Goal: Task Accomplishment & Management: Manage account settings

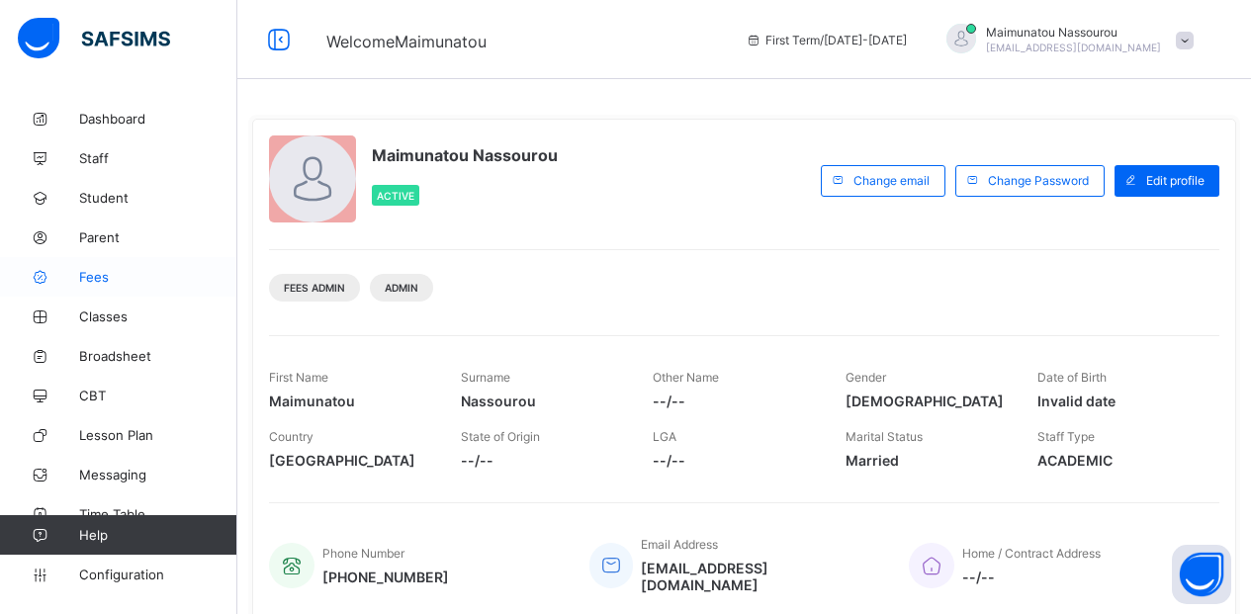
click at [85, 274] on span "Fees" at bounding box center [158, 277] width 158 height 16
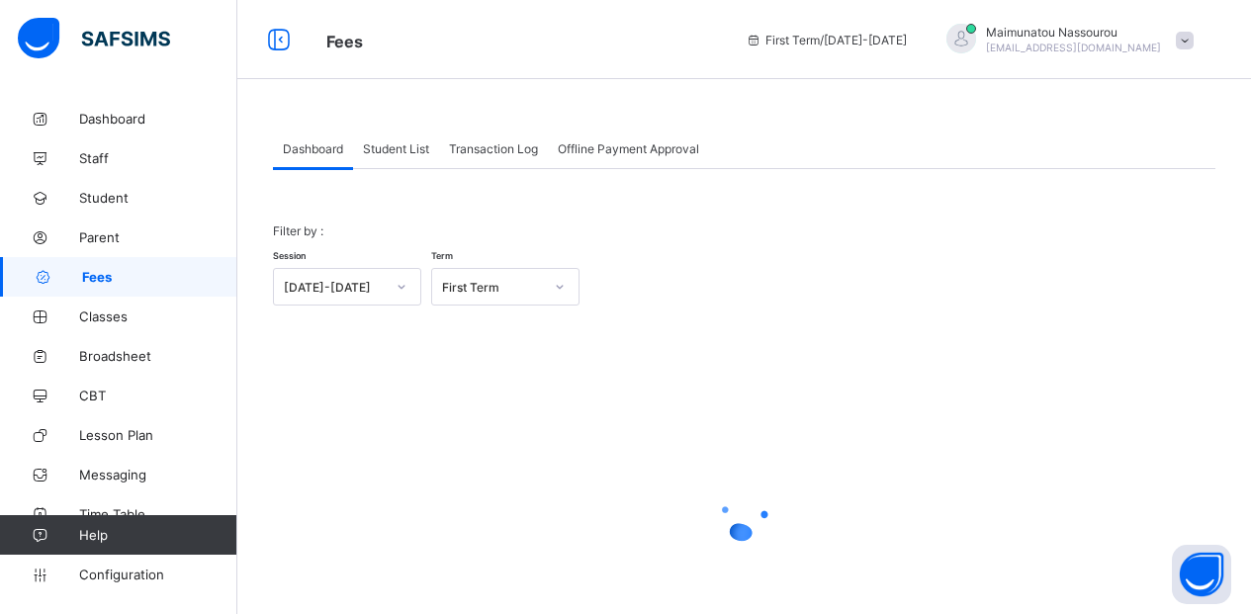
click at [414, 147] on span "Student List" at bounding box center [396, 148] width 66 height 15
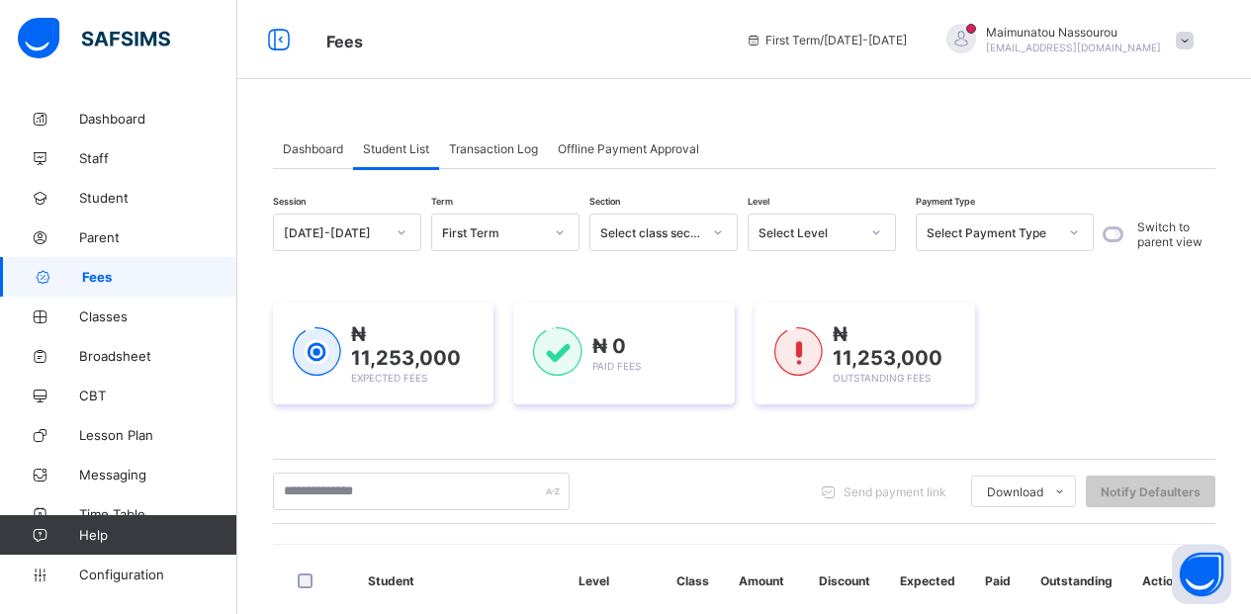
click at [860, 233] on div at bounding box center [877, 233] width 34 height 32
click at [885, 227] on div at bounding box center [877, 233] width 34 height 32
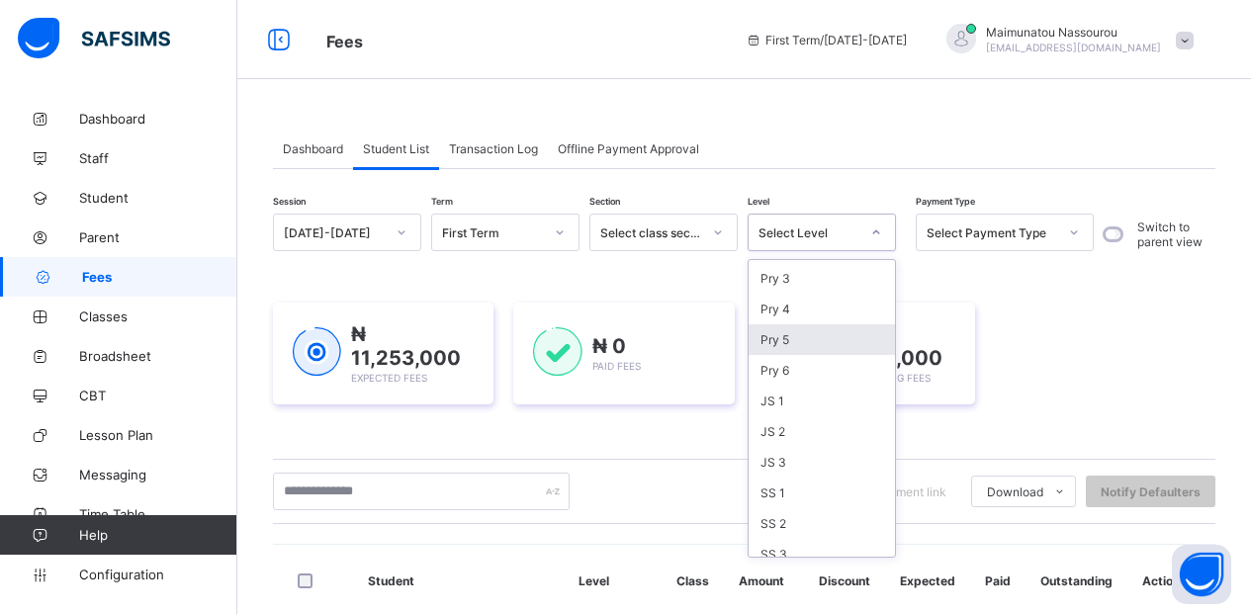
scroll to position [194, 0]
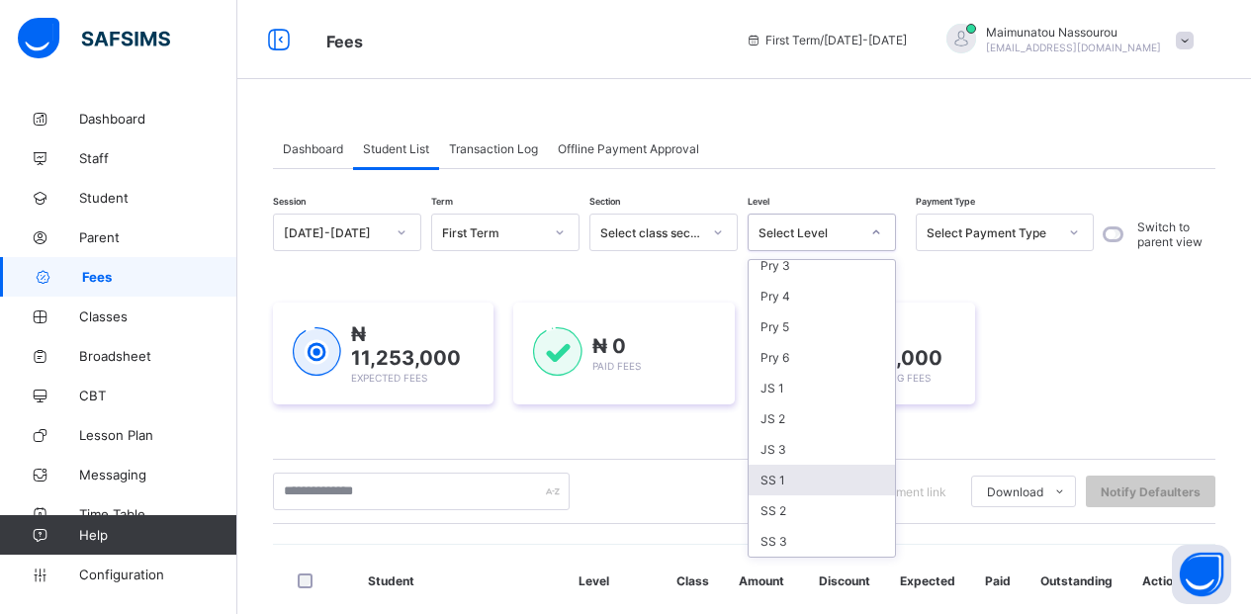
click at [776, 477] on div "SS 1" at bounding box center [822, 480] width 146 height 31
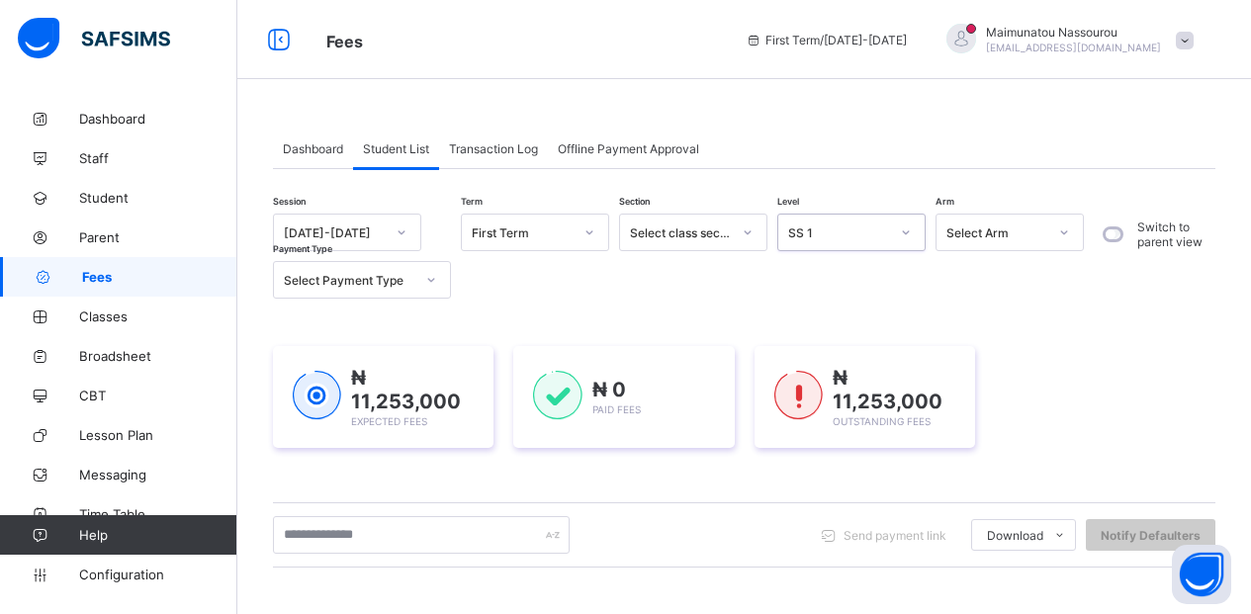
click at [999, 233] on div "Select Arm" at bounding box center [997, 233] width 101 height 15
click at [839, 265] on div "Session [DATE]-[DATE] Term First Term Section Select class section Level SS 1 A…" at bounding box center [683, 256] width 821 height 85
click at [1070, 236] on div at bounding box center [1065, 233] width 34 height 32
click at [739, 226] on div at bounding box center [748, 233] width 34 height 32
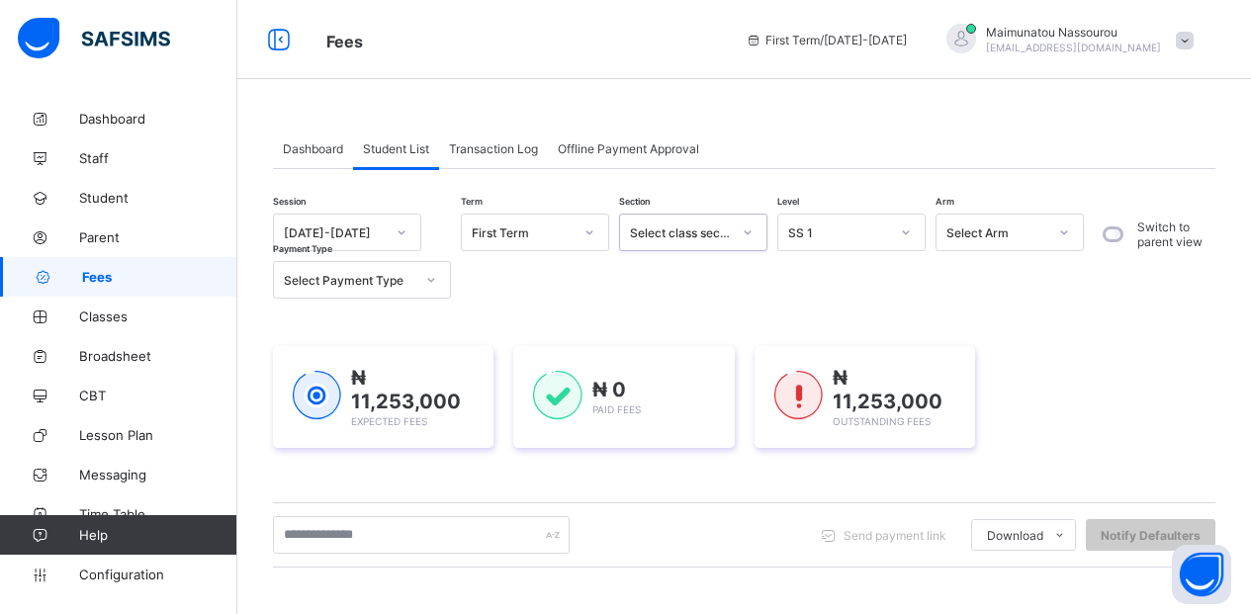
click at [739, 226] on div at bounding box center [748, 233] width 34 height 32
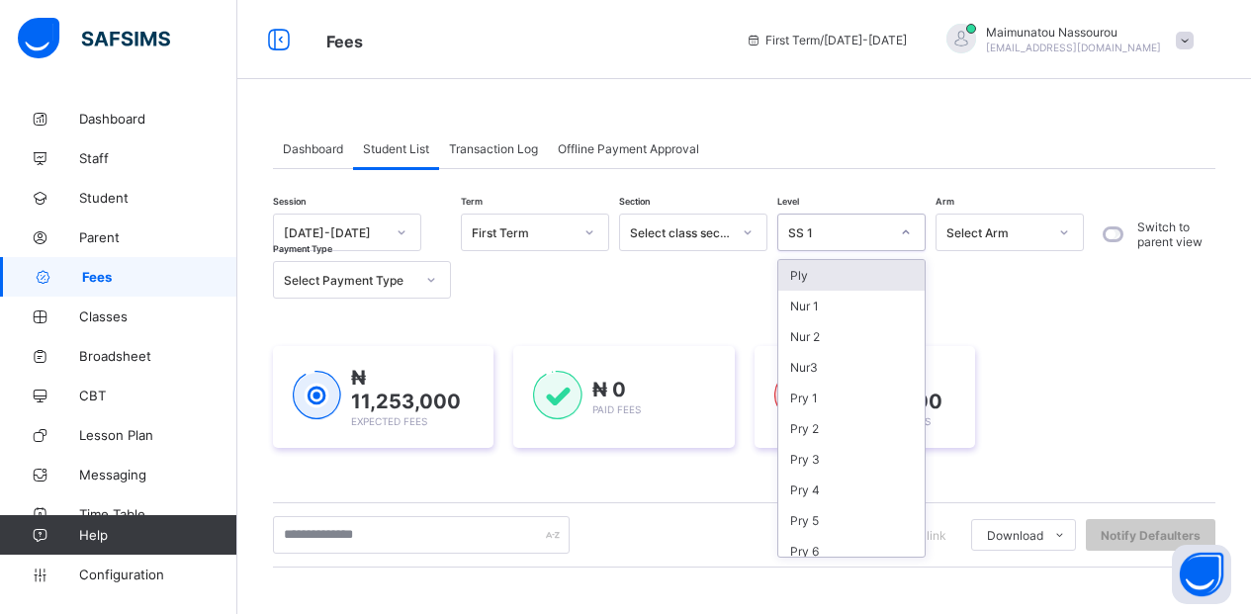
click at [869, 237] on div "SS 1" at bounding box center [838, 233] width 101 height 15
click at [809, 457] on div "Pry 3" at bounding box center [851, 459] width 146 height 31
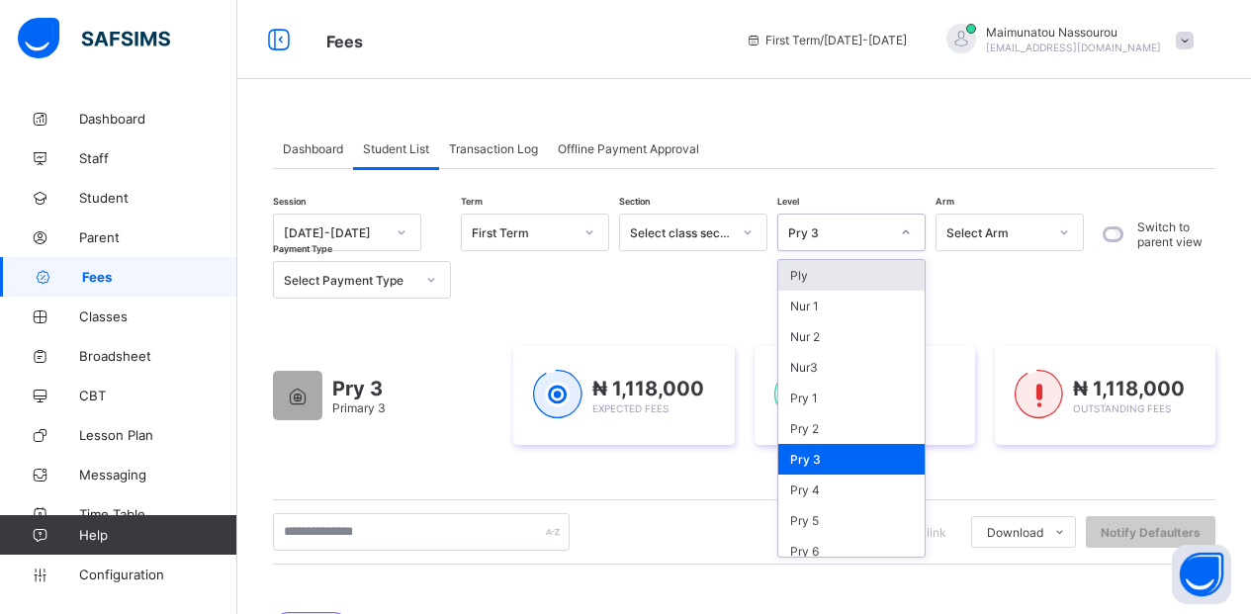
click at [856, 229] on div "Pry 3" at bounding box center [838, 233] width 101 height 15
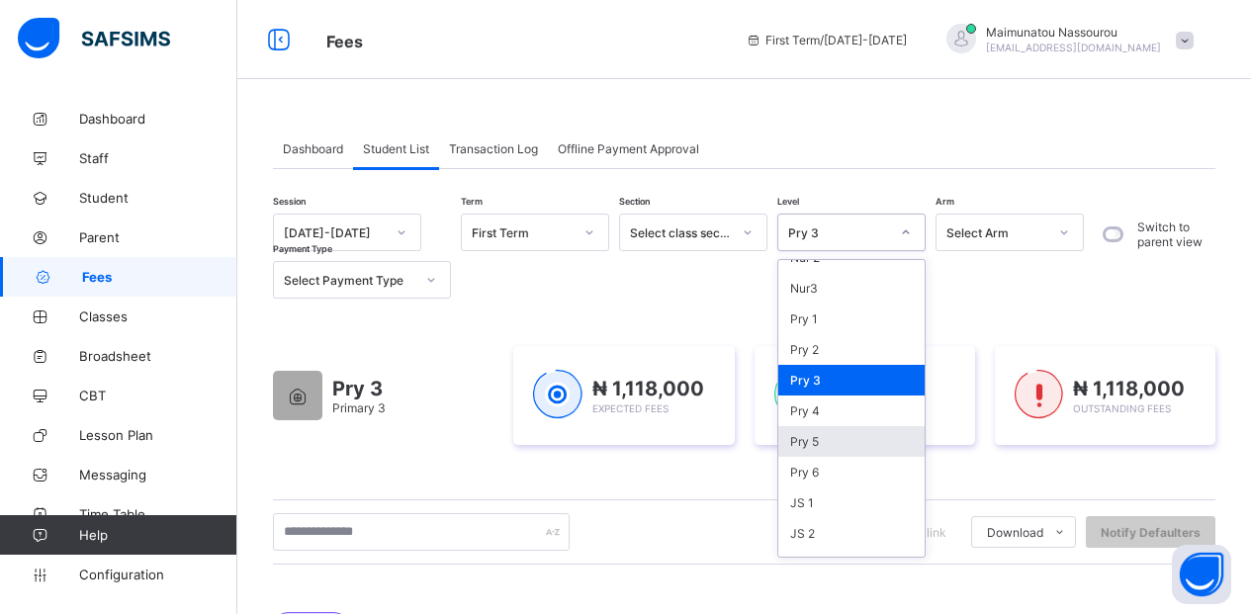
scroll to position [175, 0]
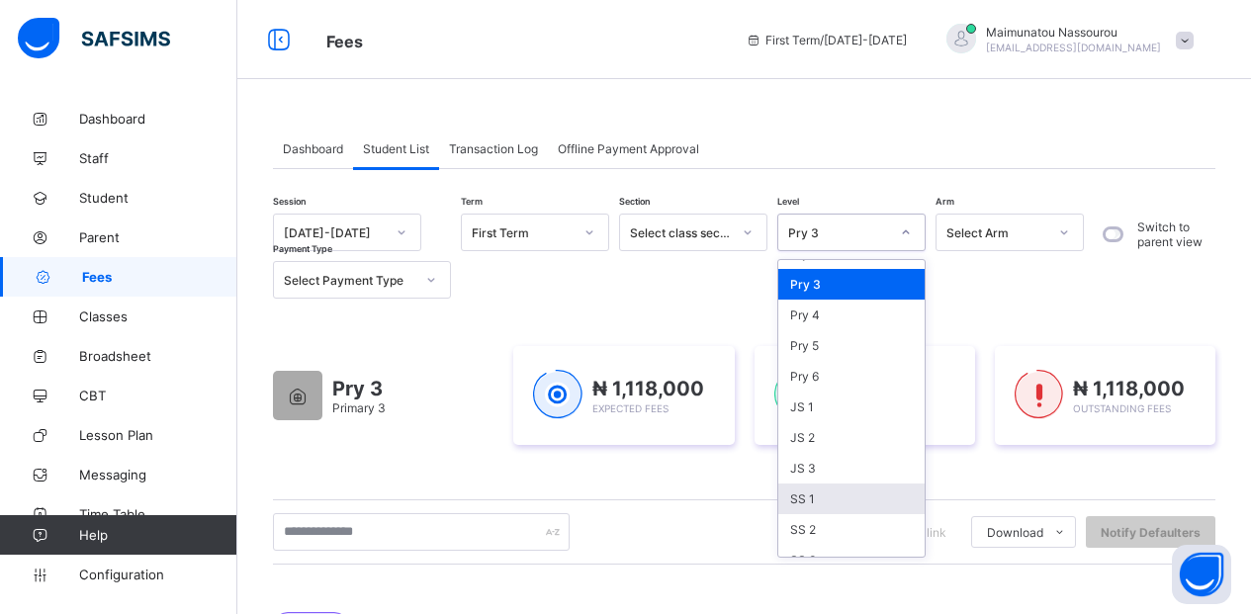
click at [816, 498] on div "SS 1" at bounding box center [851, 499] width 146 height 31
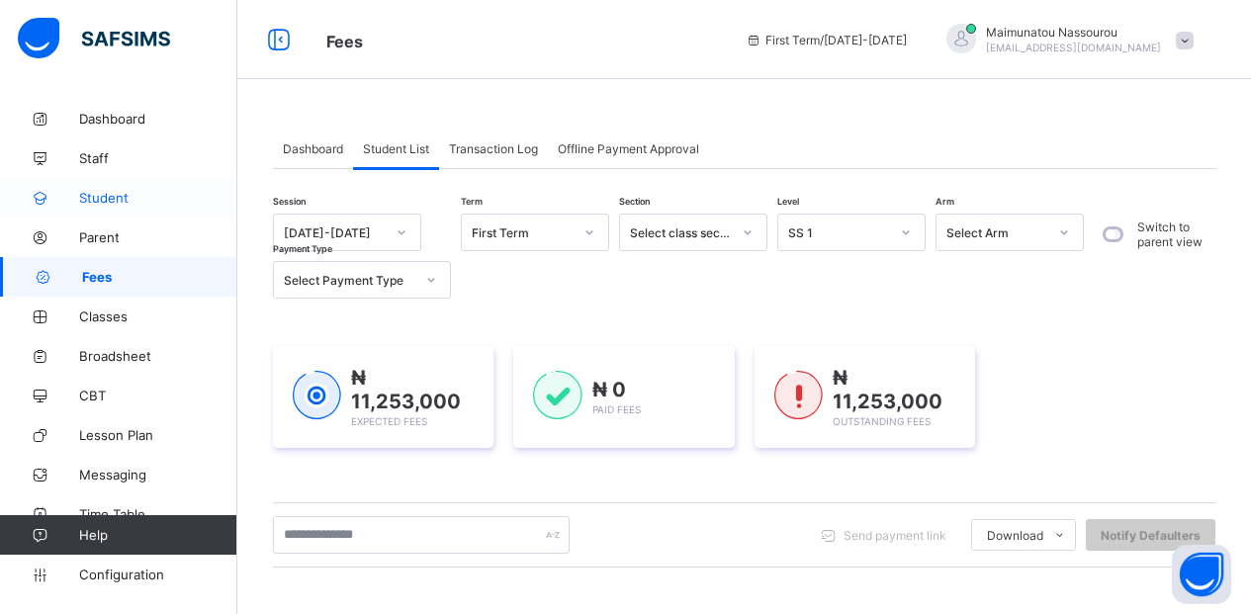
click at [94, 197] on span "Student" at bounding box center [158, 198] width 158 height 16
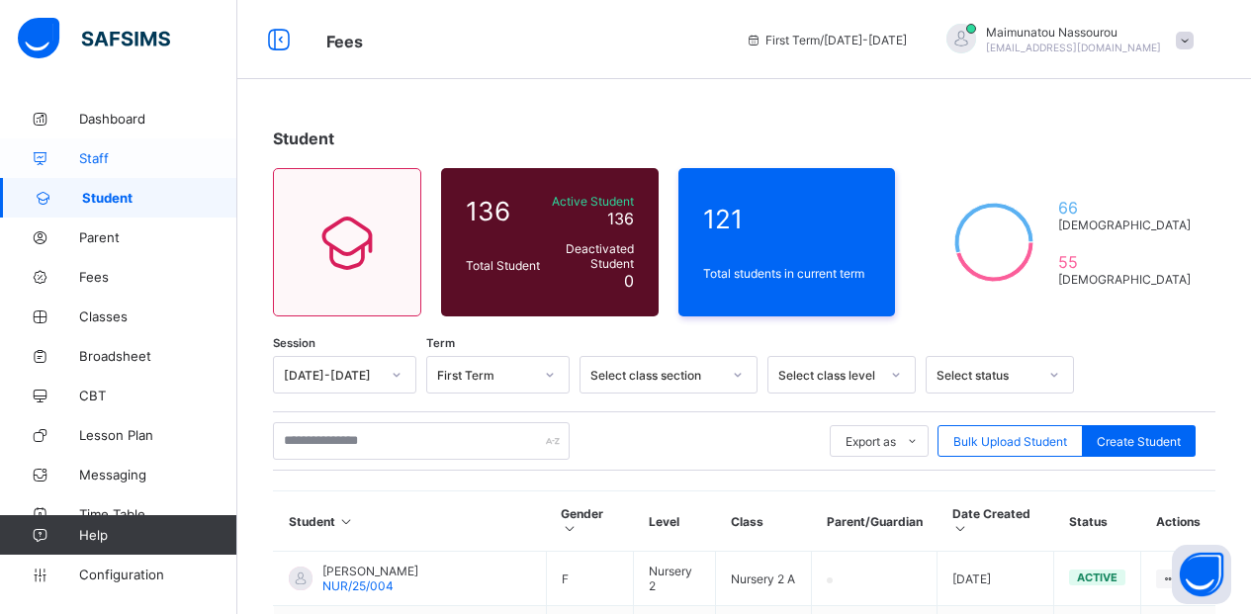
click at [90, 145] on link "Staff" at bounding box center [118, 158] width 237 height 40
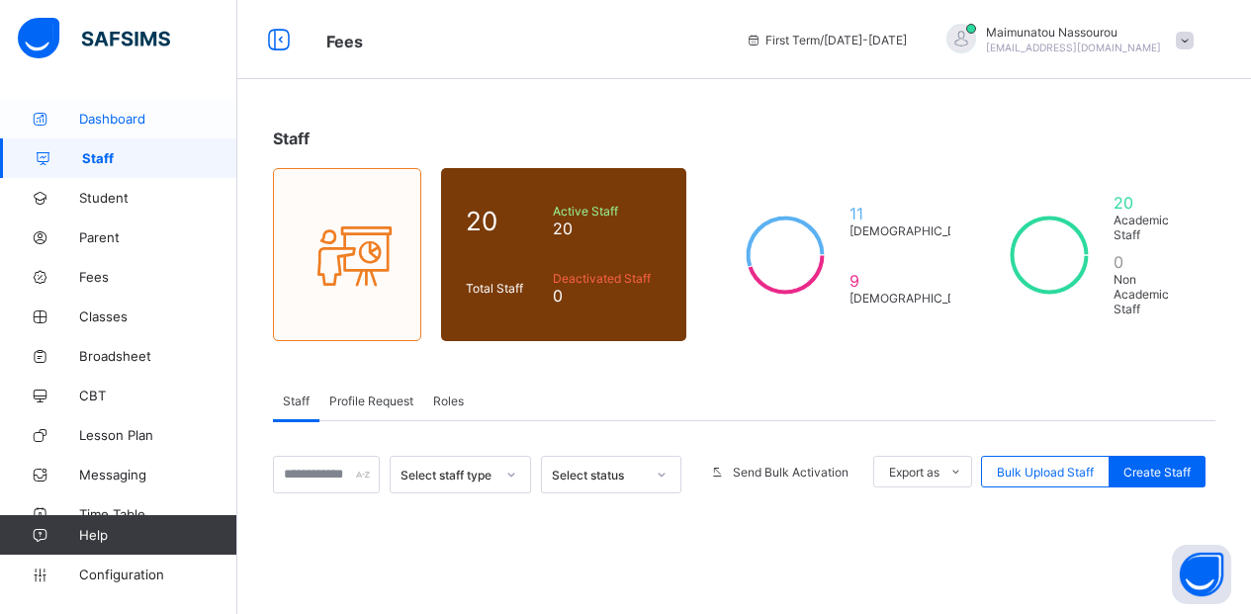
click at [90, 114] on span "Dashboard" at bounding box center [158, 119] width 158 height 16
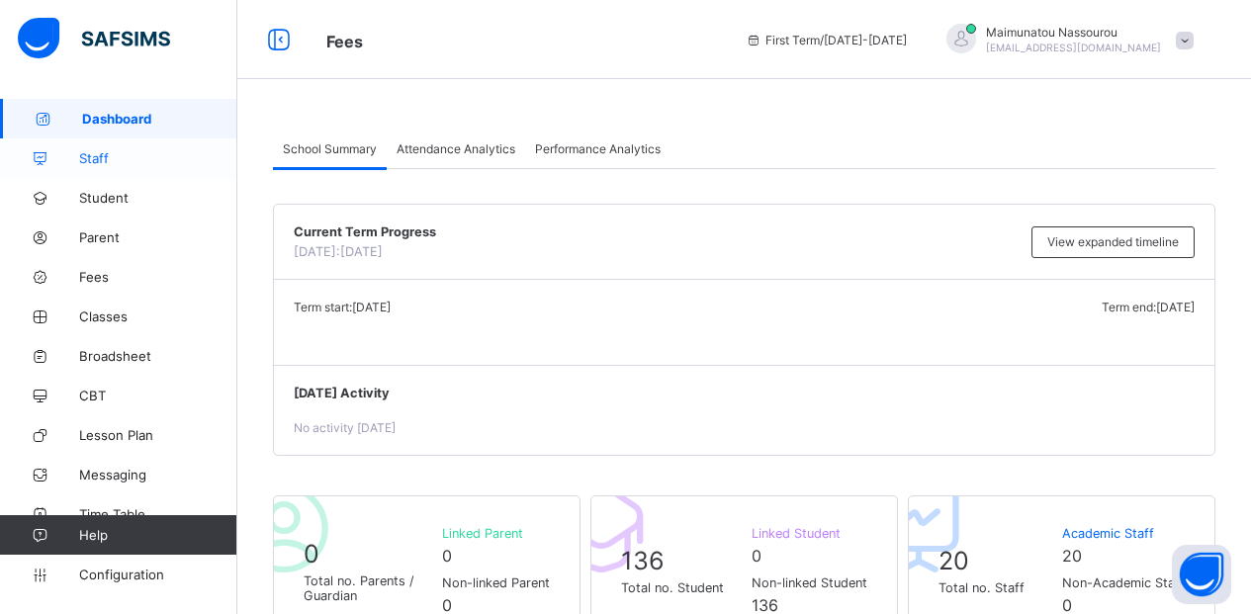
click at [87, 160] on span "Staff" at bounding box center [158, 158] width 158 height 16
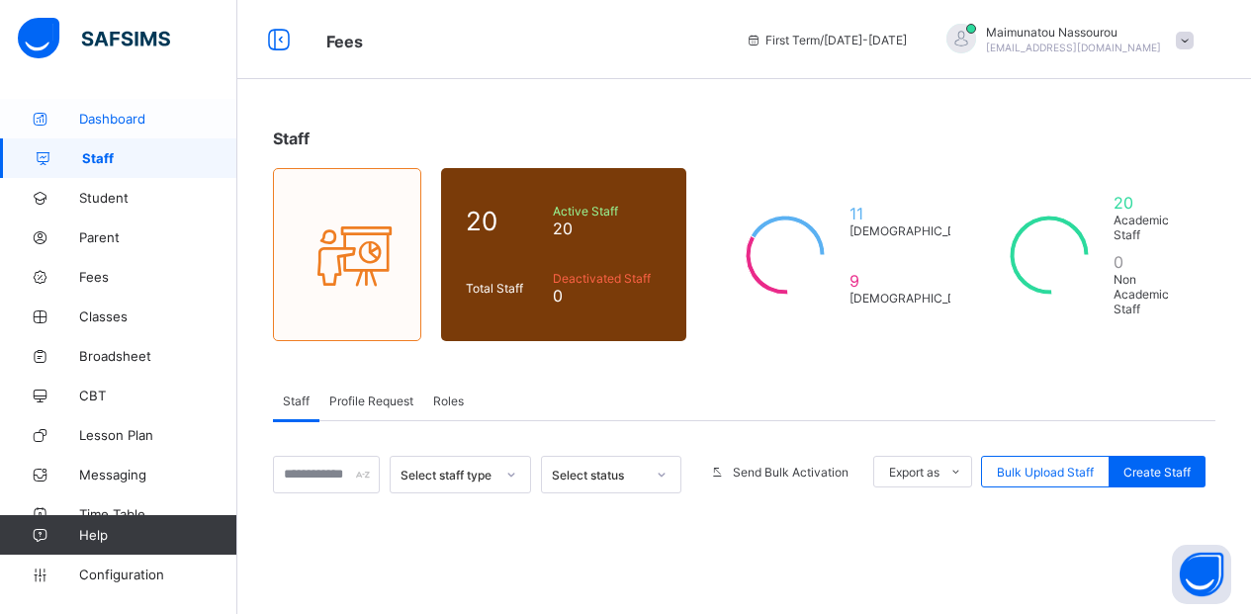
click at [92, 115] on span "Dashboard" at bounding box center [158, 119] width 158 height 16
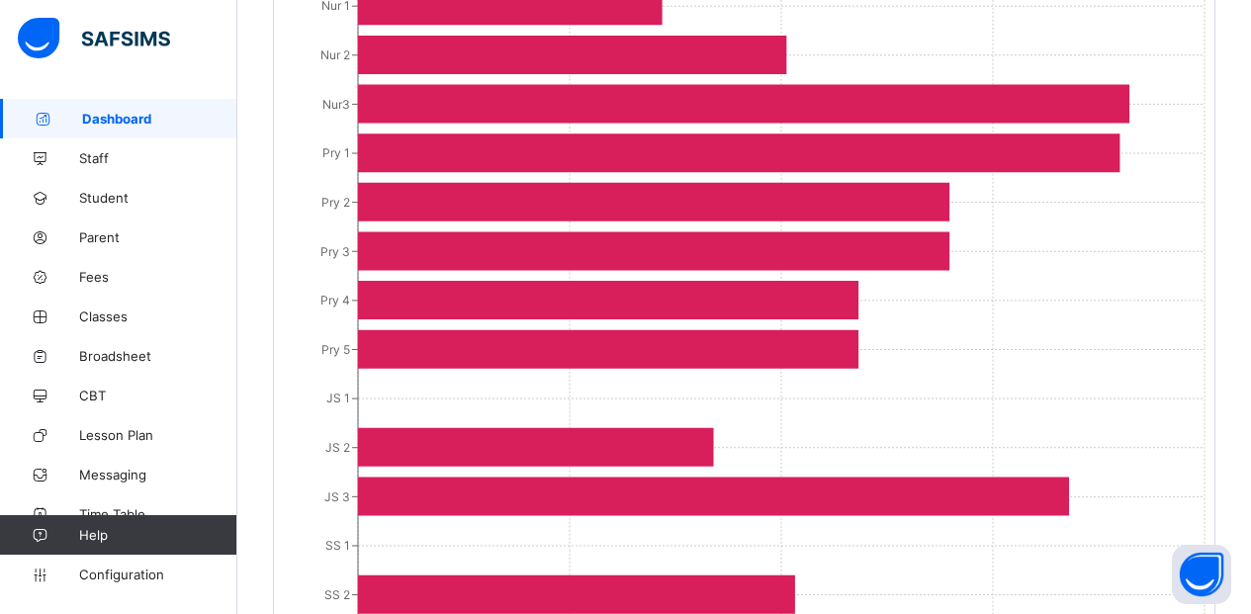
scroll to position [2149, 0]
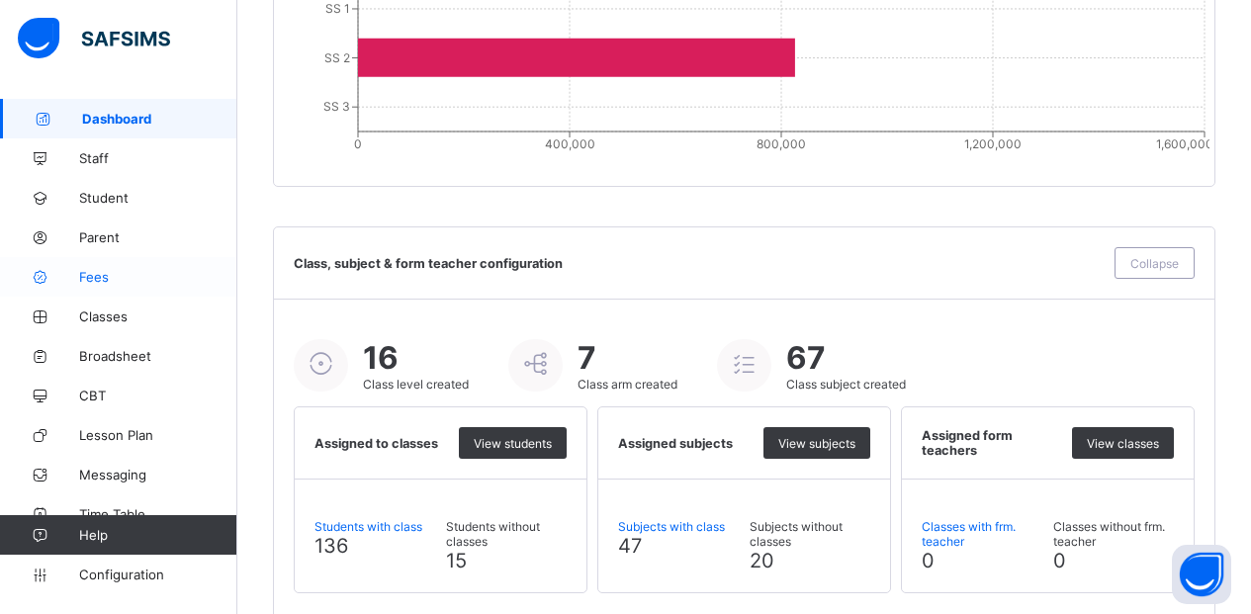
click at [97, 283] on span "Fees" at bounding box center [158, 277] width 158 height 16
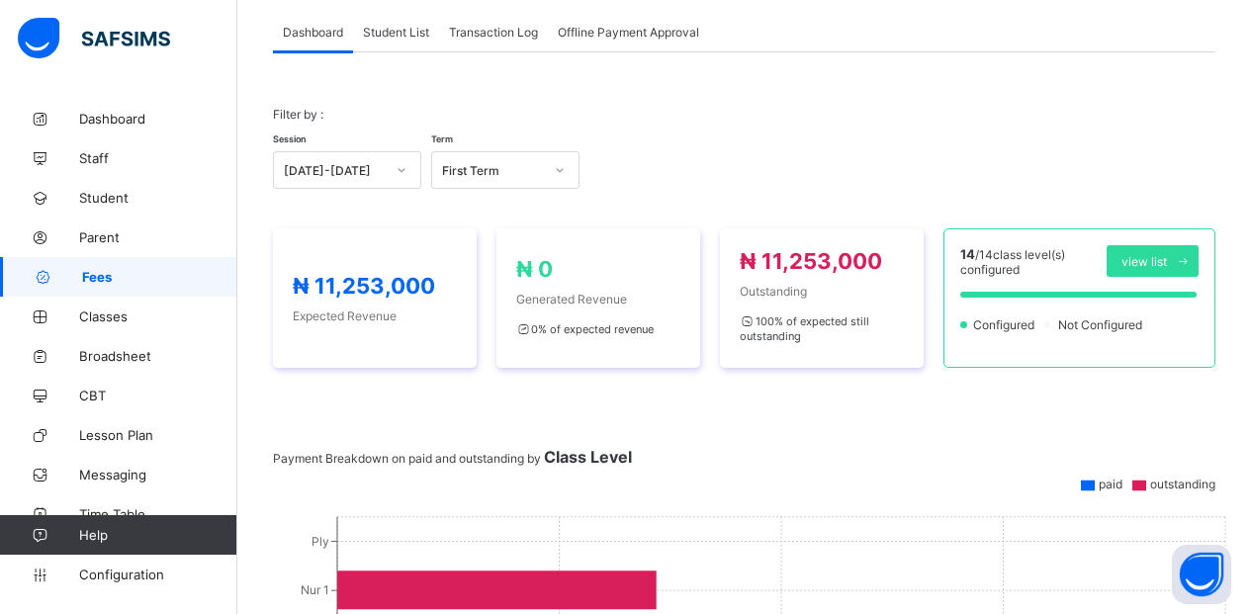
scroll to position [838, 0]
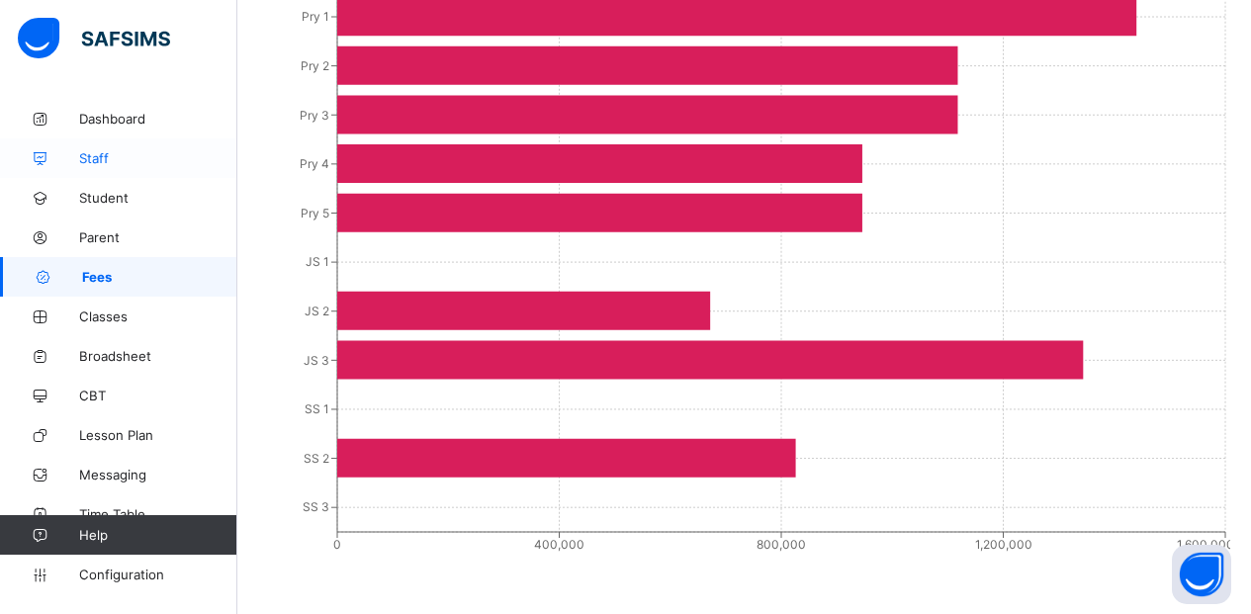
click at [98, 158] on span "Staff" at bounding box center [158, 158] width 158 height 16
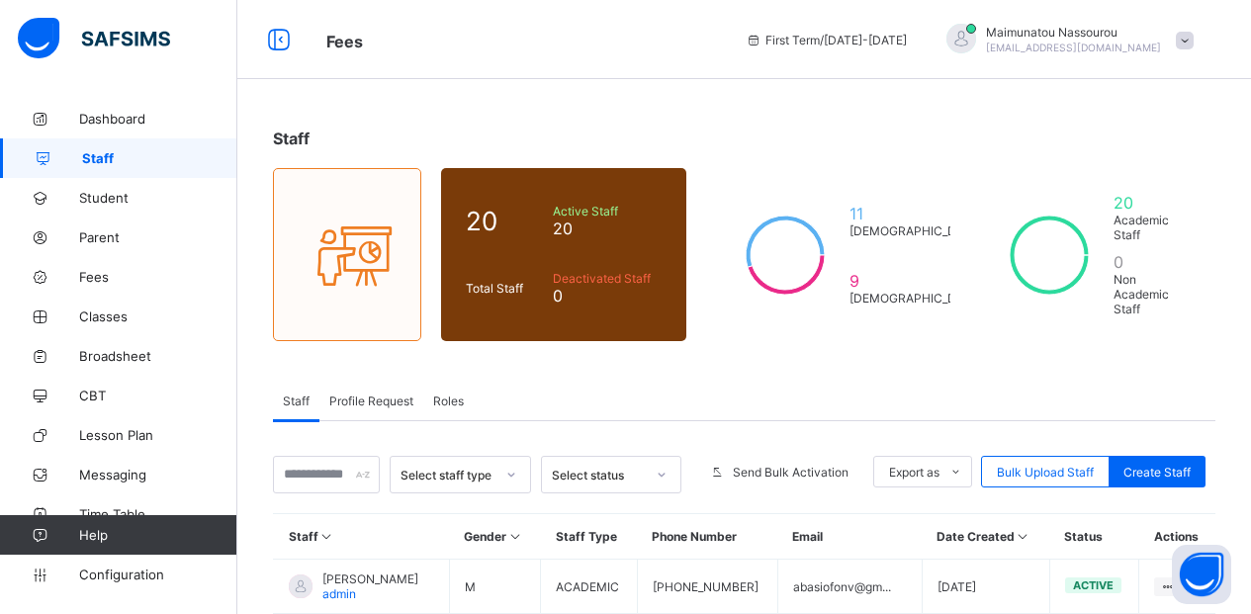
scroll to position [537, 0]
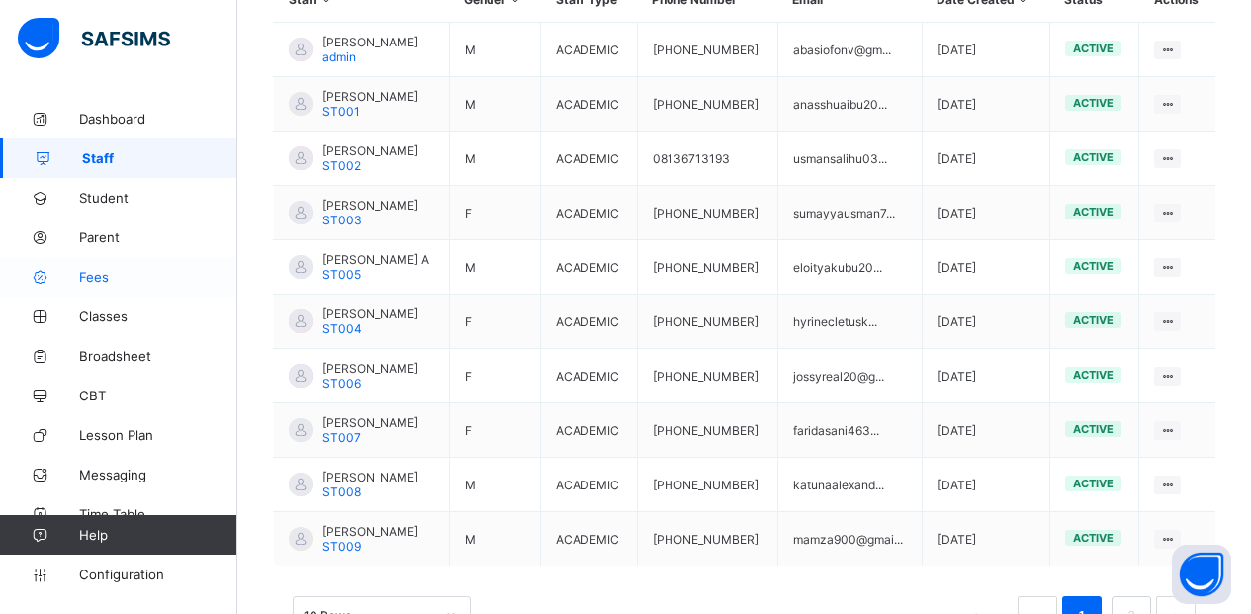
click at [102, 269] on span "Fees" at bounding box center [158, 277] width 158 height 16
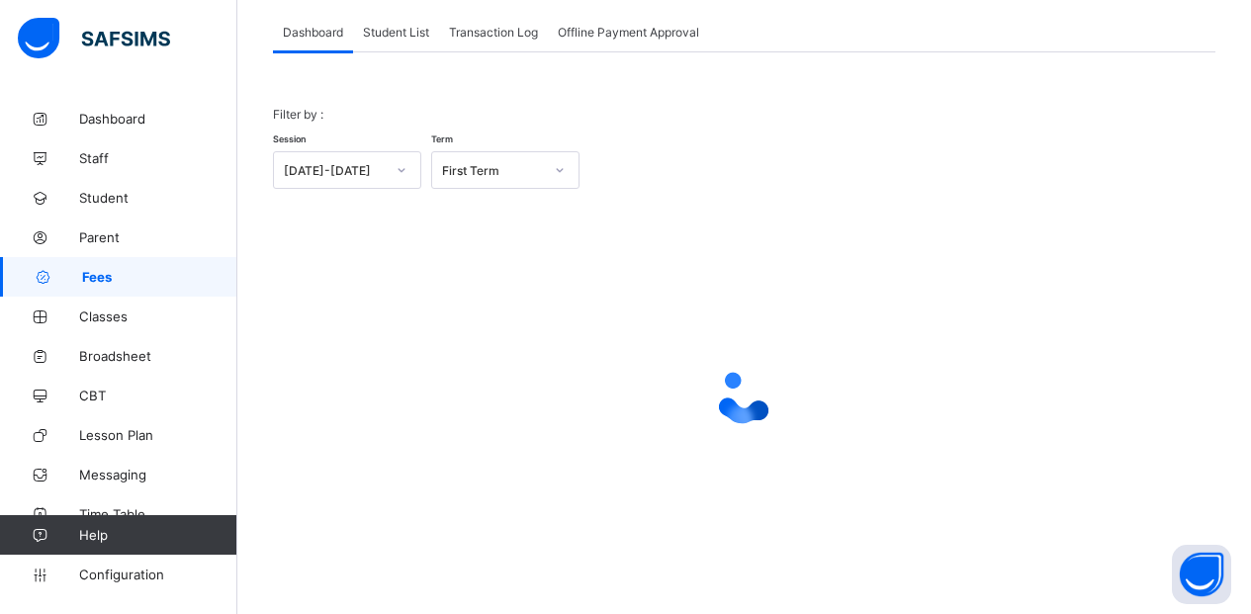
scroll to position [117, 0]
click at [395, 28] on span "Student List" at bounding box center [396, 32] width 66 height 15
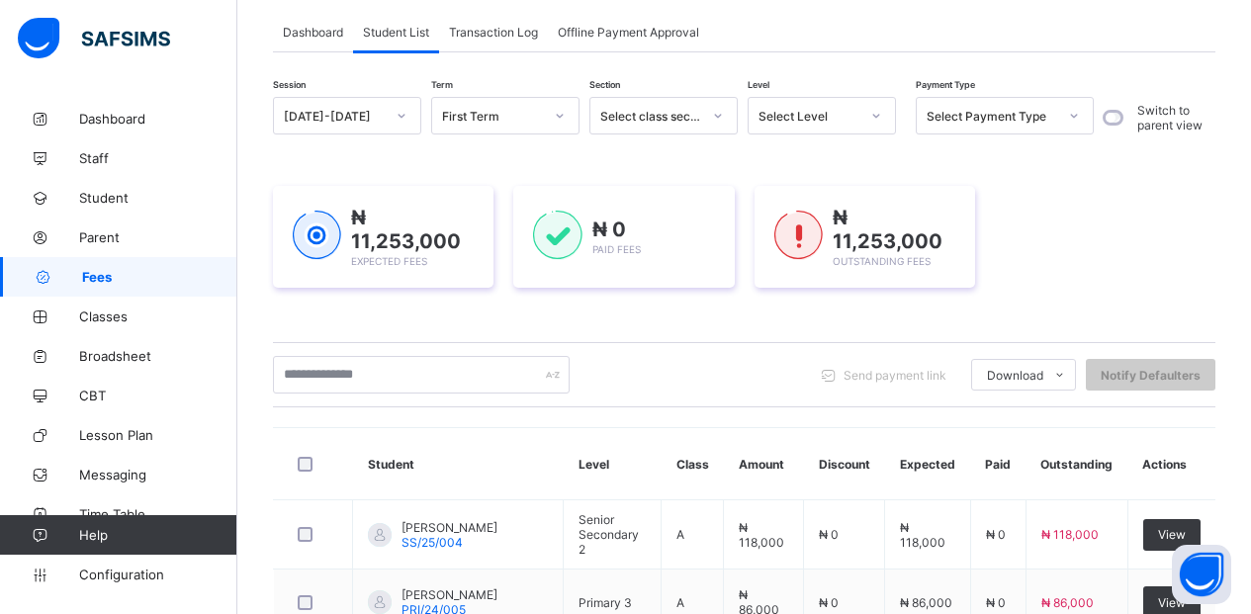
scroll to position [654, 0]
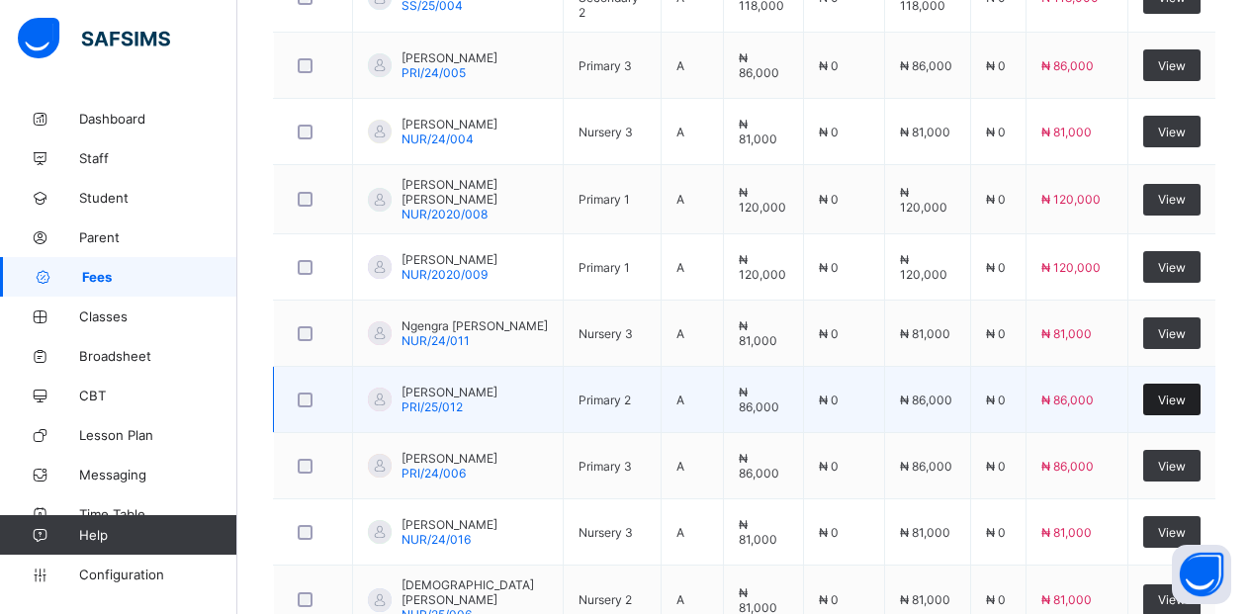
click at [1179, 405] on span "View" at bounding box center [1172, 400] width 28 height 15
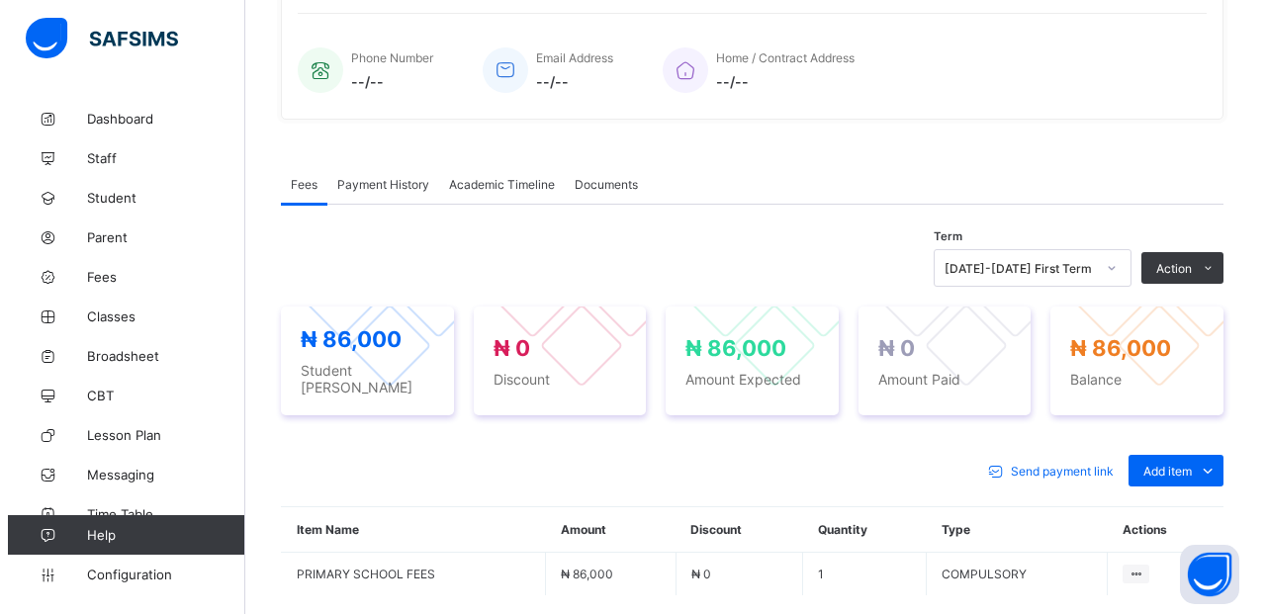
scroll to position [643, 0]
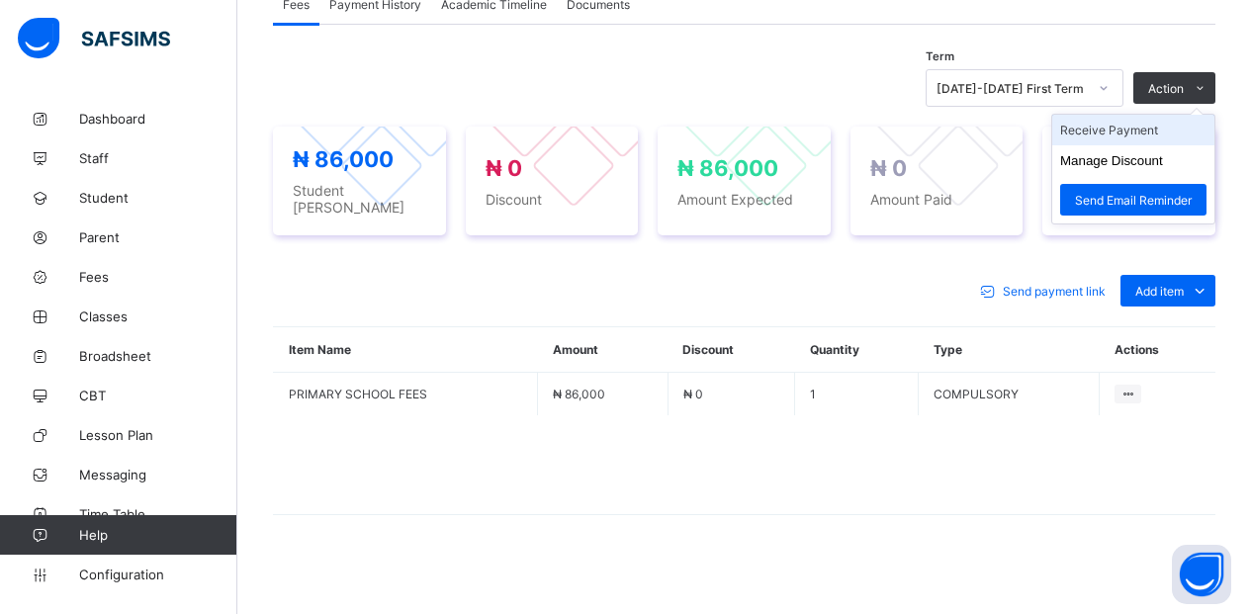
click at [1139, 133] on li "Receive Payment" at bounding box center [1134, 130] width 162 height 31
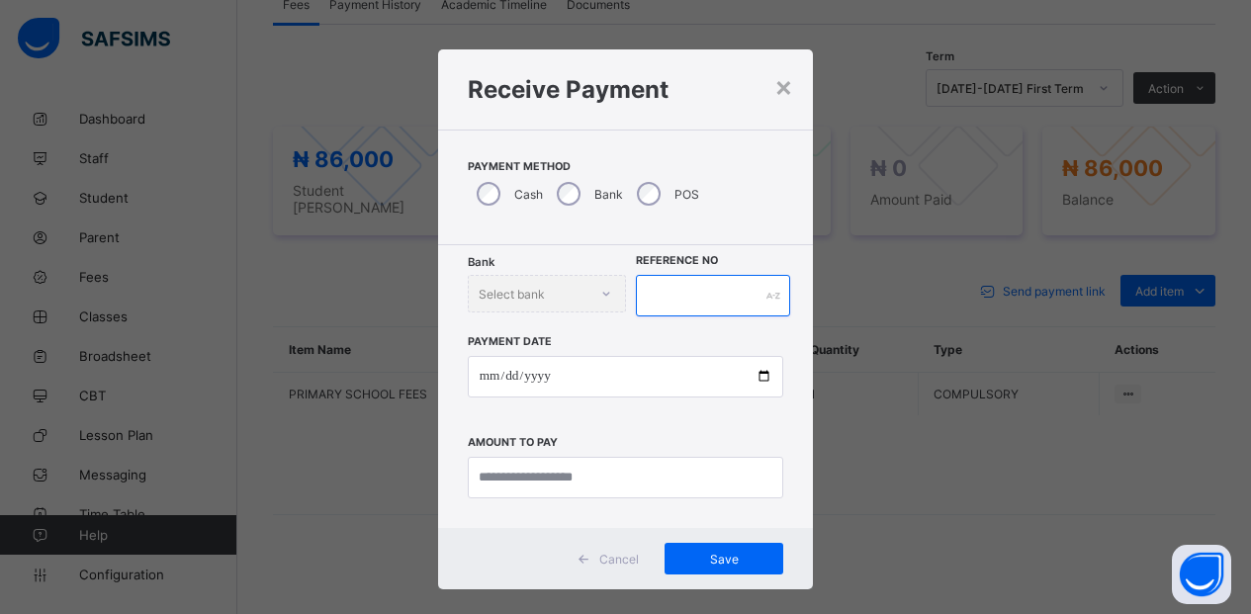
click at [701, 291] on input "text" at bounding box center [713, 296] width 155 height 42
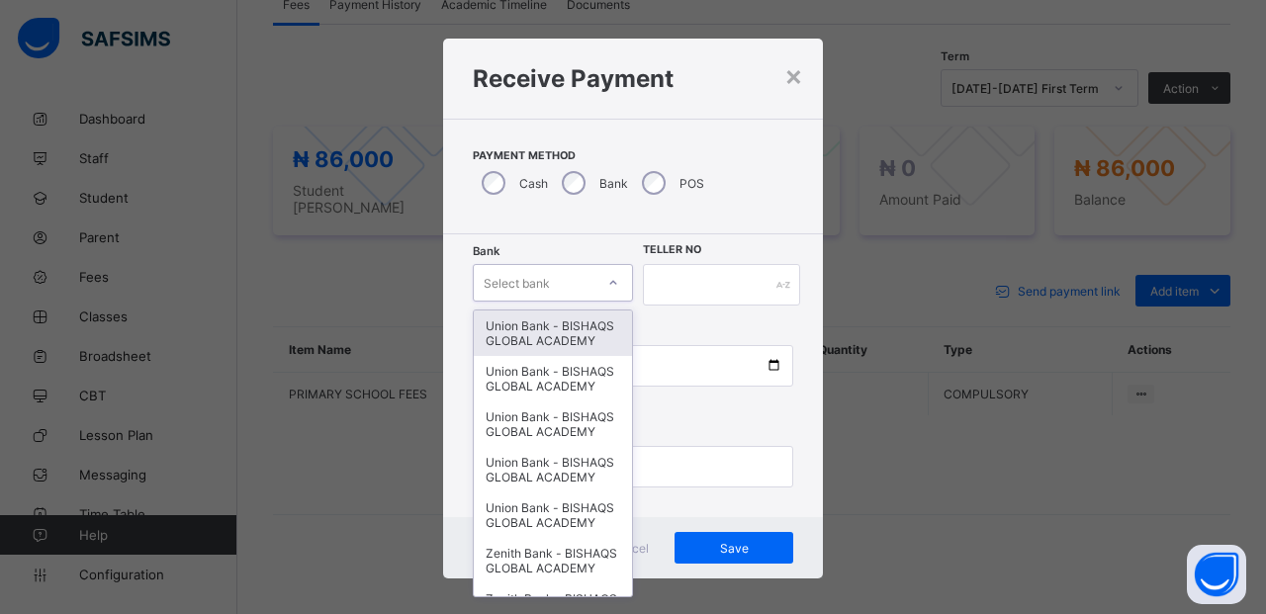
click at [607, 280] on div at bounding box center [613, 283] width 34 height 32
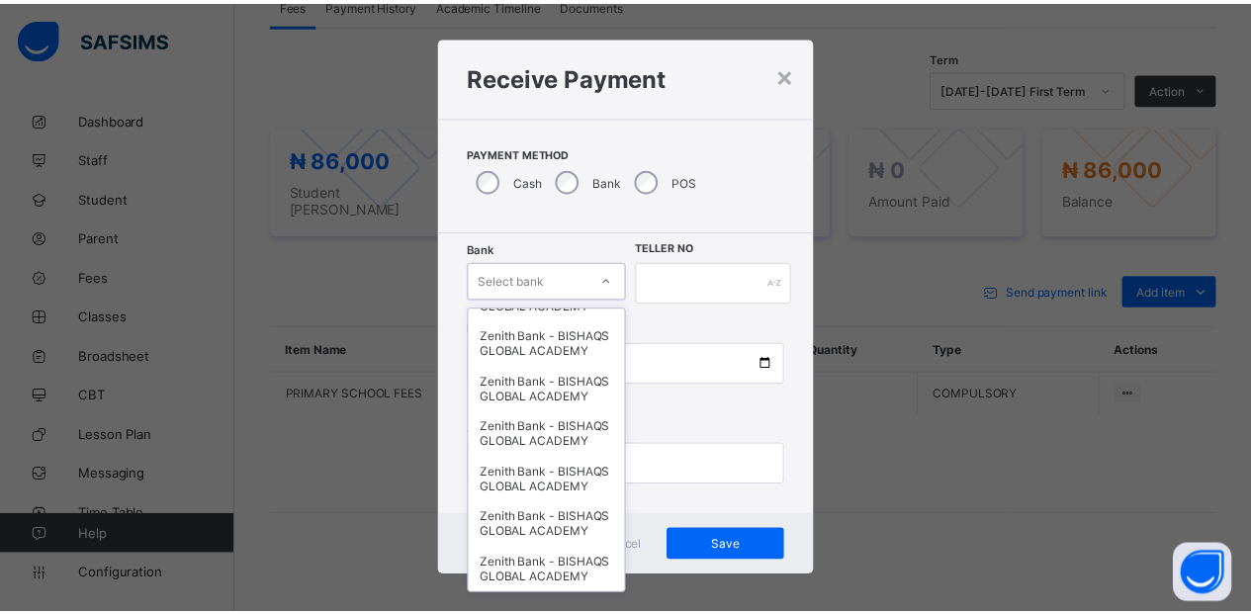
scroll to position [559, 0]
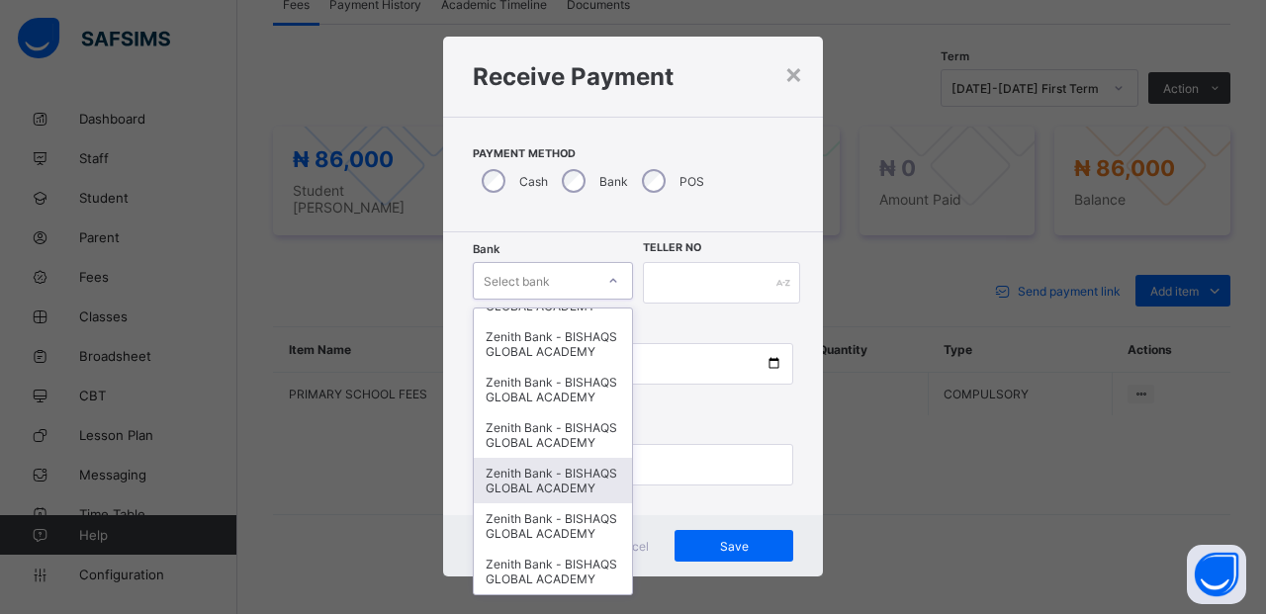
click at [528, 458] on div "Zenith Bank - BISHAQS GLOBAL ACADEMY" at bounding box center [553, 481] width 158 height 46
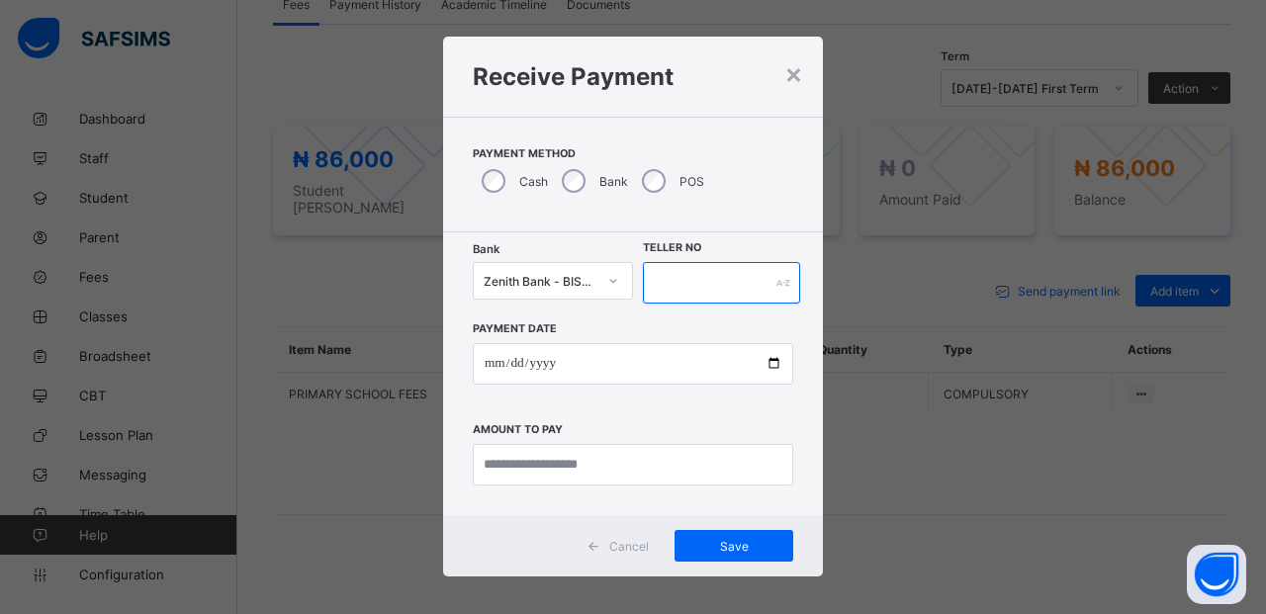
click at [671, 271] on input "text" at bounding box center [721, 283] width 157 height 42
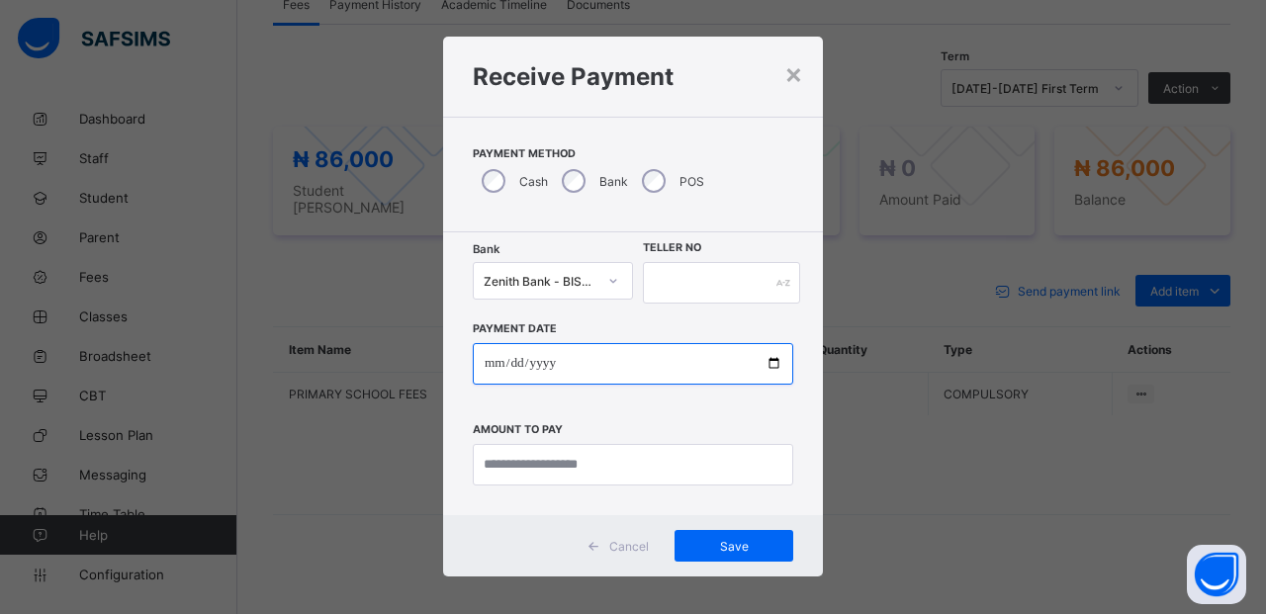
click at [584, 359] on input "date" at bounding box center [633, 364] width 321 height 42
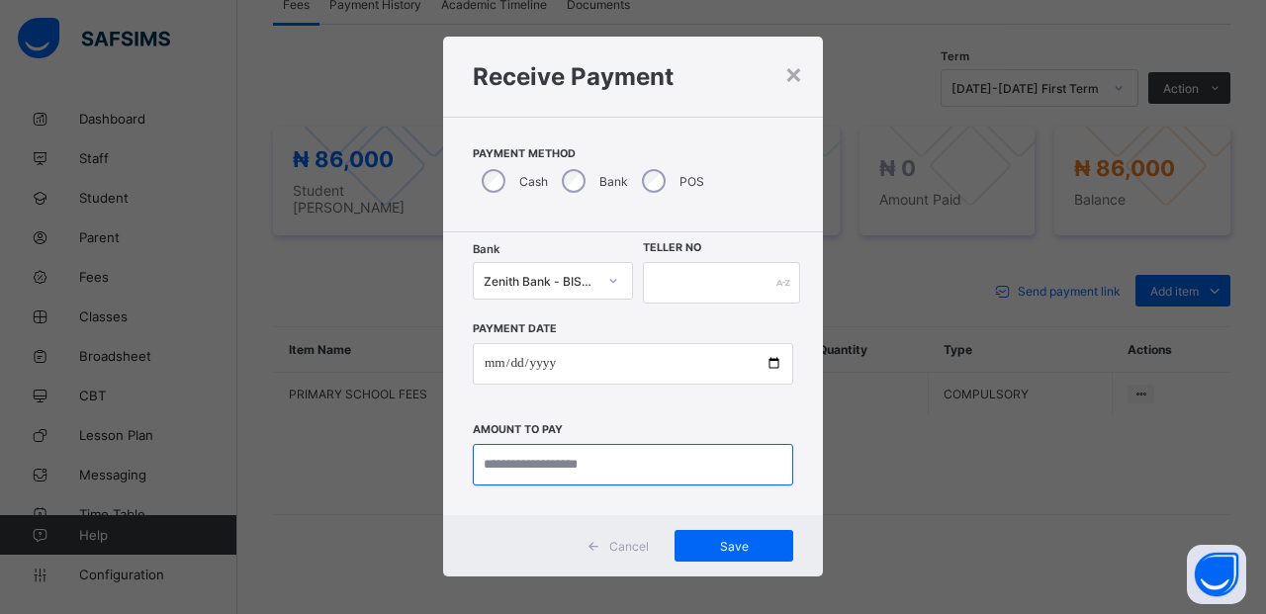
click at [584, 466] on input "currency" at bounding box center [633, 465] width 321 height 42
click at [612, 408] on div "Payment Date Amount to pay" at bounding box center [633, 395] width 321 height 182
click at [633, 542] on span "Cancel" at bounding box center [629, 546] width 40 height 15
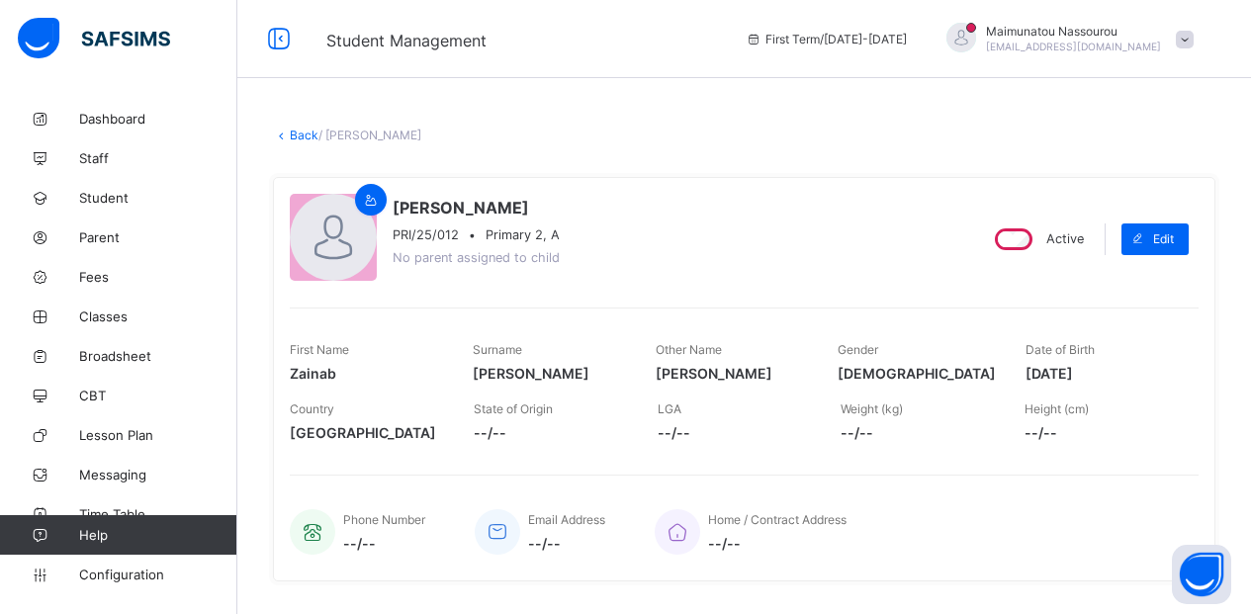
scroll to position [0, 0]
click at [1194, 41] on span at bounding box center [1185, 41] width 18 height 18
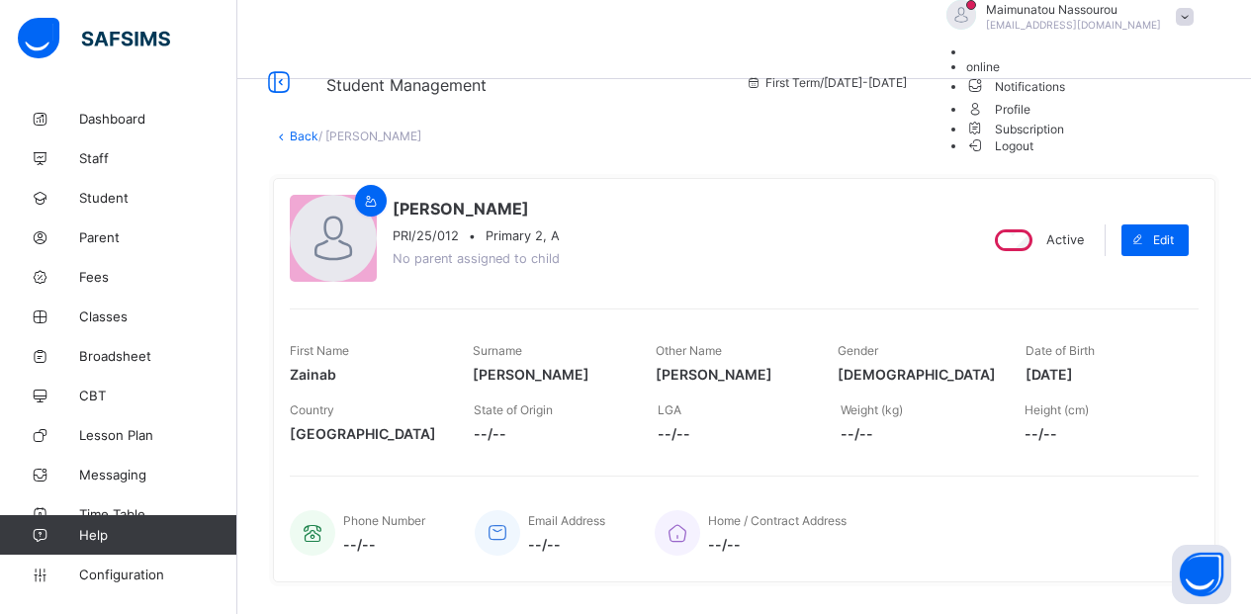
click at [1035, 156] on span "Logout" at bounding box center [1000, 146] width 68 height 21
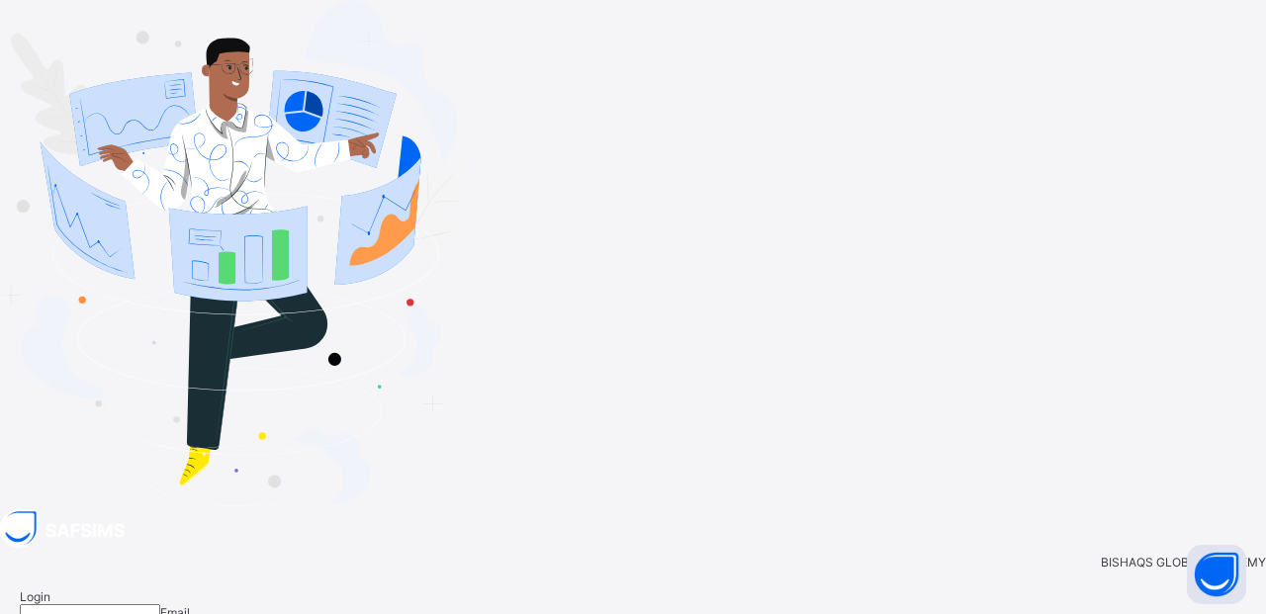
type input "**********"
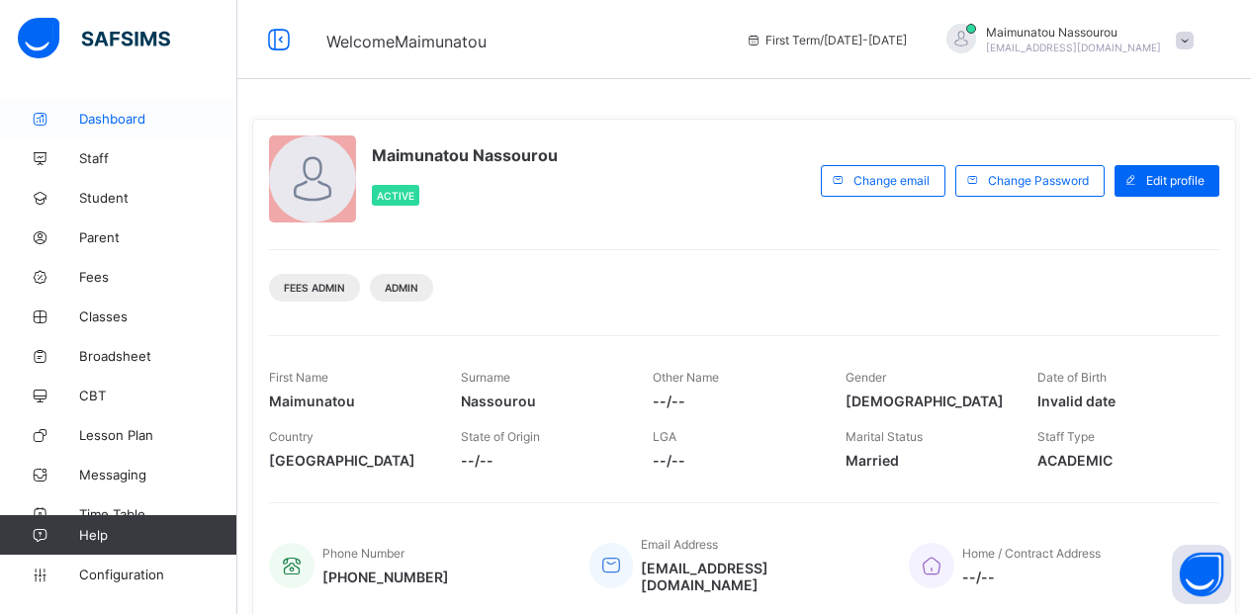
click at [92, 113] on span "Dashboard" at bounding box center [158, 119] width 158 height 16
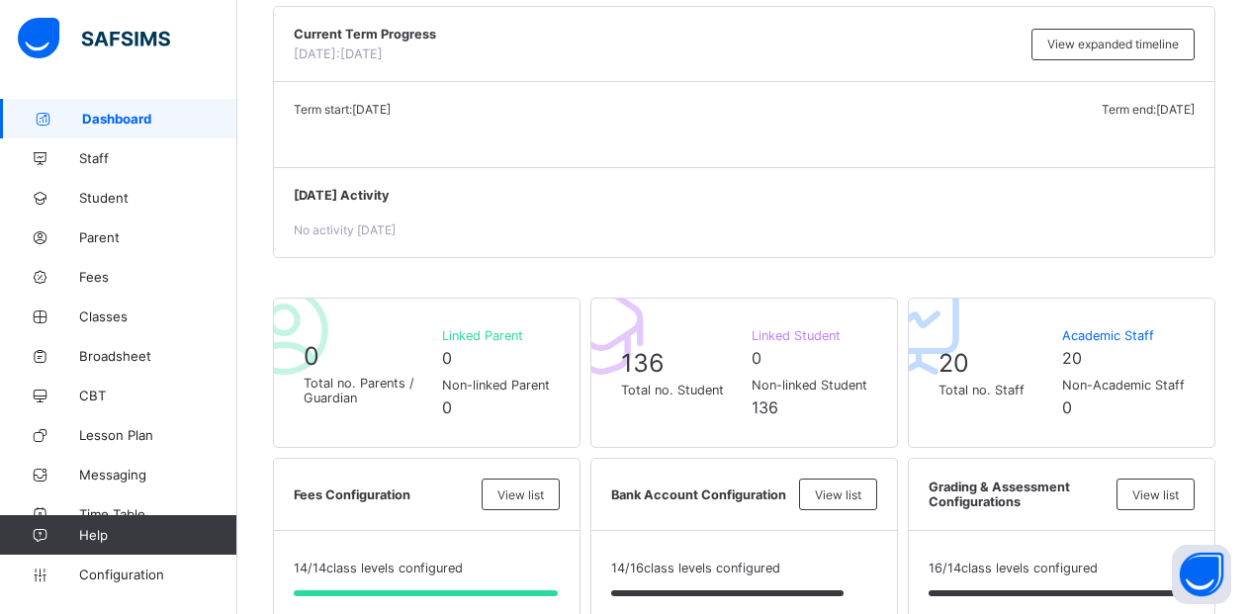
scroll to position [237, 0]
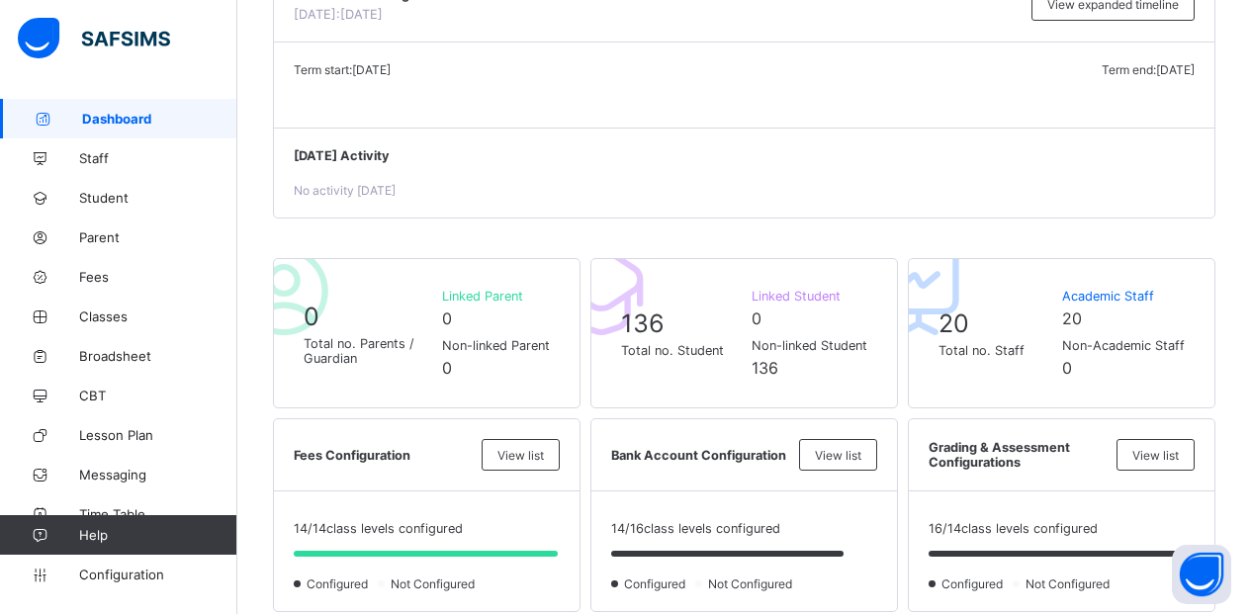
click at [106, 117] on span "Dashboard" at bounding box center [159, 119] width 155 height 16
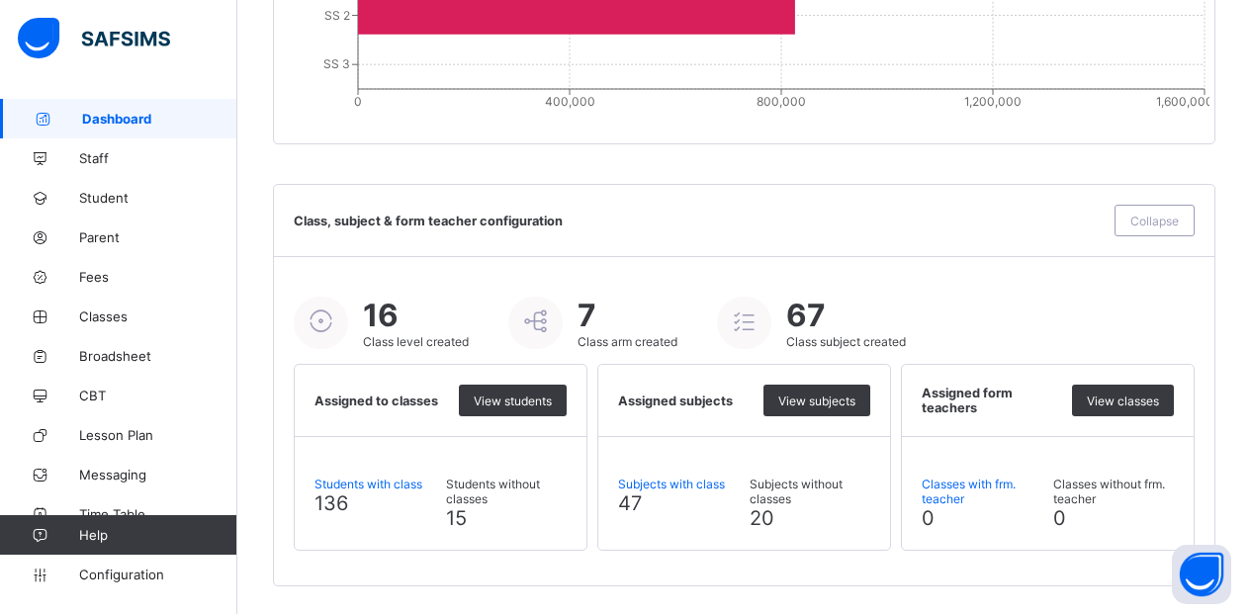
scroll to position [2193, 0]
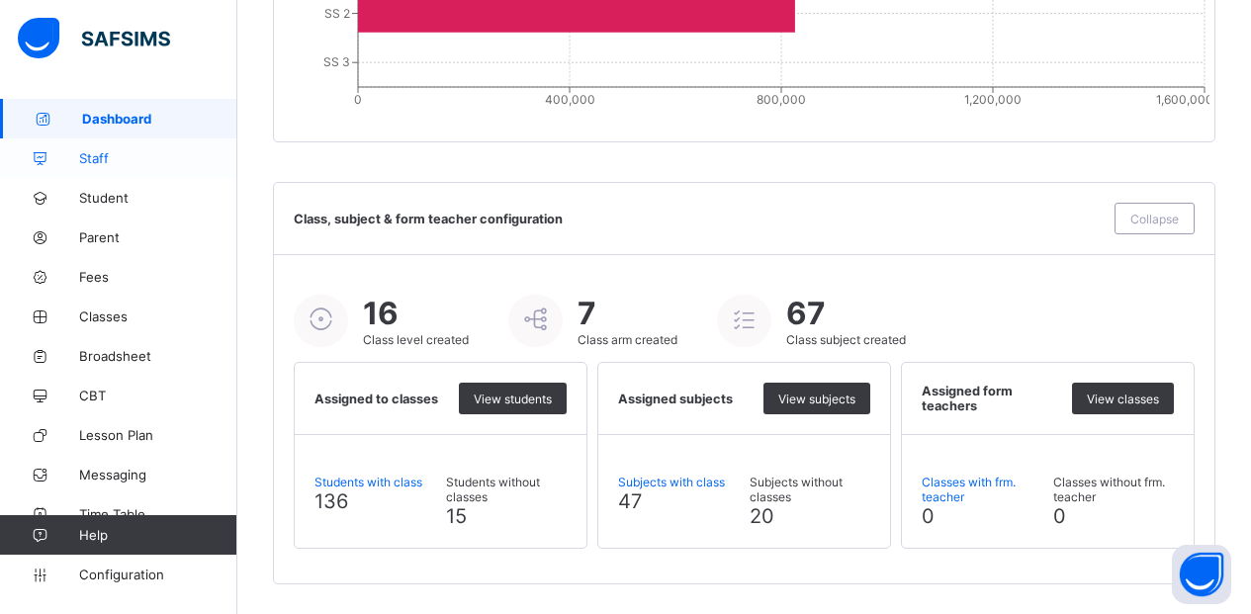
click at [101, 163] on span "Staff" at bounding box center [158, 158] width 158 height 16
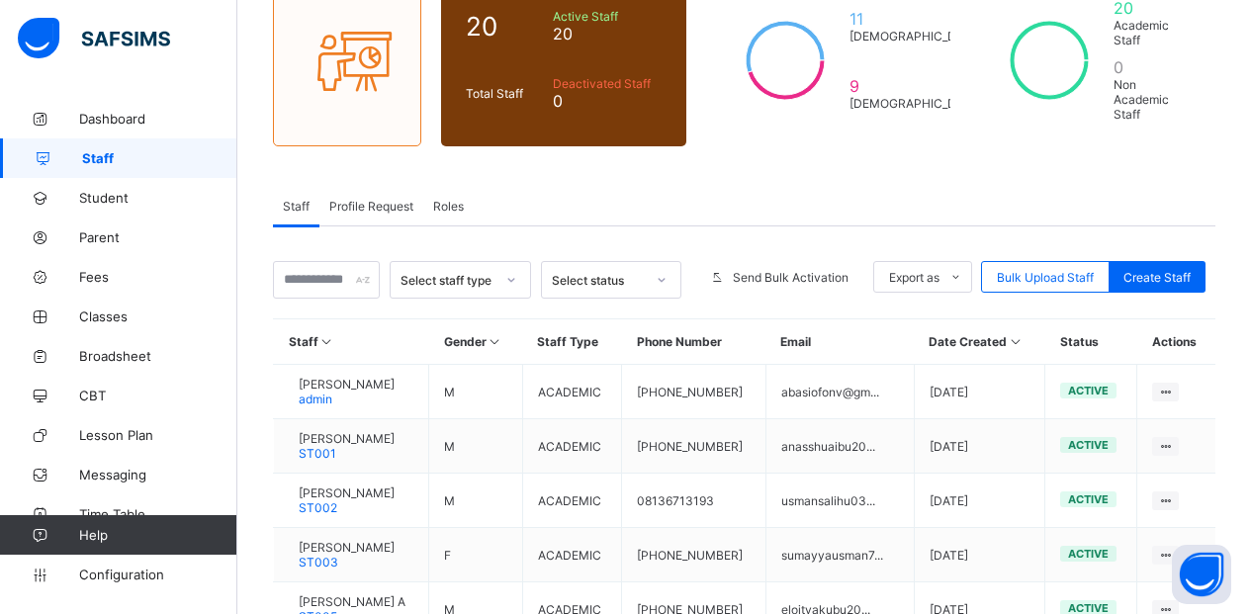
scroll to position [198, 0]
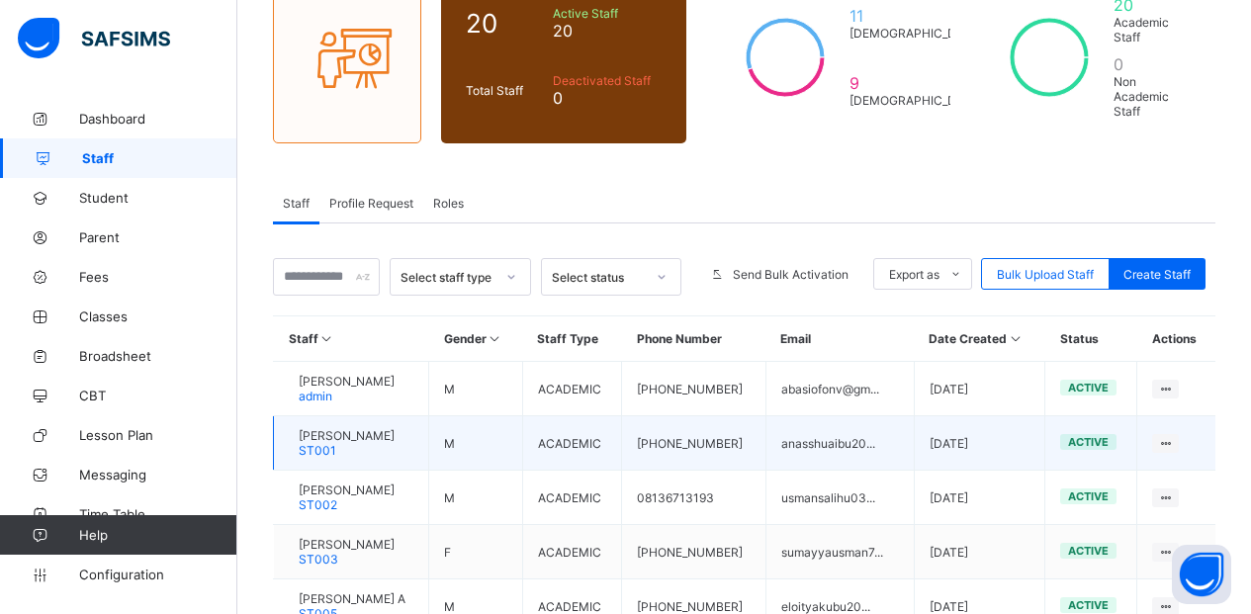
click at [364, 428] on span "[PERSON_NAME]" at bounding box center [347, 435] width 96 height 15
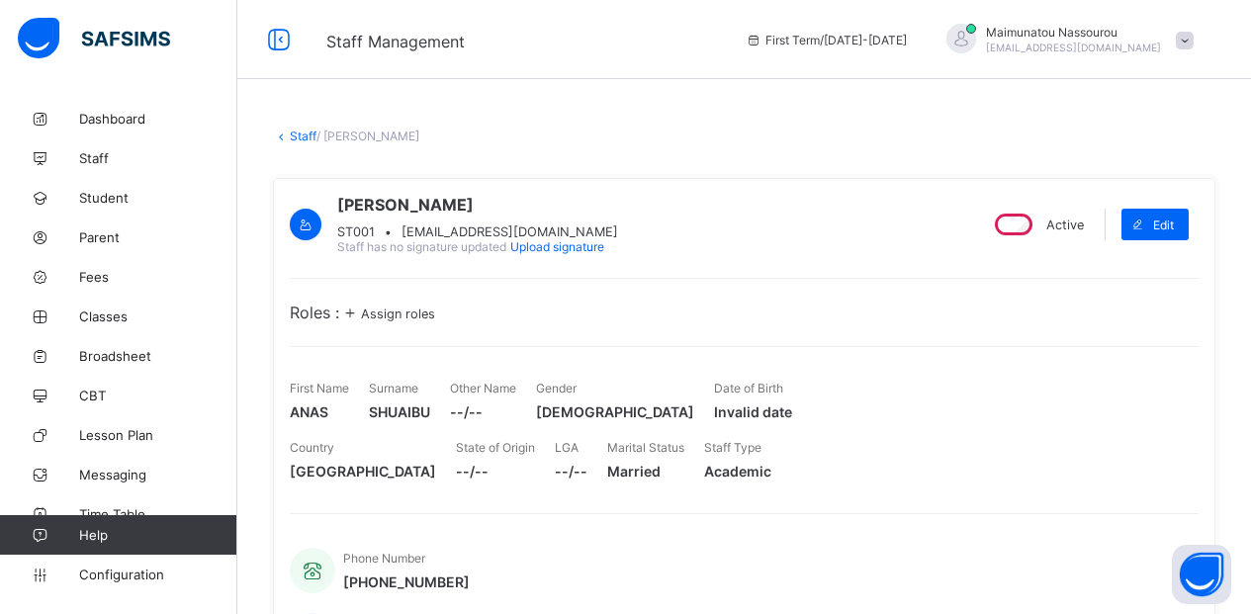
click at [297, 135] on link "Staff" at bounding box center [303, 136] width 27 height 15
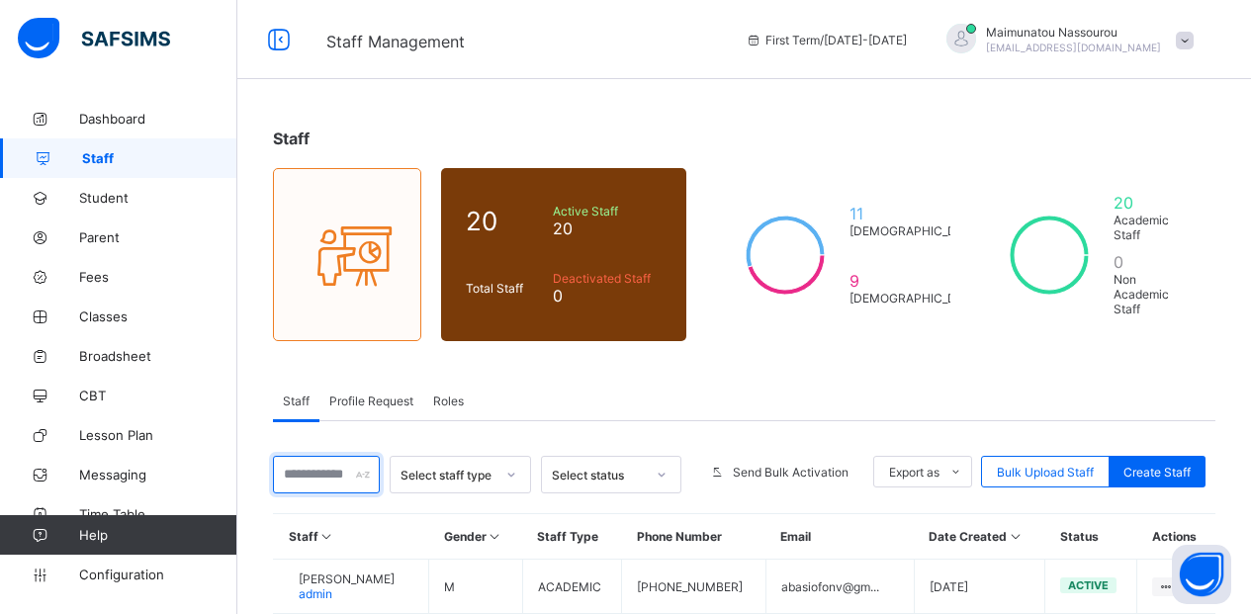
click at [354, 456] on input "text" at bounding box center [326, 475] width 107 height 38
type input "*"
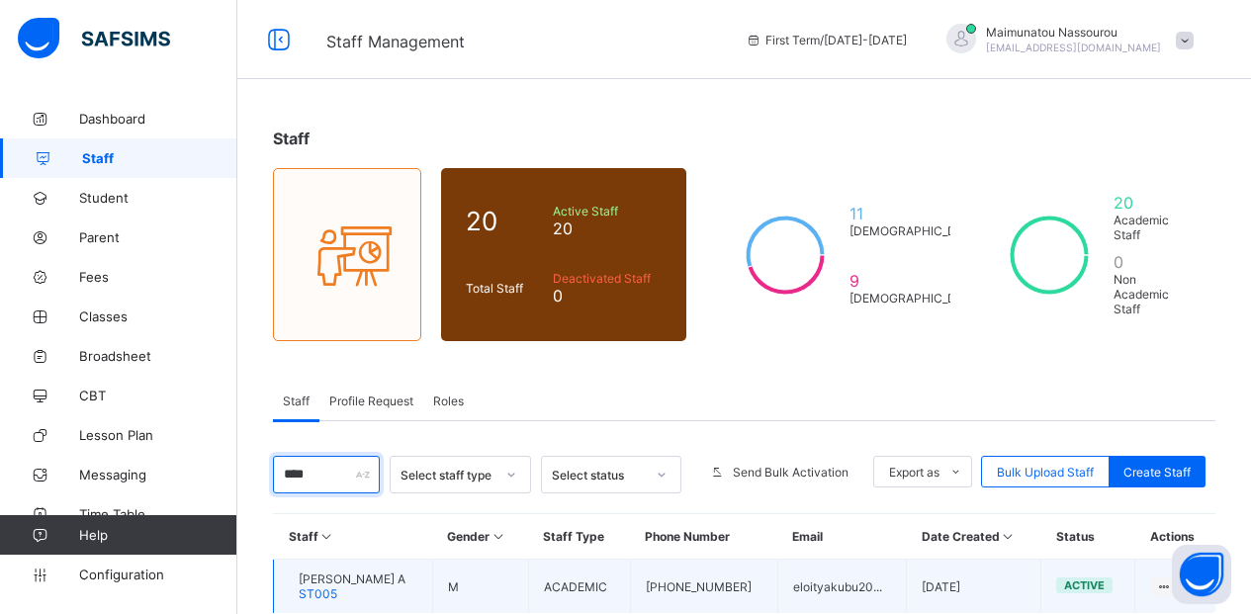
type input "****"
click at [365, 572] on span "[PERSON_NAME] A" at bounding box center [352, 579] width 107 height 15
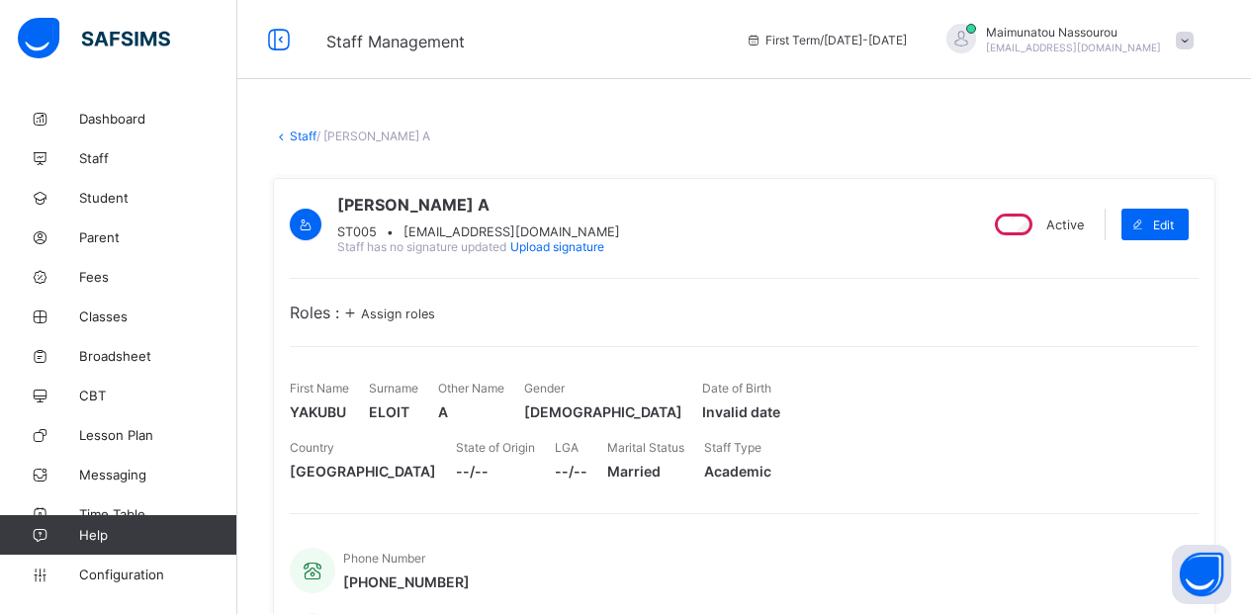
click at [290, 134] on link "Staff" at bounding box center [303, 136] width 27 height 15
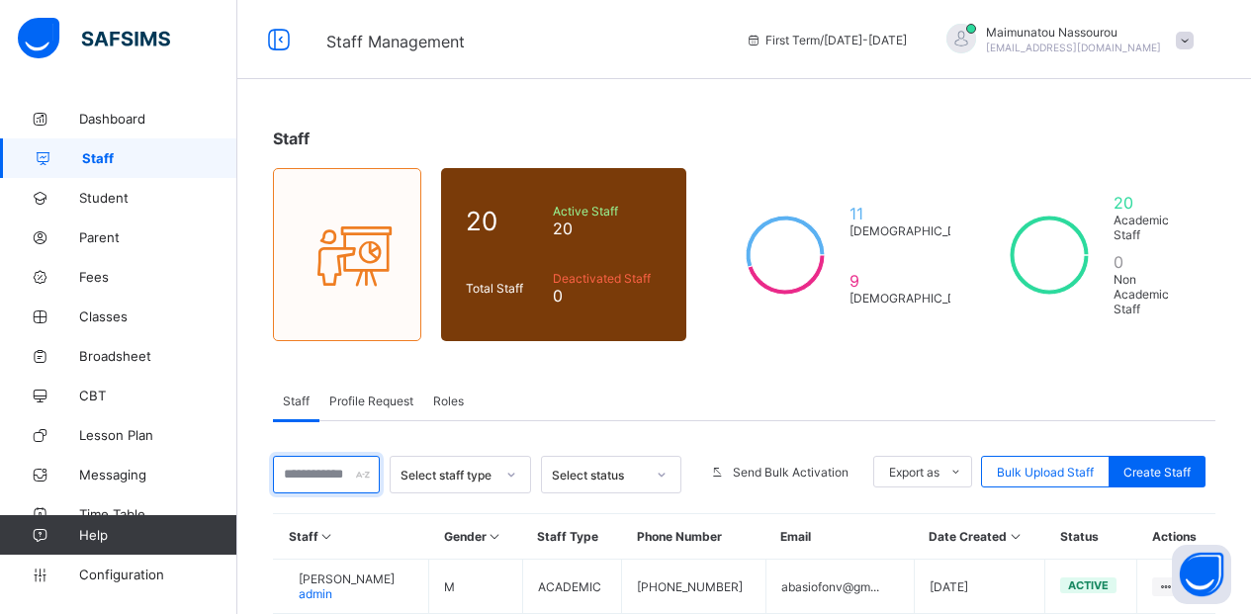
click at [325, 456] on input "text" at bounding box center [326, 475] width 107 height 38
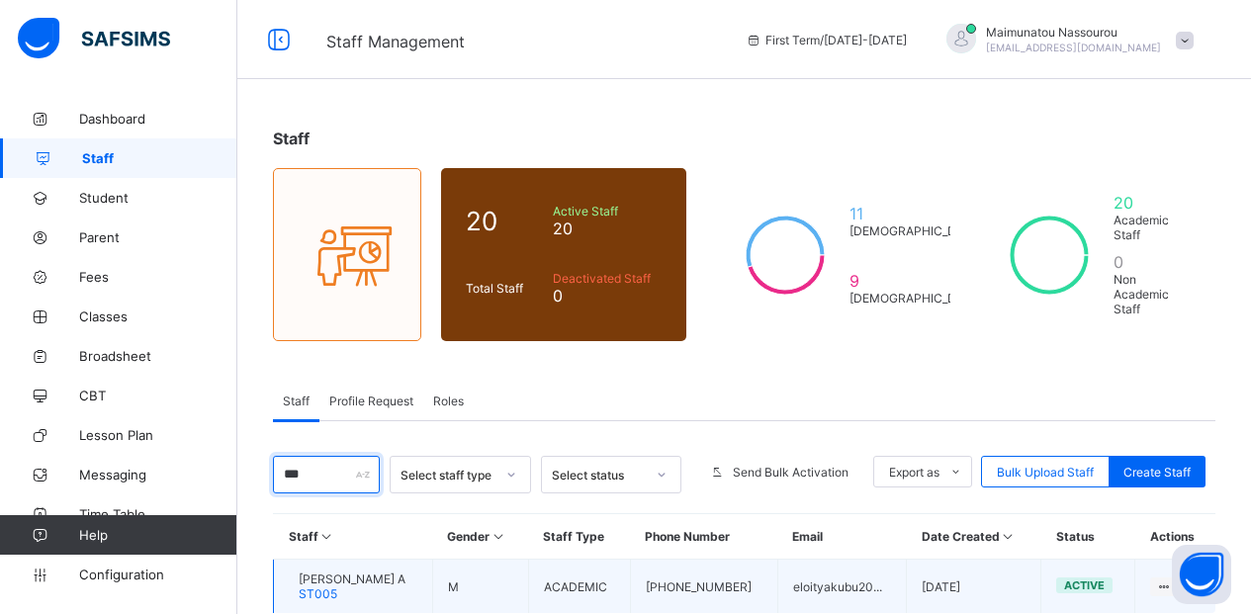
type input "***"
click at [349, 572] on span "[PERSON_NAME] A" at bounding box center [352, 579] width 107 height 15
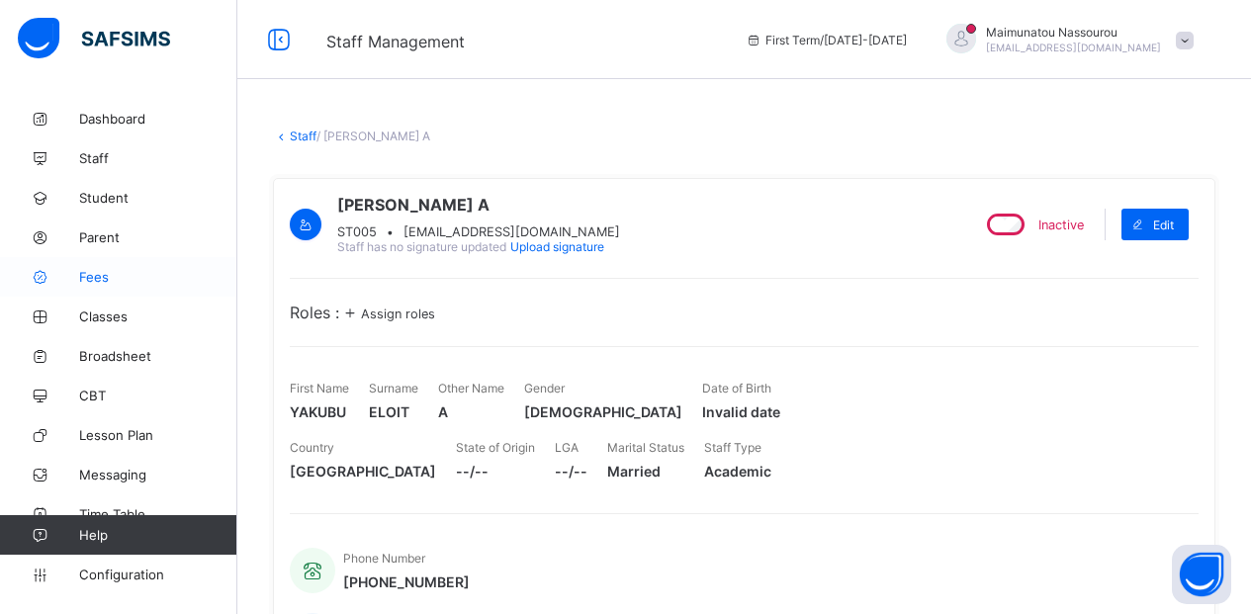
click at [101, 280] on span "Fees" at bounding box center [158, 277] width 158 height 16
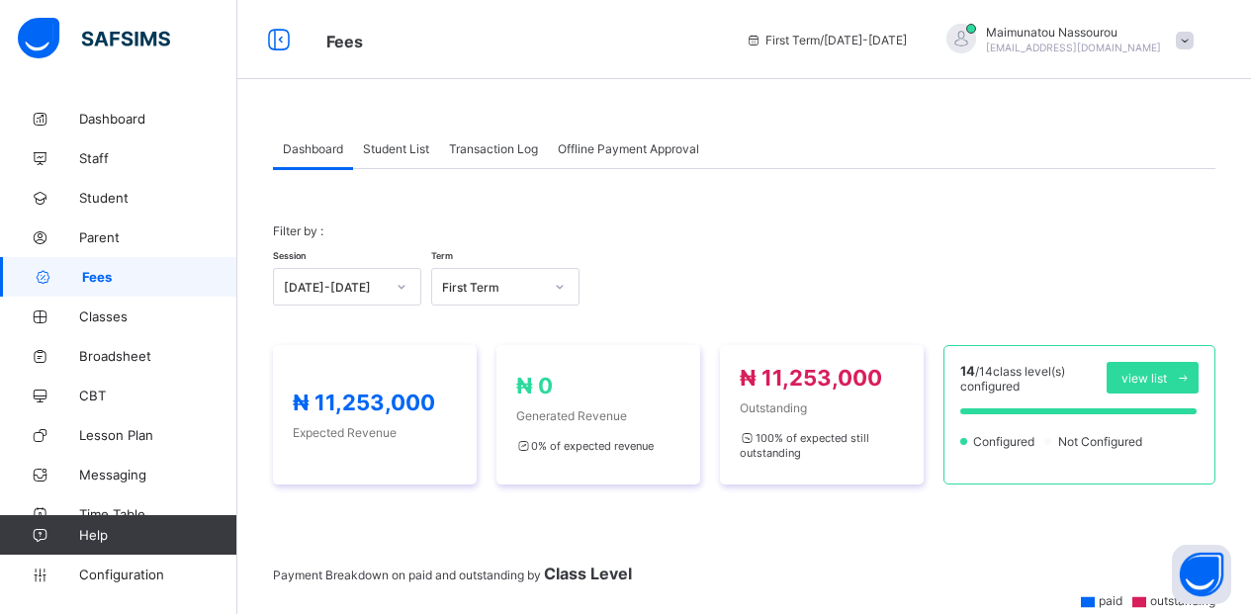
click at [393, 149] on span "Student List" at bounding box center [396, 148] width 66 height 15
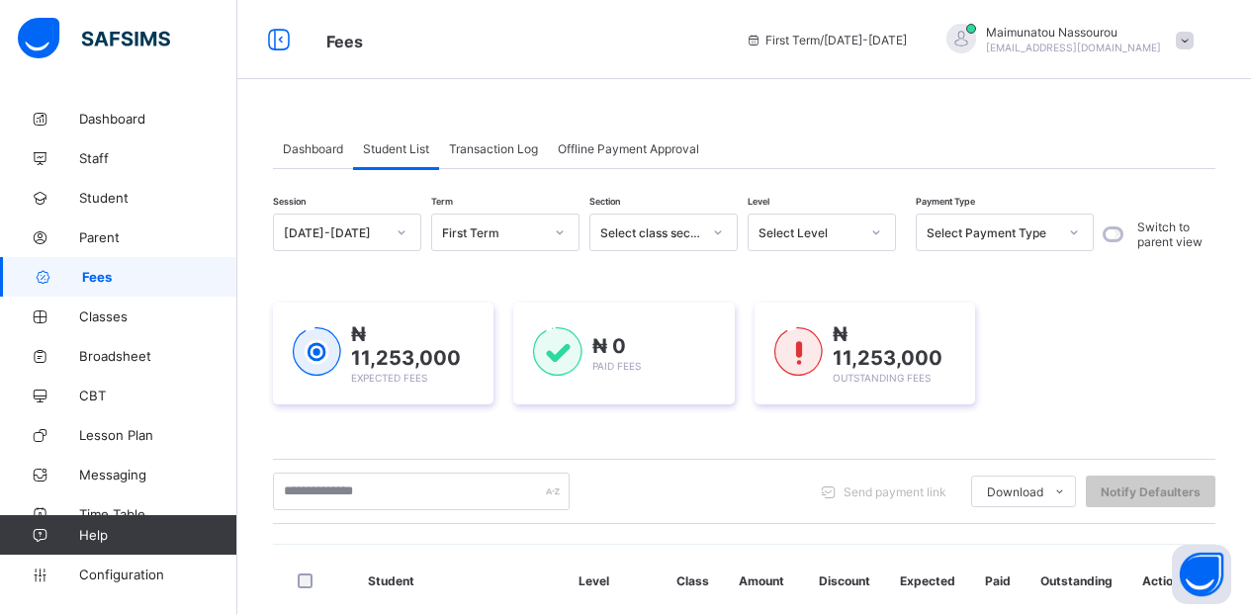
click at [321, 149] on span "Dashboard" at bounding box center [313, 148] width 60 height 15
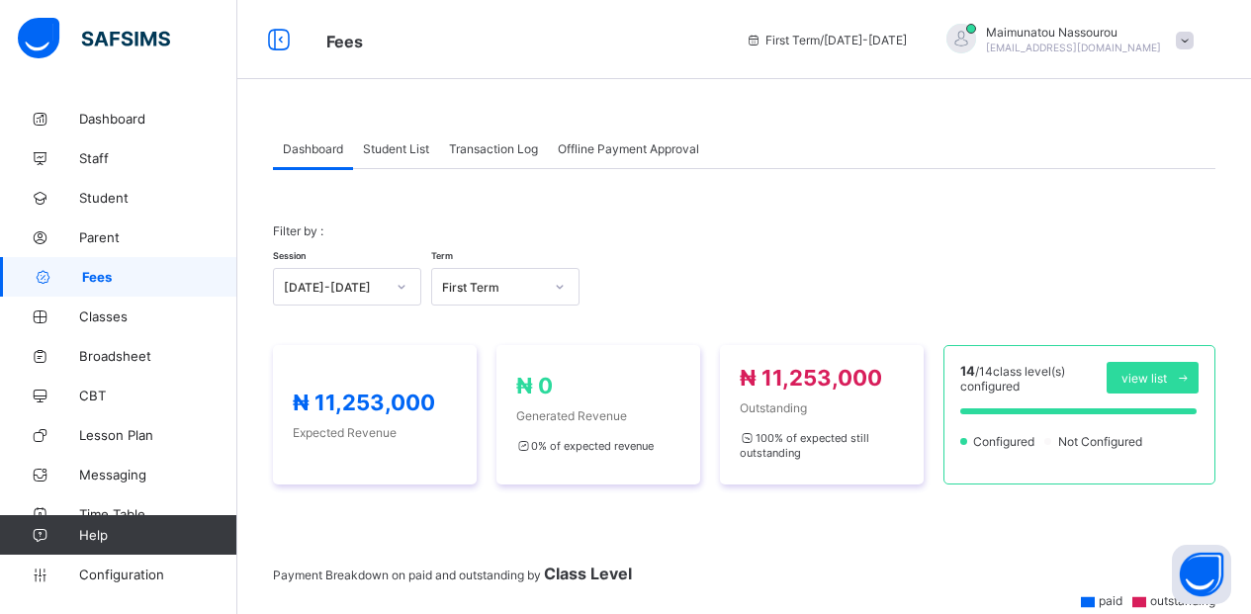
click at [401, 152] on span "Student List" at bounding box center [396, 148] width 66 height 15
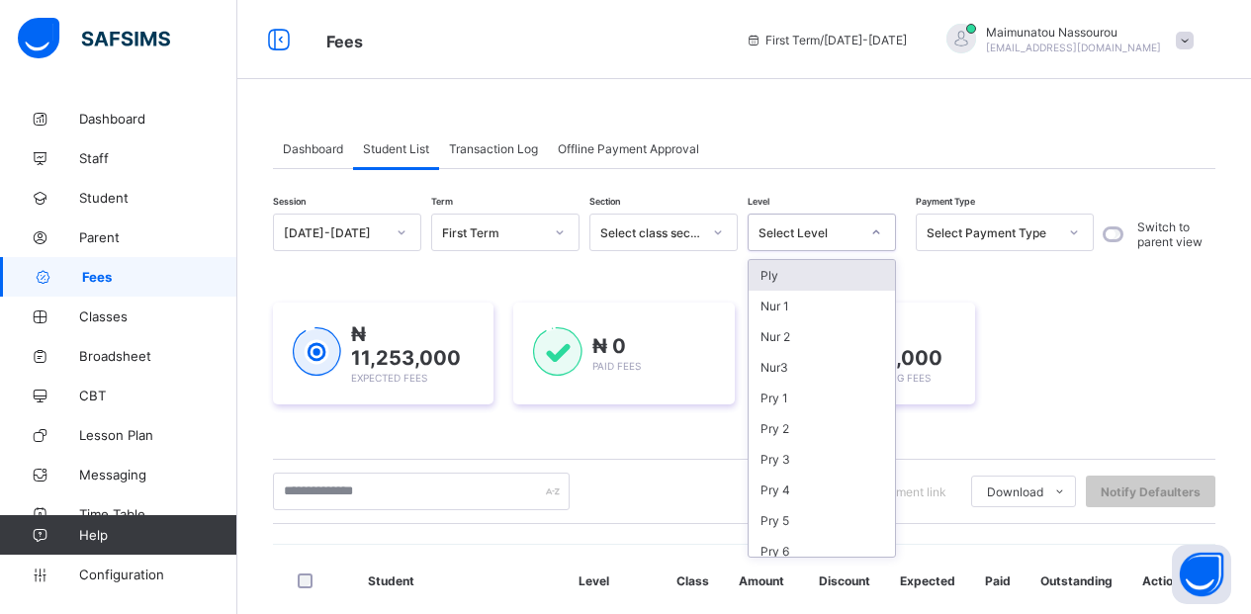
click at [861, 231] on div at bounding box center [877, 233] width 34 height 32
click at [806, 311] on div "Nur 1" at bounding box center [822, 306] width 146 height 31
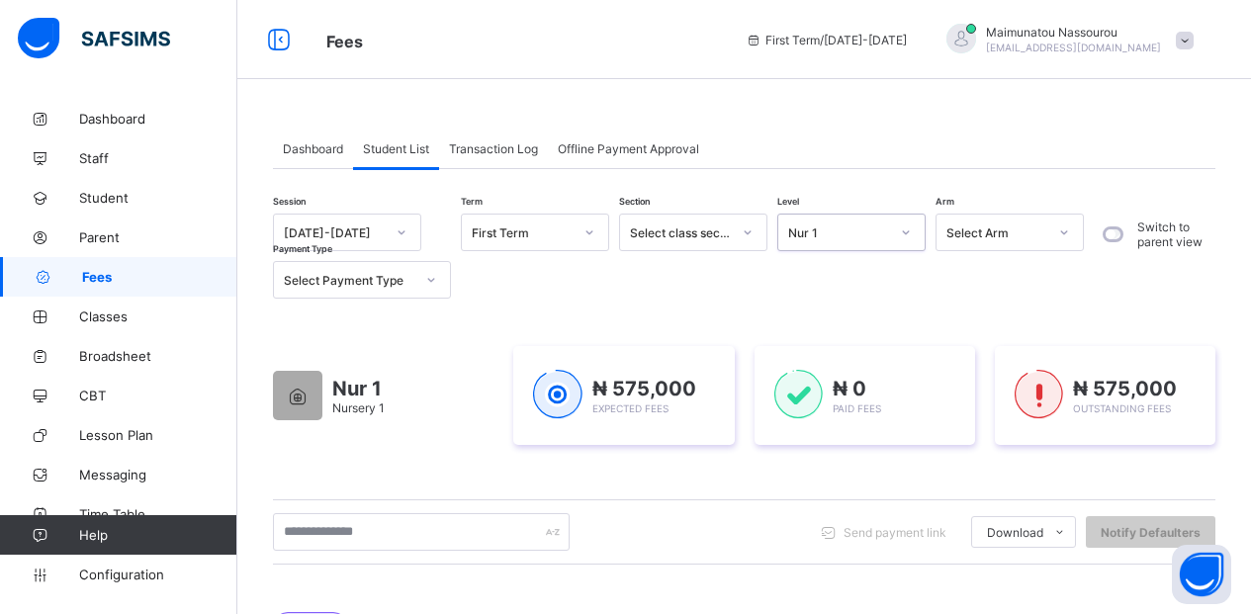
scroll to position [537, 0]
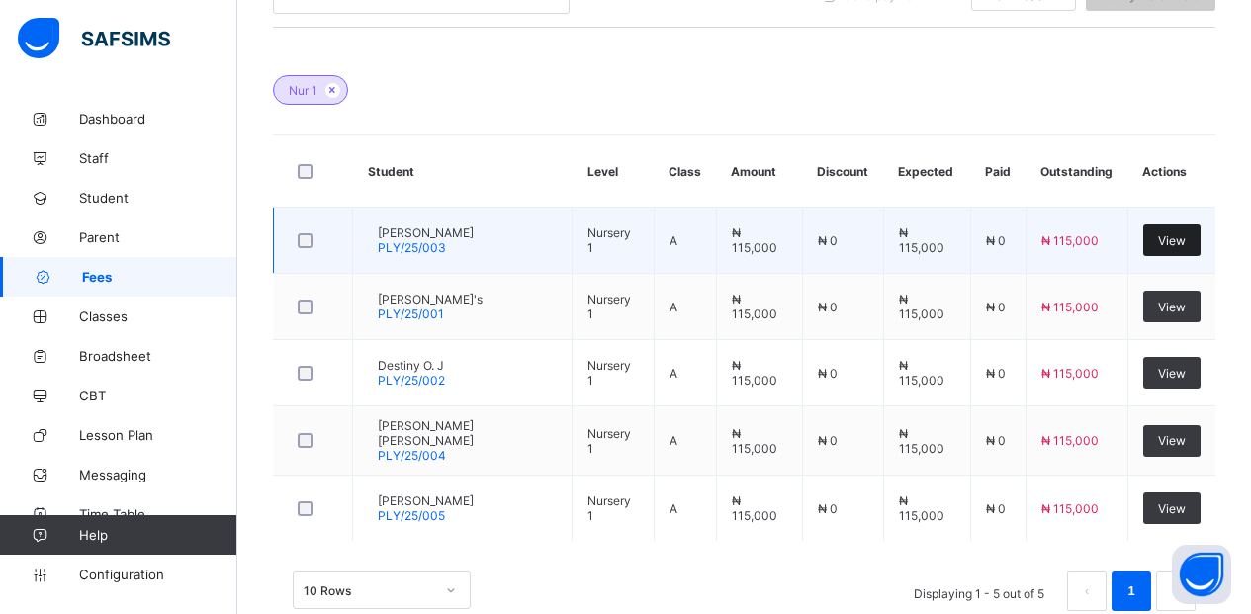
click at [1185, 241] on span "View" at bounding box center [1172, 240] width 28 height 15
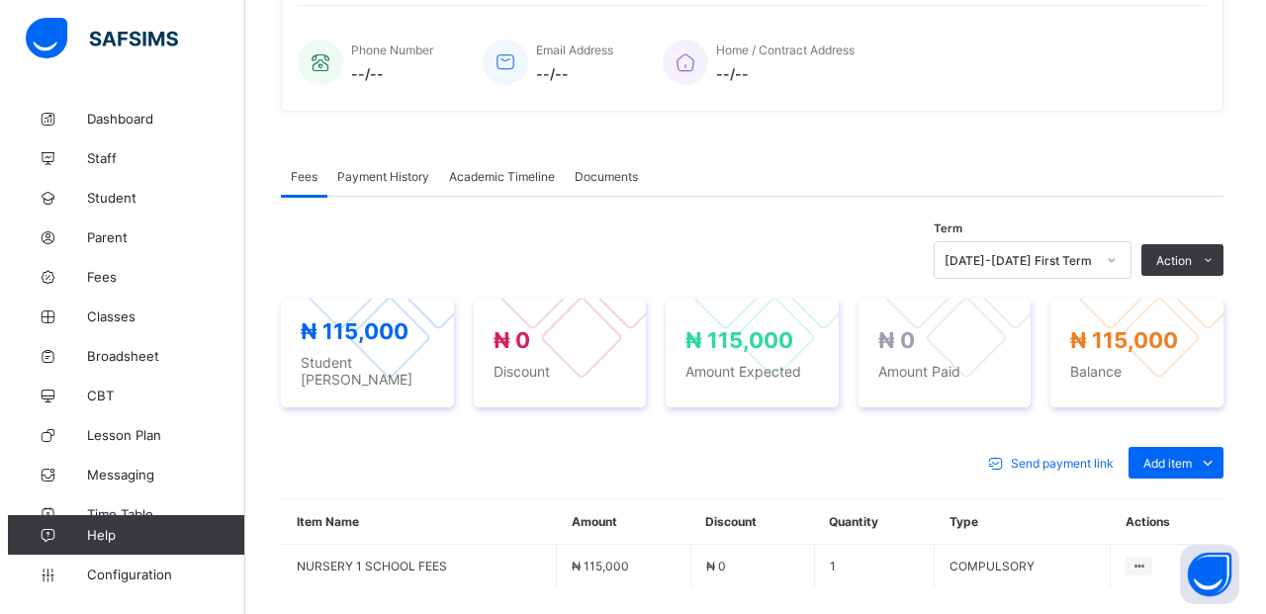
scroll to position [537, 0]
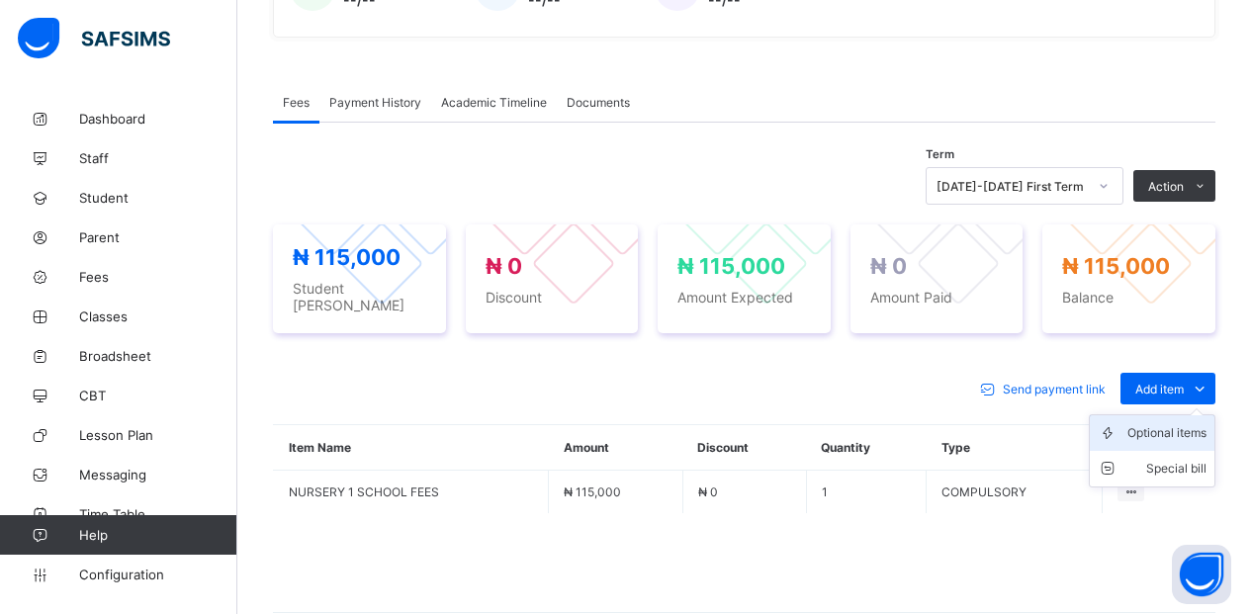
click at [1187, 433] on div "Optional items" at bounding box center [1167, 433] width 79 height 20
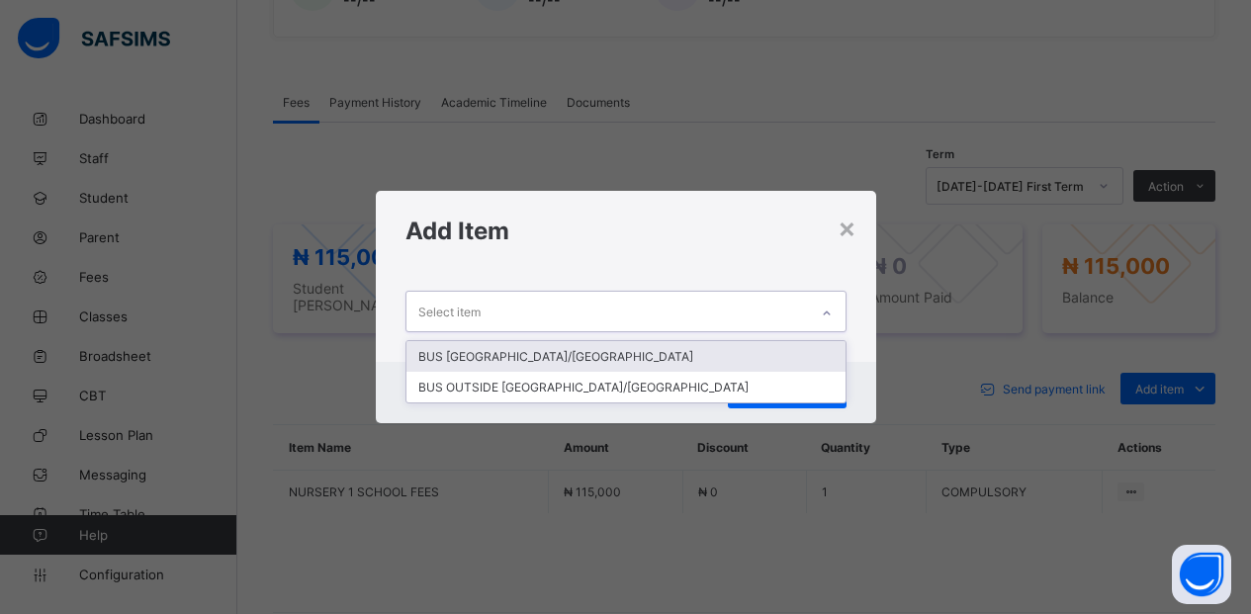
click at [823, 305] on div at bounding box center [827, 314] width 34 height 32
click at [644, 357] on div "BUS [GEOGRAPHIC_DATA]/[GEOGRAPHIC_DATA]" at bounding box center [626, 356] width 439 height 31
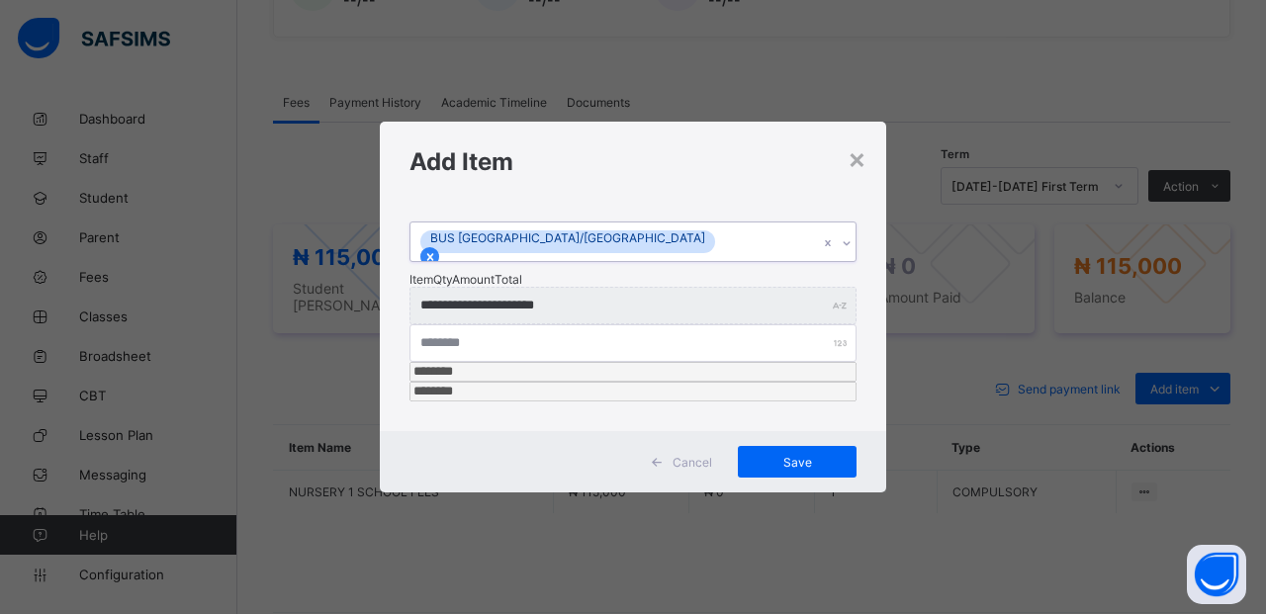
click at [437, 264] on icon at bounding box center [430, 257] width 14 height 14
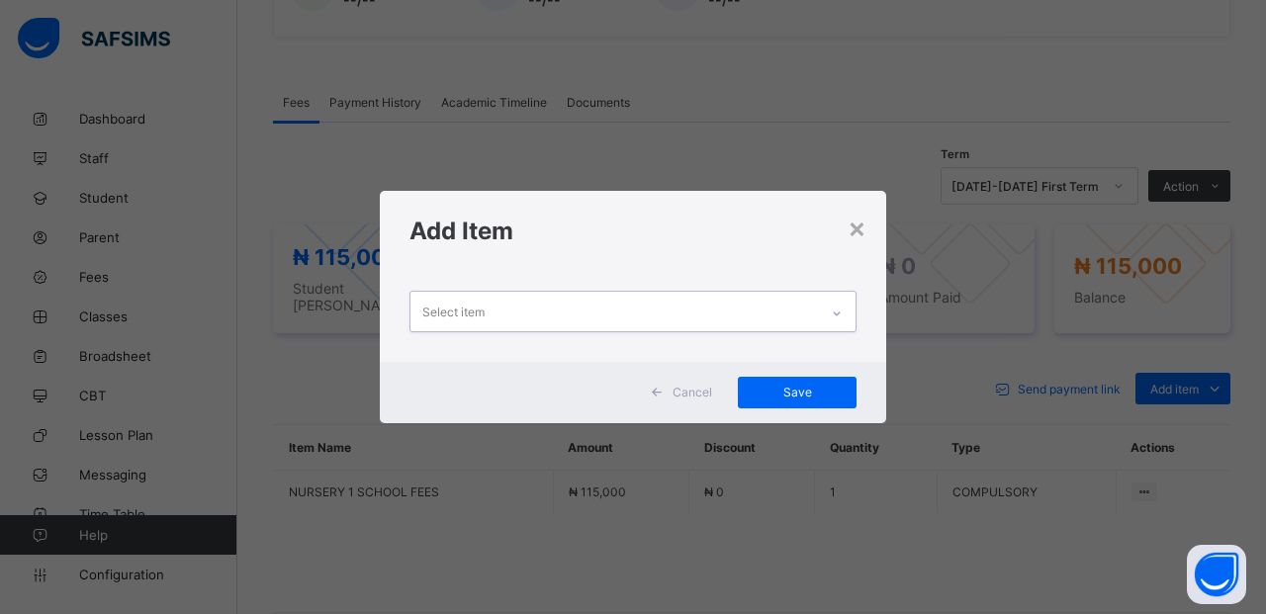
click at [654, 311] on div "Select item" at bounding box center [615, 311] width 408 height 39
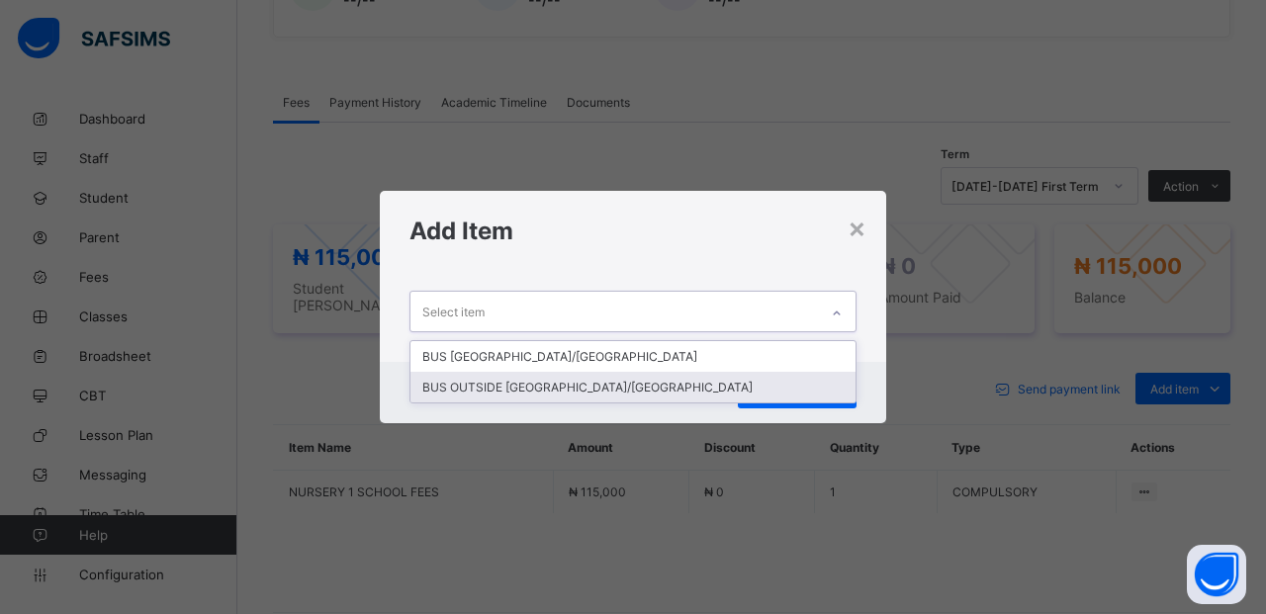
click at [632, 388] on div "BUS OUTSIDE [GEOGRAPHIC_DATA]/[GEOGRAPHIC_DATA]" at bounding box center [633, 387] width 445 height 31
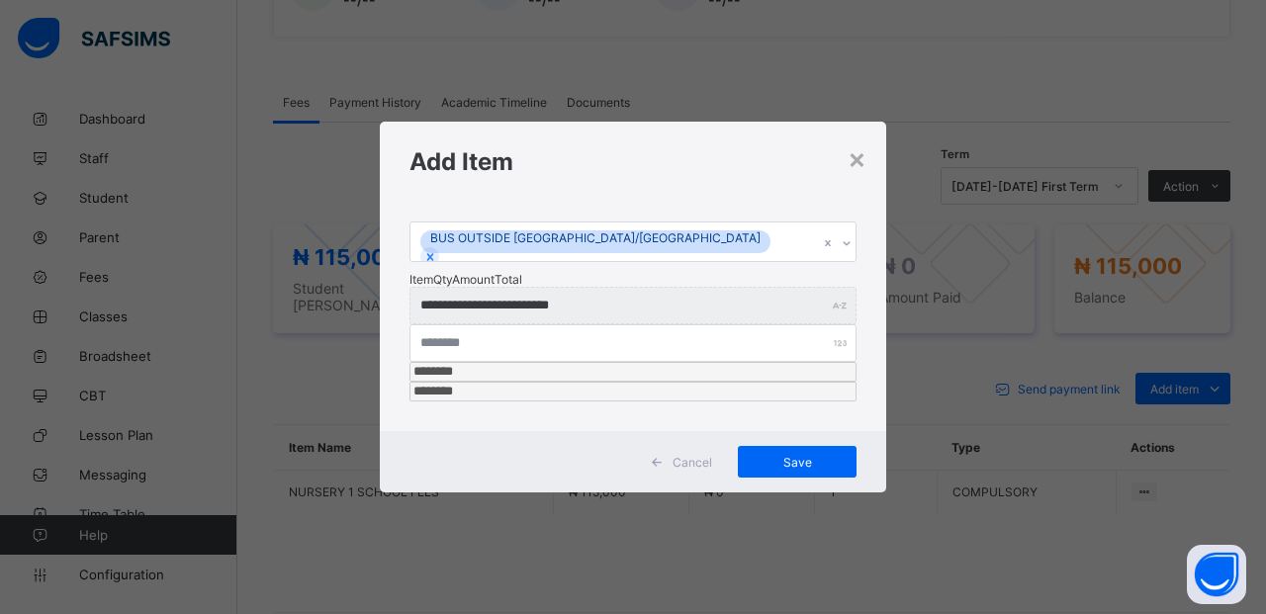
click at [679, 455] on span "Cancel" at bounding box center [693, 462] width 40 height 15
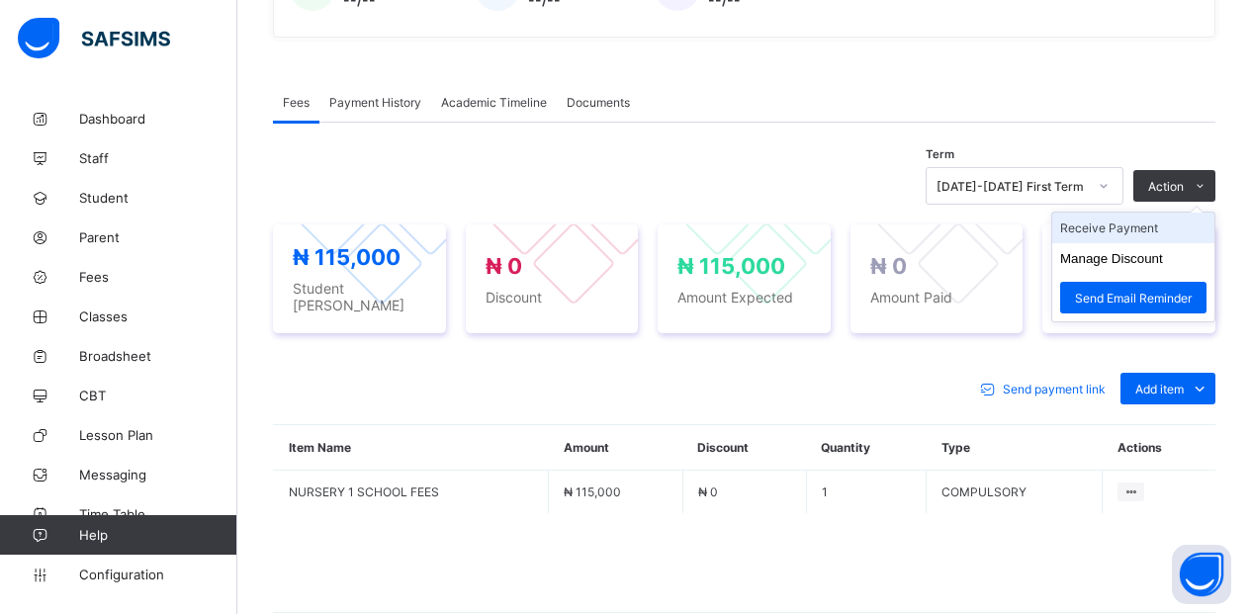
click at [1146, 230] on li "Receive Payment" at bounding box center [1134, 228] width 162 height 31
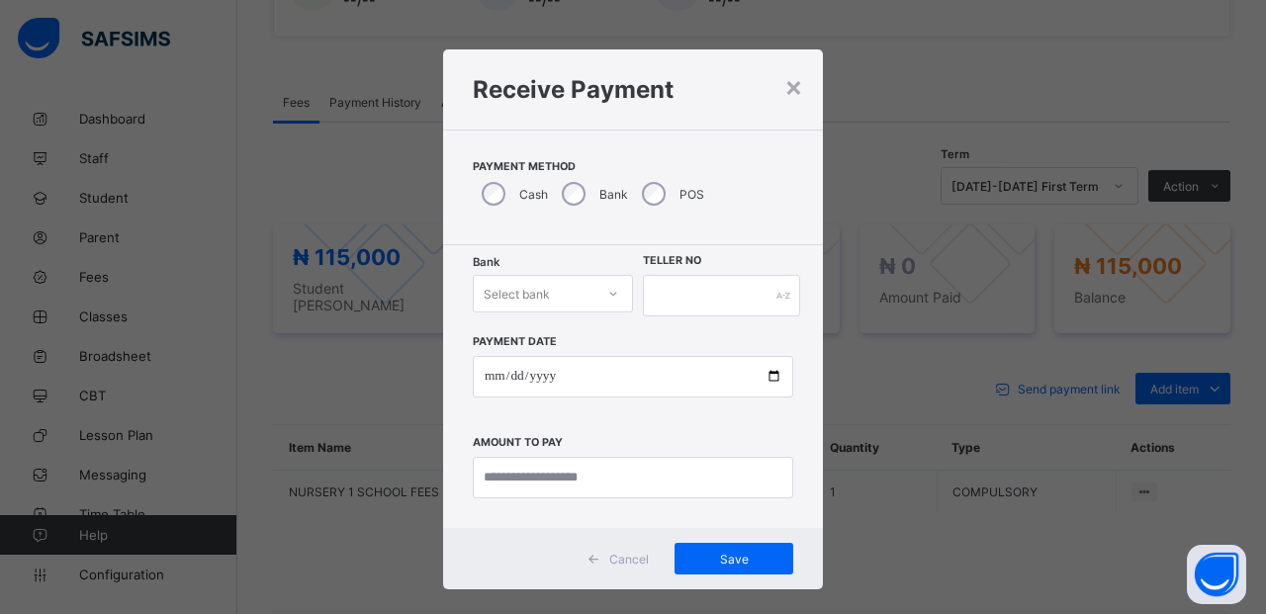
click at [581, 287] on div "Select bank" at bounding box center [534, 294] width 121 height 28
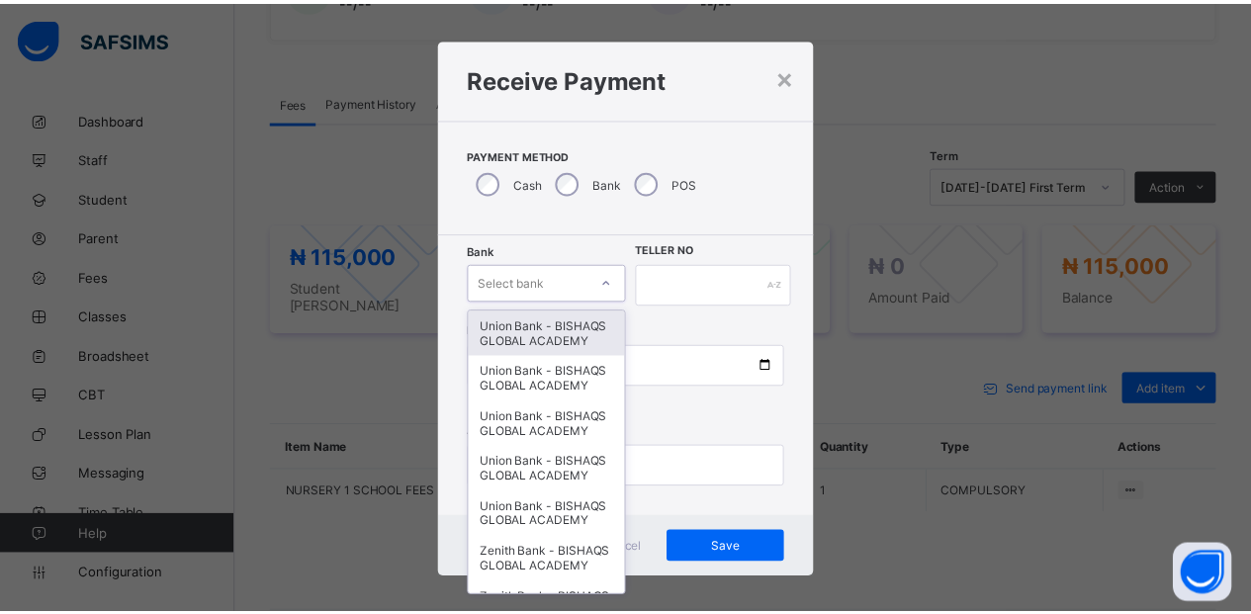
scroll to position [13, 0]
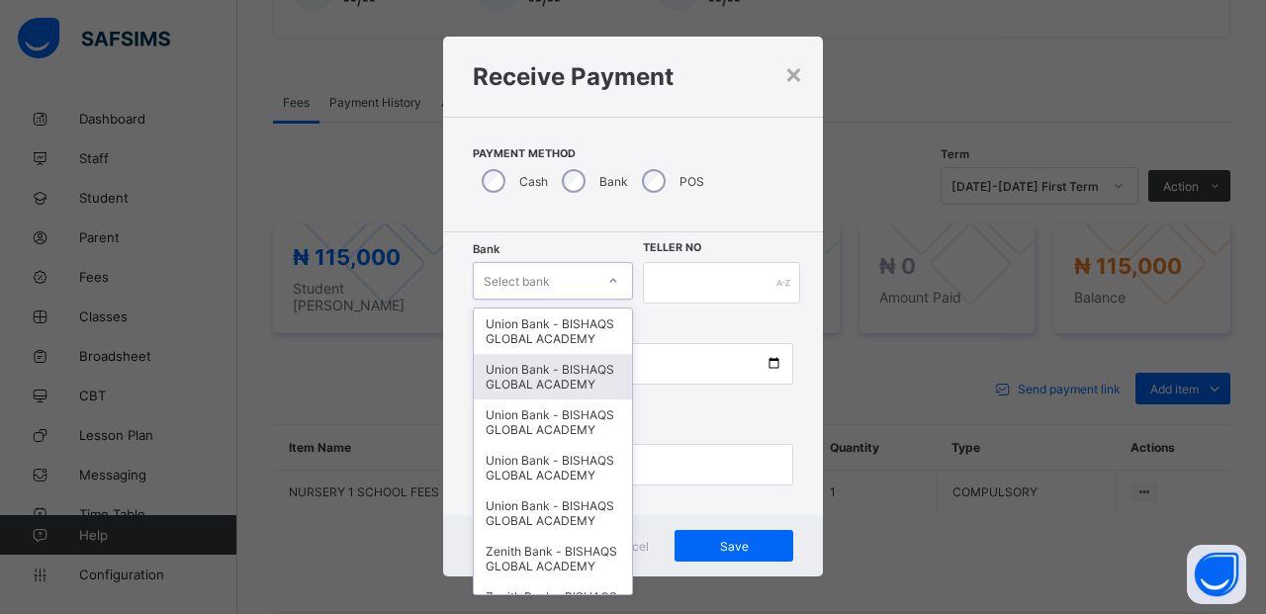
click at [573, 394] on div "Union Bank - BISHAQS GLOBAL ACADEMY" at bounding box center [553, 377] width 158 height 46
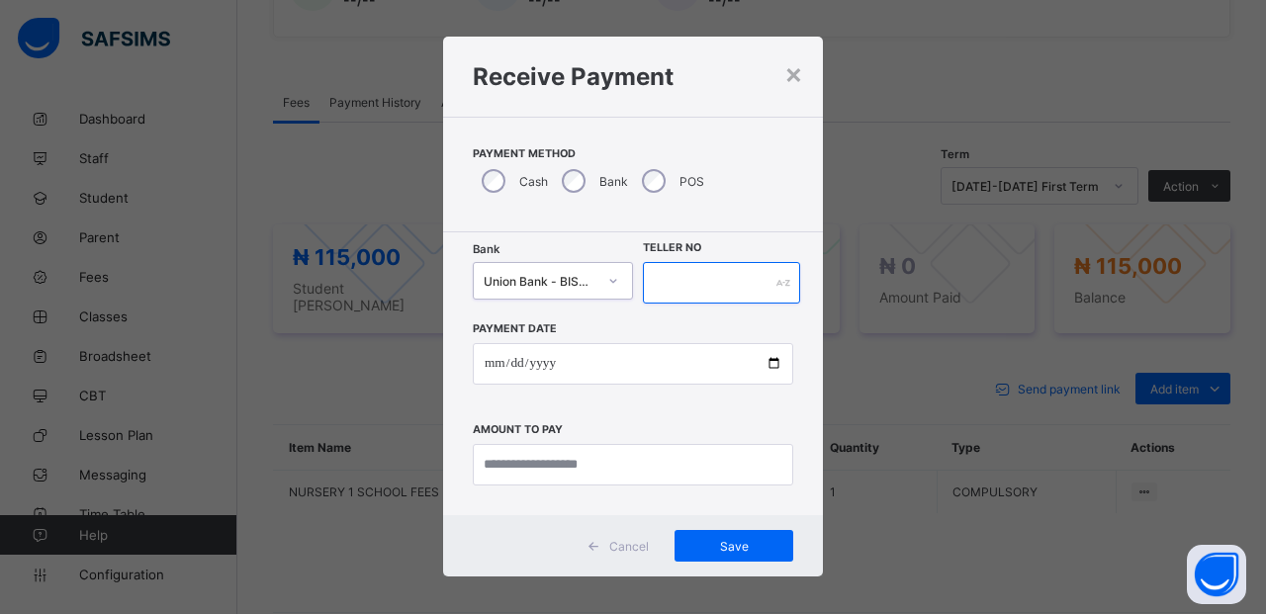
click at [664, 279] on input "text" at bounding box center [721, 283] width 157 height 42
click at [609, 552] on span "Cancel" at bounding box center [629, 546] width 40 height 15
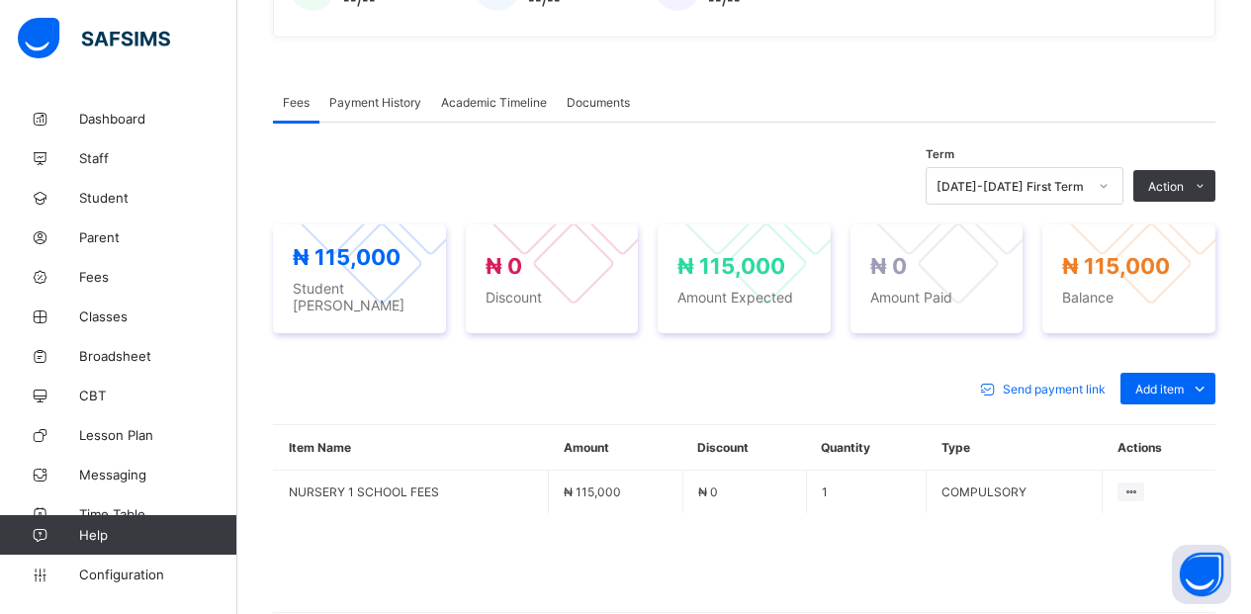
click at [358, 106] on span "Payment History" at bounding box center [375, 102] width 92 height 15
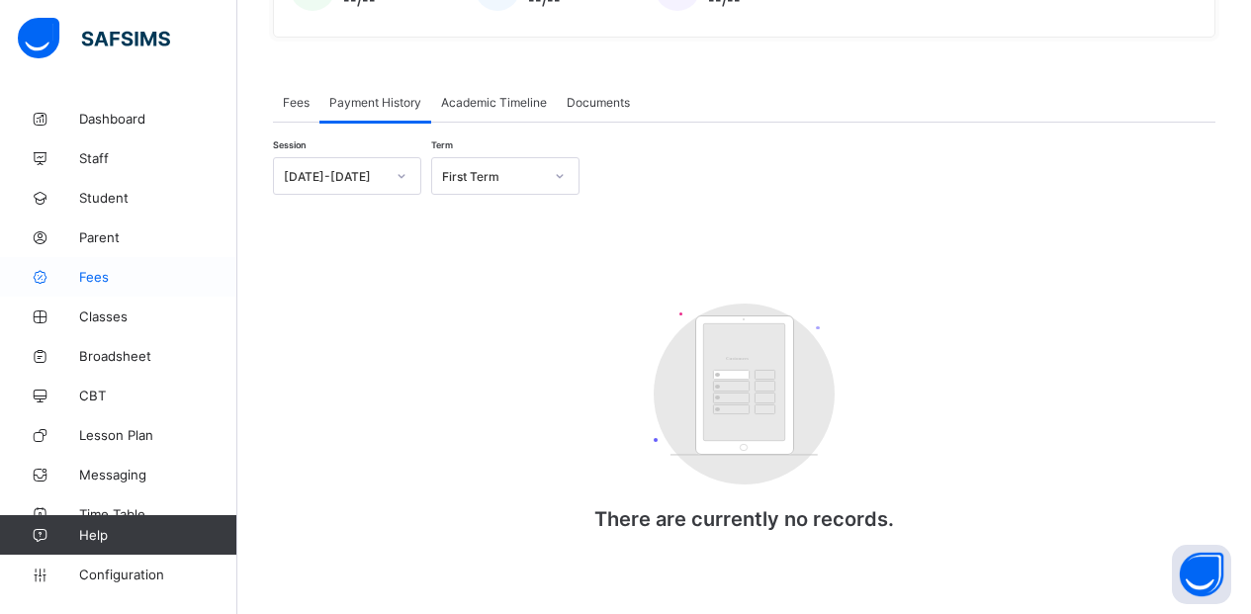
click at [96, 280] on span "Fees" at bounding box center [158, 277] width 158 height 16
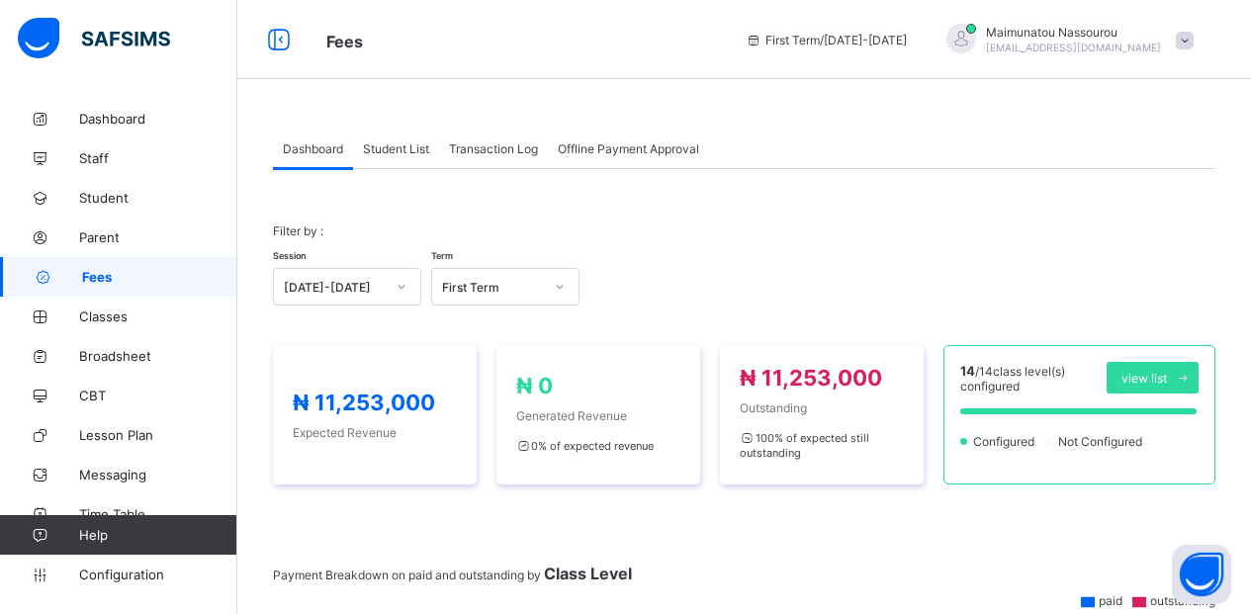
click at [507, 150] on span "Transaction Log" at bounding box center [493, 148] width 89 height 15
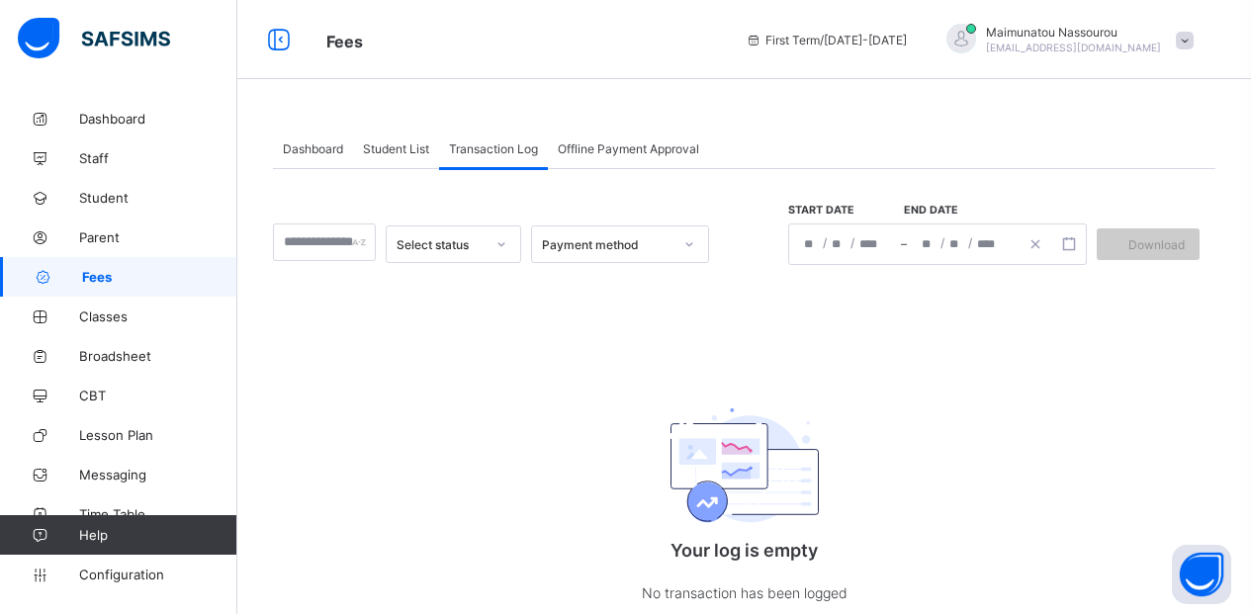
click at [881, 251] on div "/ / – / /" at bounding box center [937, 245] width 299 height 42
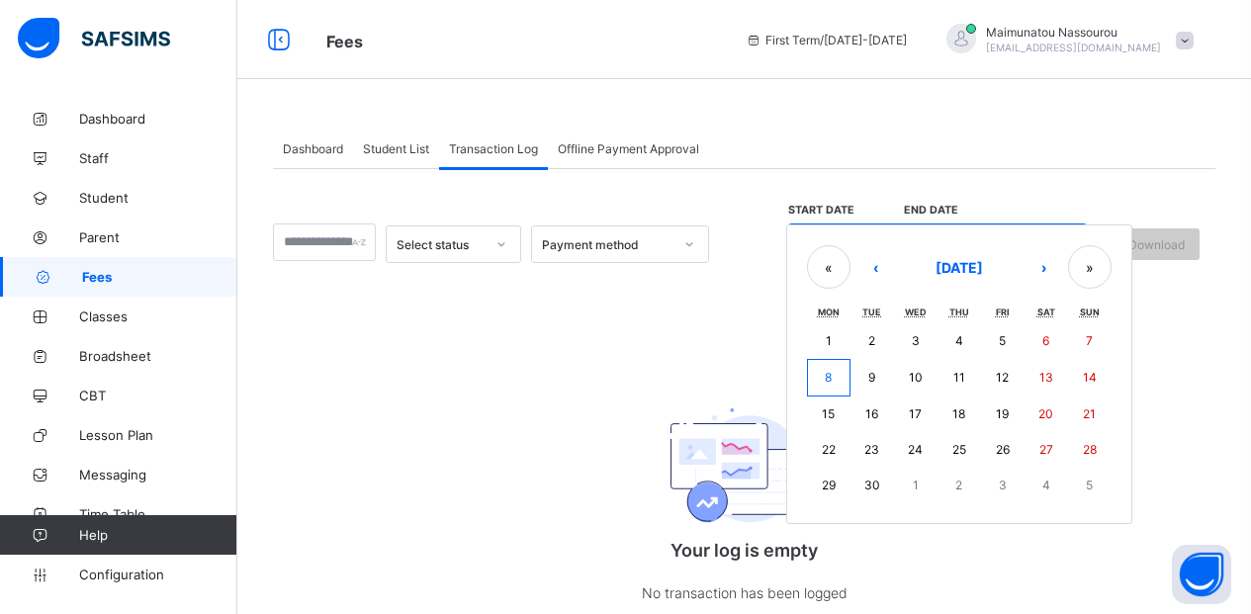
click at [1009, 377] on abbr "12" at bounding box center [1002, 377] width 13 height 15
click at [1025, 382] on button "12" at bounding box center [1003, 378] width 44 height 38
type input "**********"
type input "*"
type input "**"
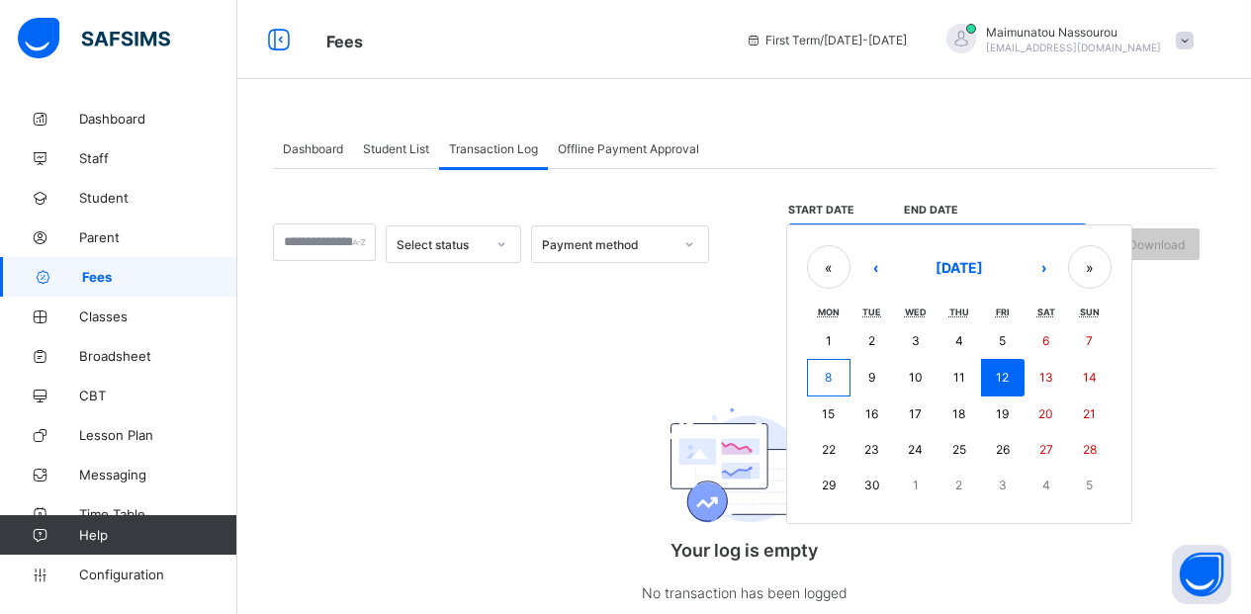
type input "****"
type input "**********"
type input "*"
type input "**"
type input "****"
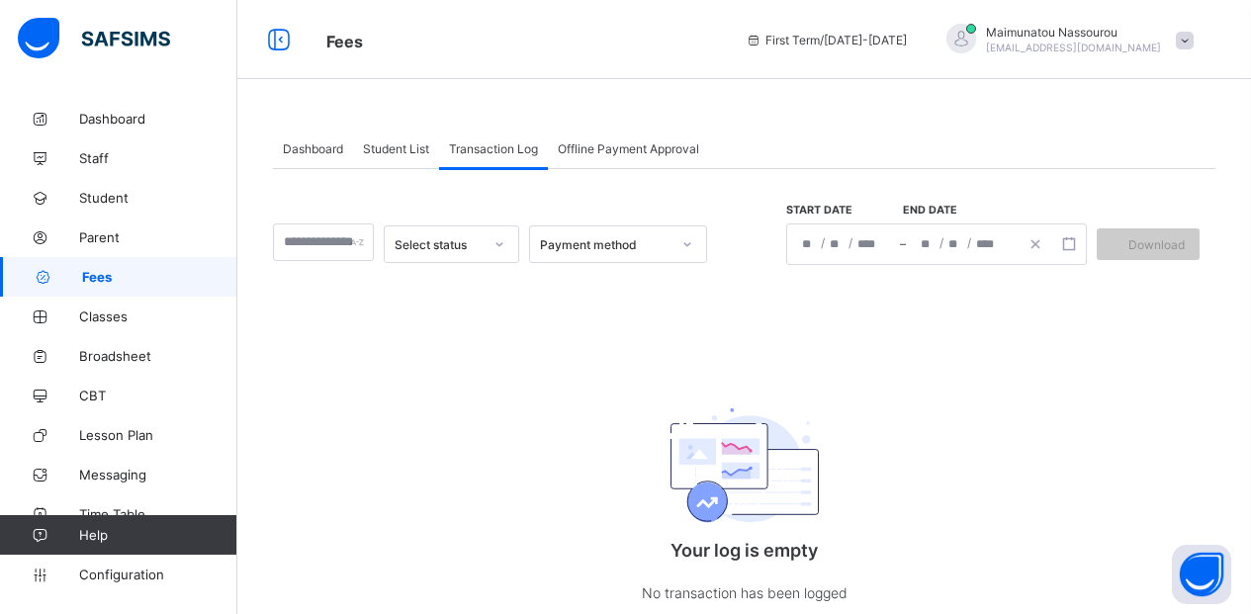
click at [135, 285] on link "Fees" at bounding box center [118, 277] width 237 height 40
click at [388, 142] on span "Student List" at bounding box center [396, 148] width 66 height 15
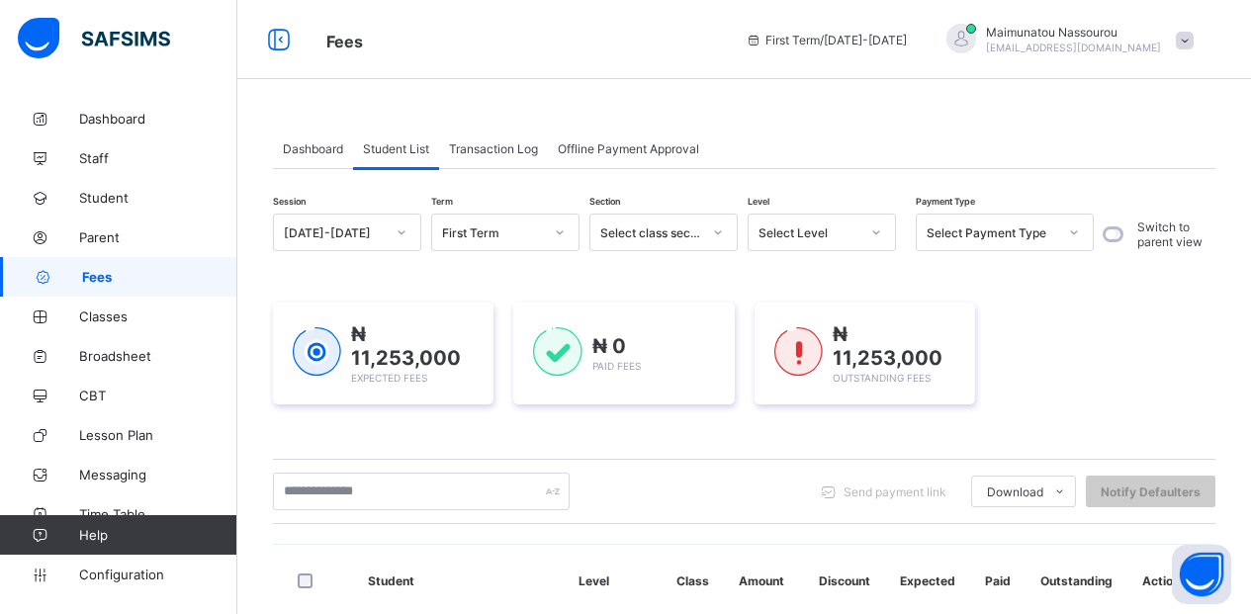
click at [473, 145] on span "Transaction Log" at bounding box center [493, 148] width 89 height 15
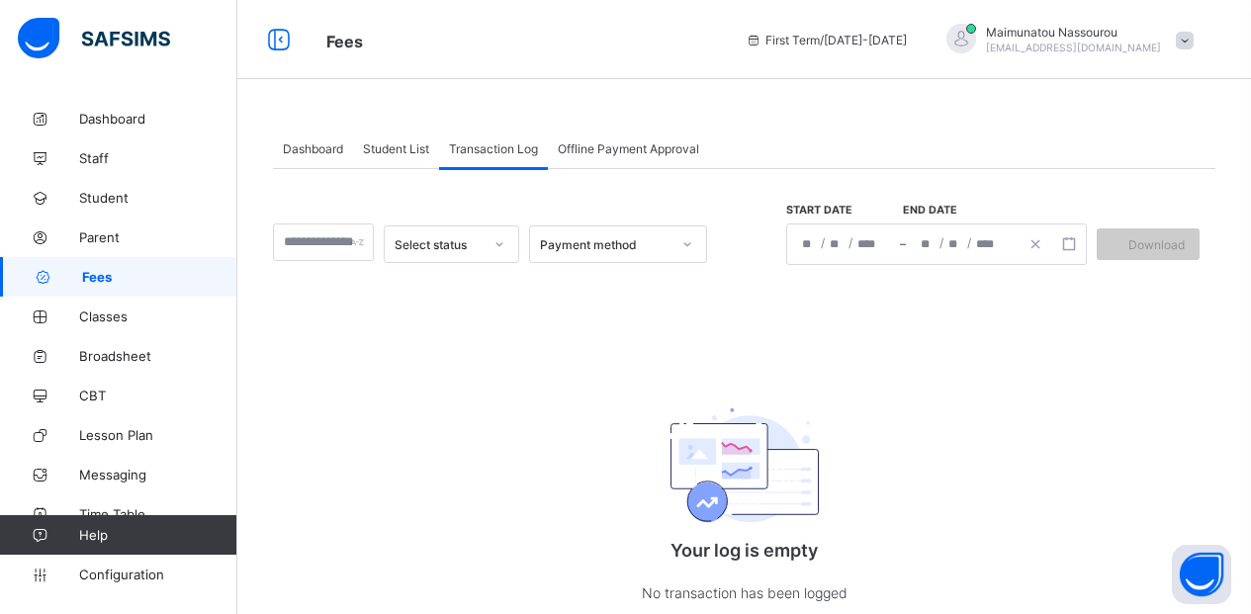
click at [401, 150] on span "Student List" at bounding box center [396, 148] width 66 height 15
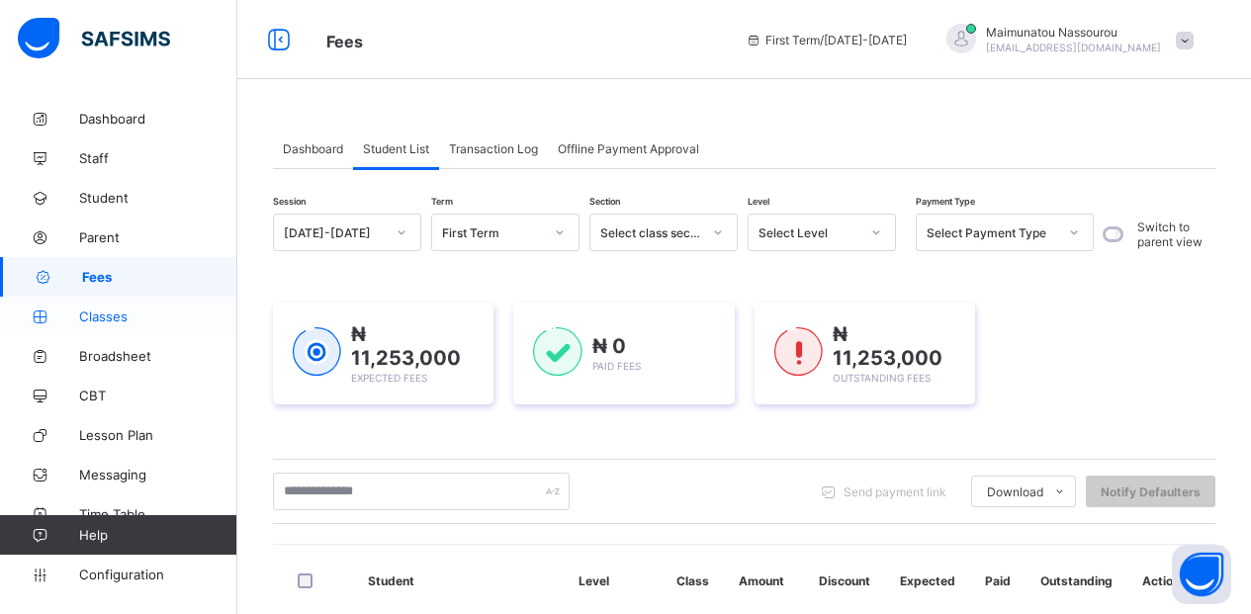
click at [100, 313] on span "Classes" at bounding box center [158, 317] width 158 height 16
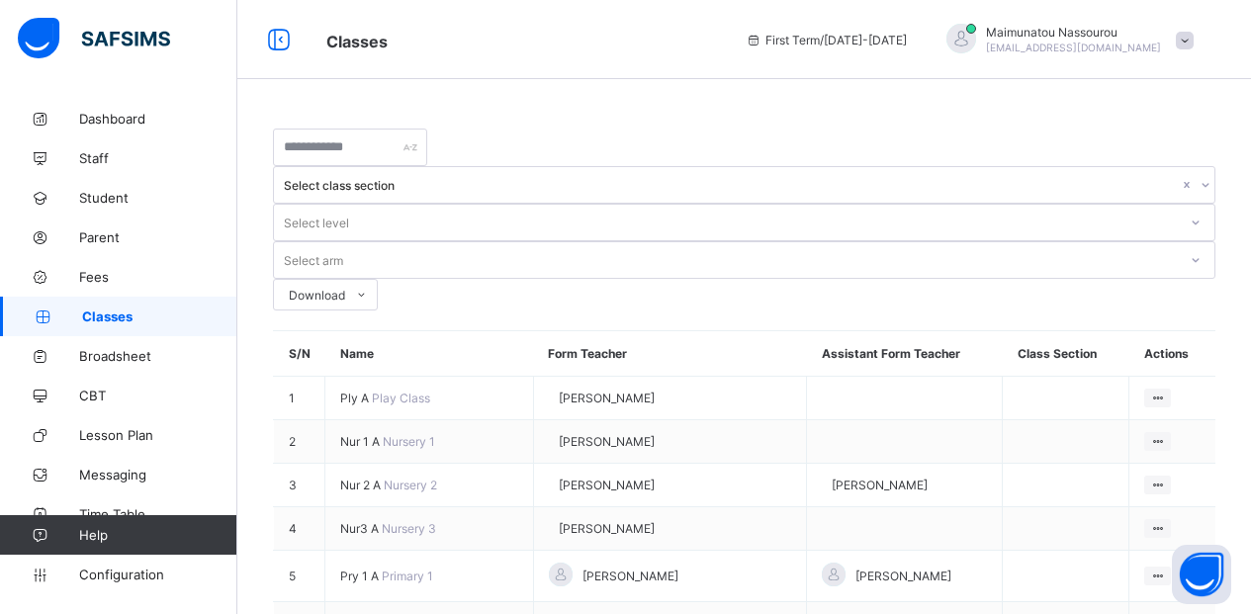
scroll to position [429, 0]
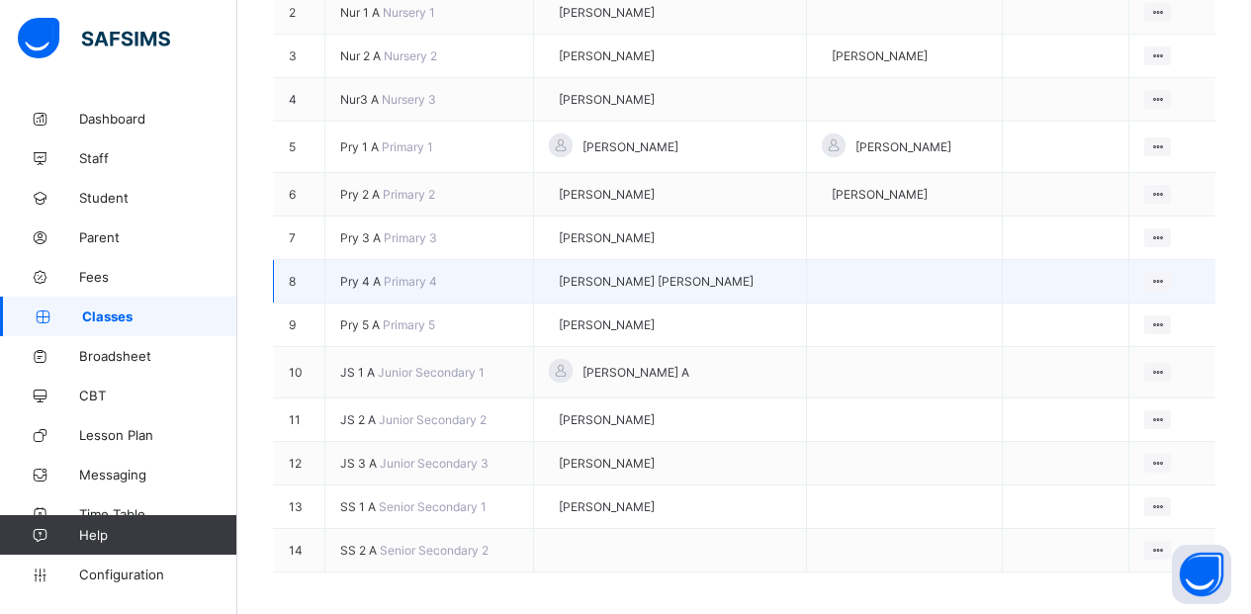
click at [376, 274] on span "Pry 4 A" at bounding box center [362, 281] width 44 height 15
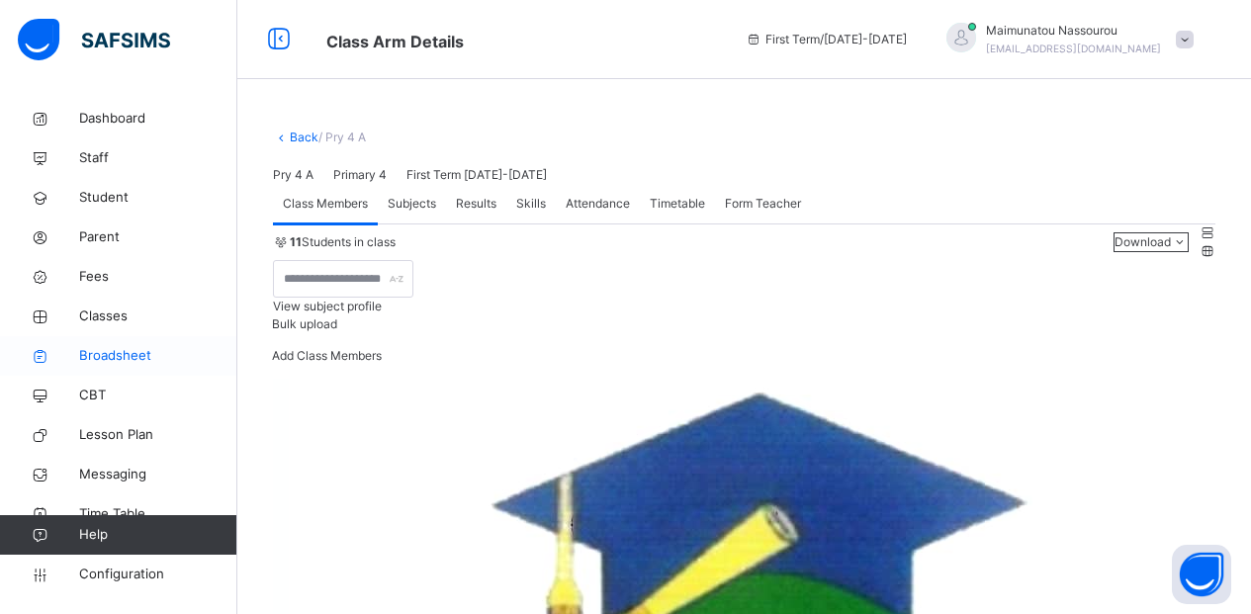
click at [107, 354] on span "Broadsheet" at bounding box center [158, 356] width 158 height 20
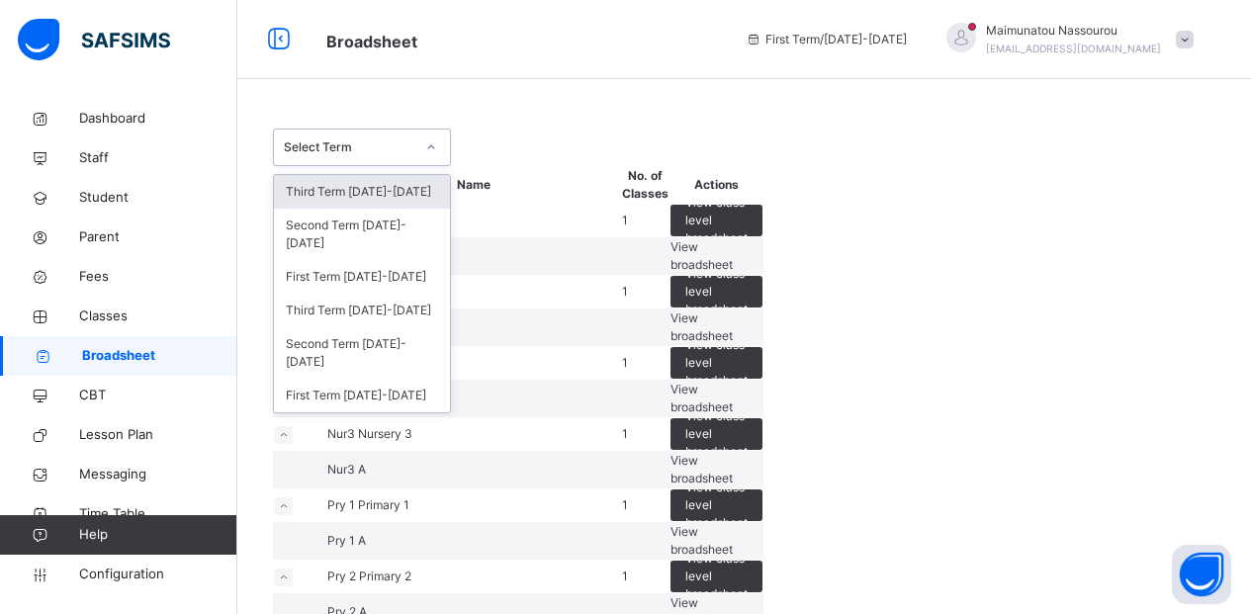
click at [425, 146] on icon at bounding box center [431, 147] width 12 height 20
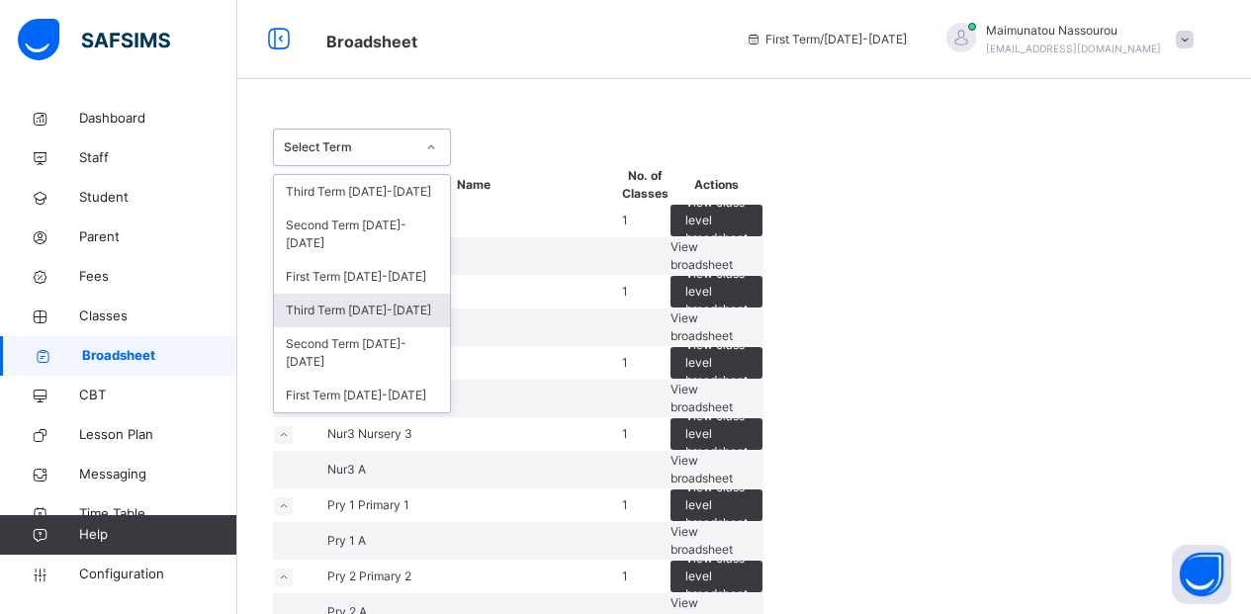
click at [382, 294] on div "Third Term [DATE]-[DATE]" at bounding box center [362, 311] width 176 height 34
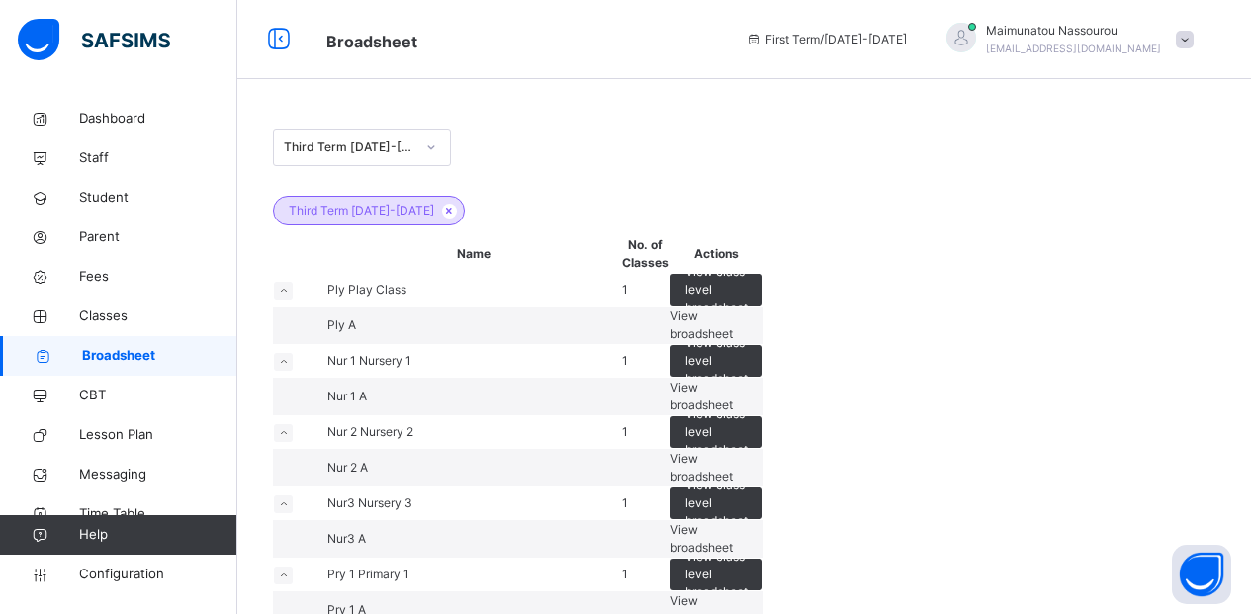
scroll to position [537, 0]
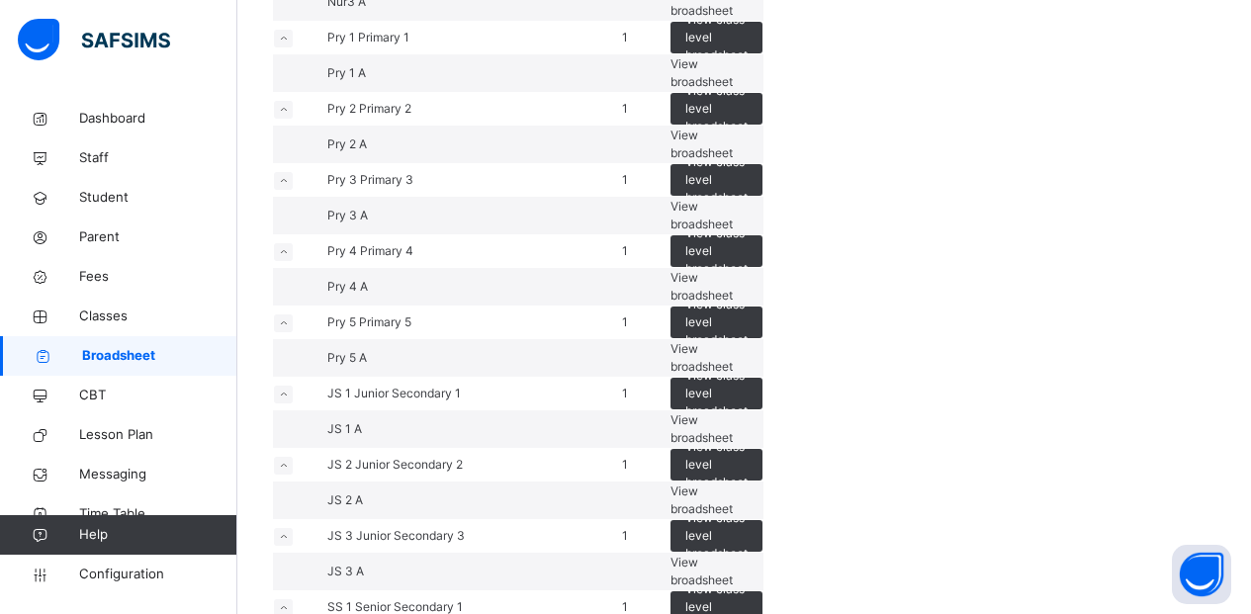
click at [733, 160] on span "View broadsheet" at bounding box center [702, 144] width 62 height 33
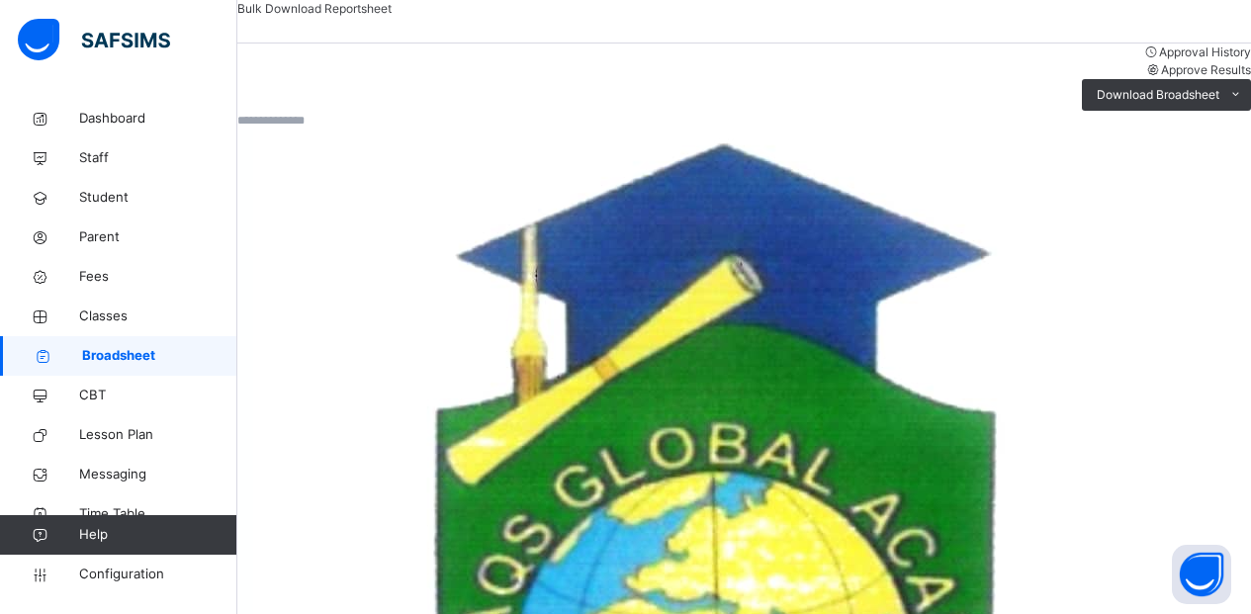
scroll to position [364, 0]
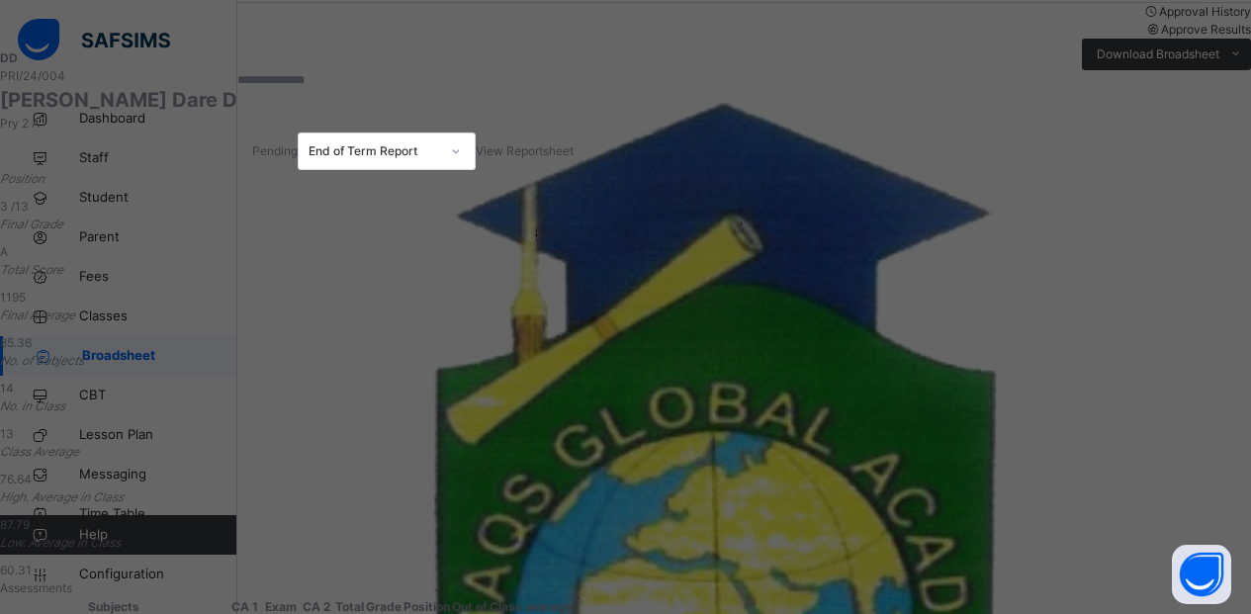
click at [574, 143] on span "View Reportsheet" at bounding box center [525, 150] width 98 height 15
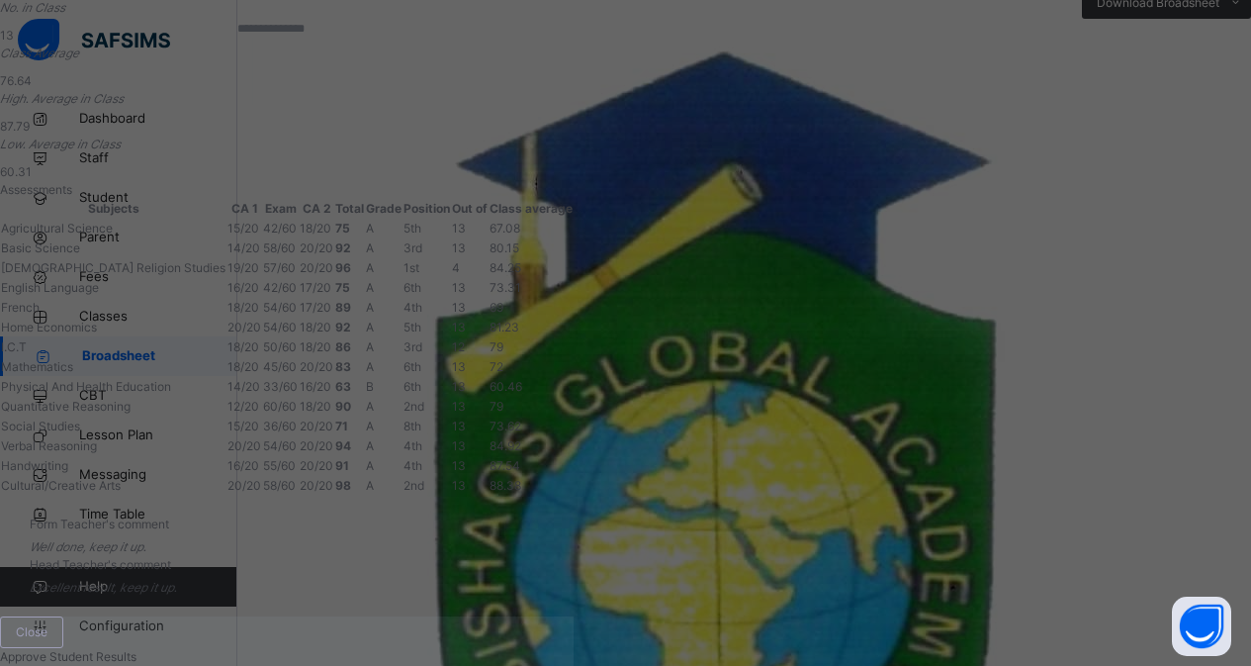
scroll to position [722, 0]
click at [47, 613] on span "Close" at bounding box center [32, 632] width 32 height 18
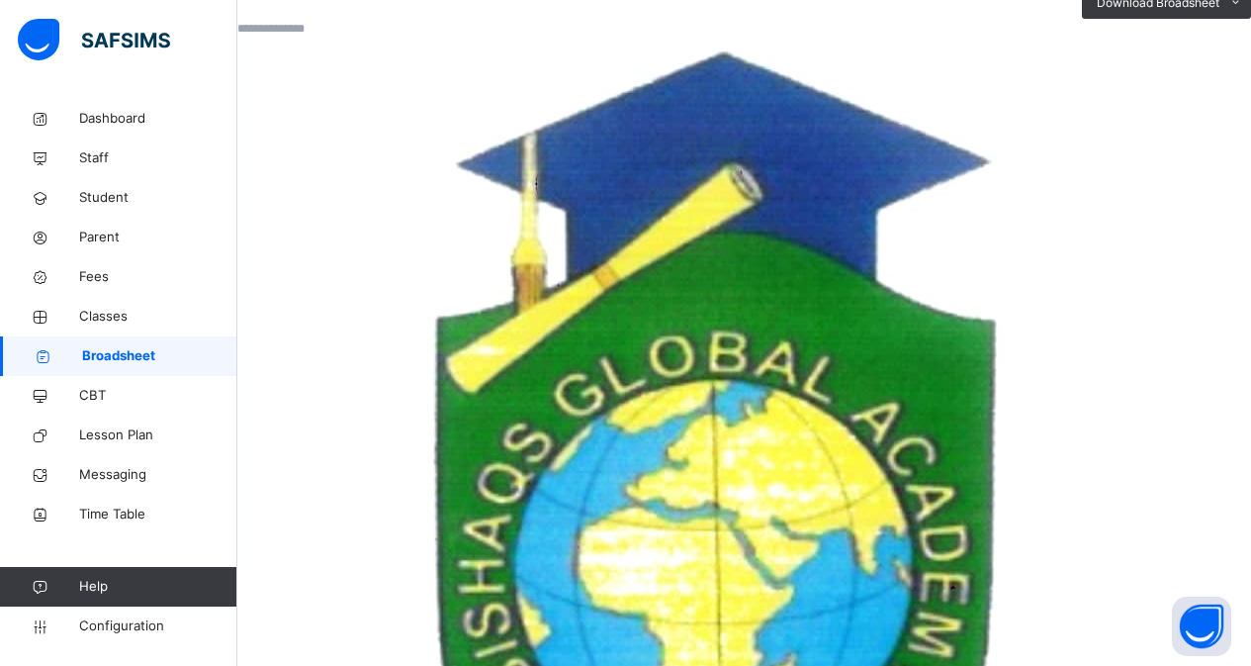
scroll to position [0, 0]
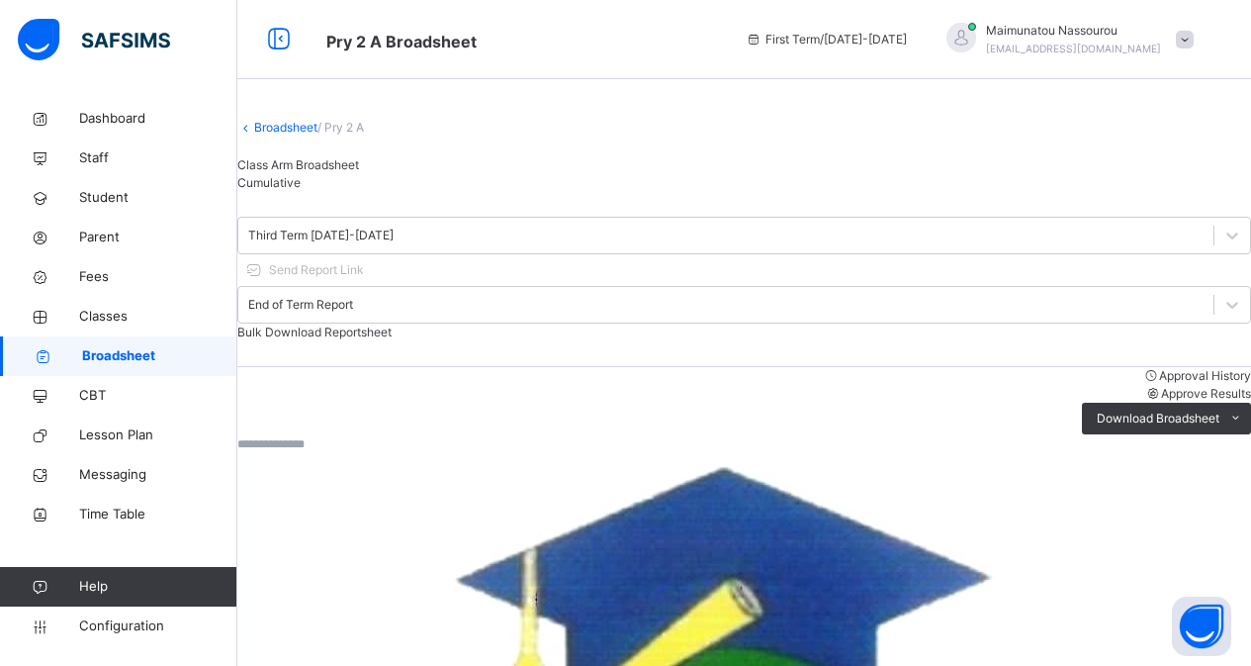
click at [299, 135] on link "Broadsheet" at bounding box center [285, 127] width 63 height 15
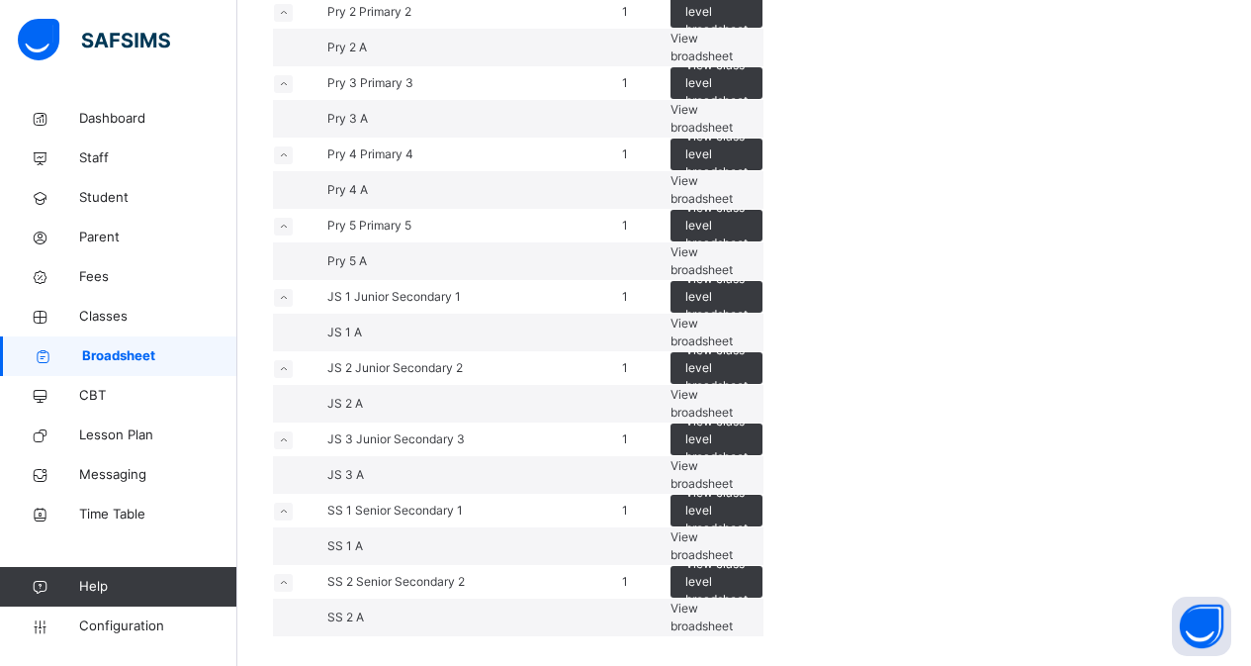
scroll to position [1243, 0]
click at [733, 387] on span "View broadsheet" at bounding box center [702, 403] width 62 height 33
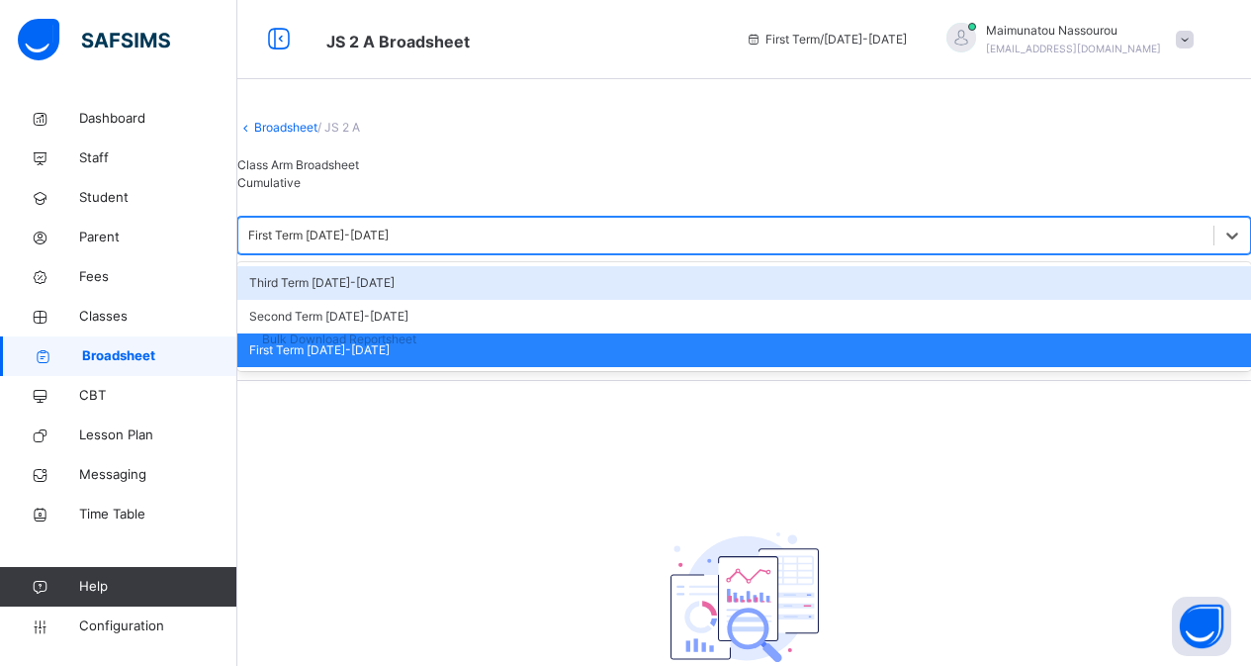
click at [400, 251] on div "First Term [DATE]-[DATE]" at bounding box center [725, 236] width 975 height 31
click at [299, 135] on link "Broadsheet" at bounding box center [285, 127] width 63 height 15
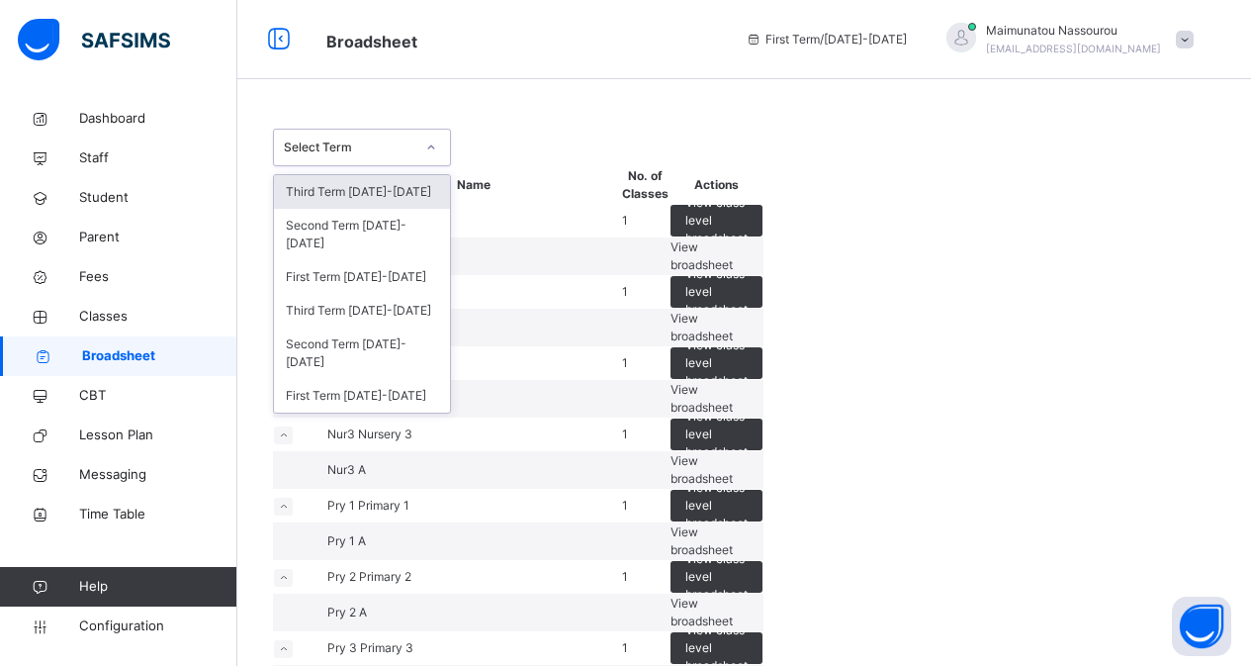
click at [401, 137] on div "Select Term" at bounding box center [343, 148] width 138 height 31
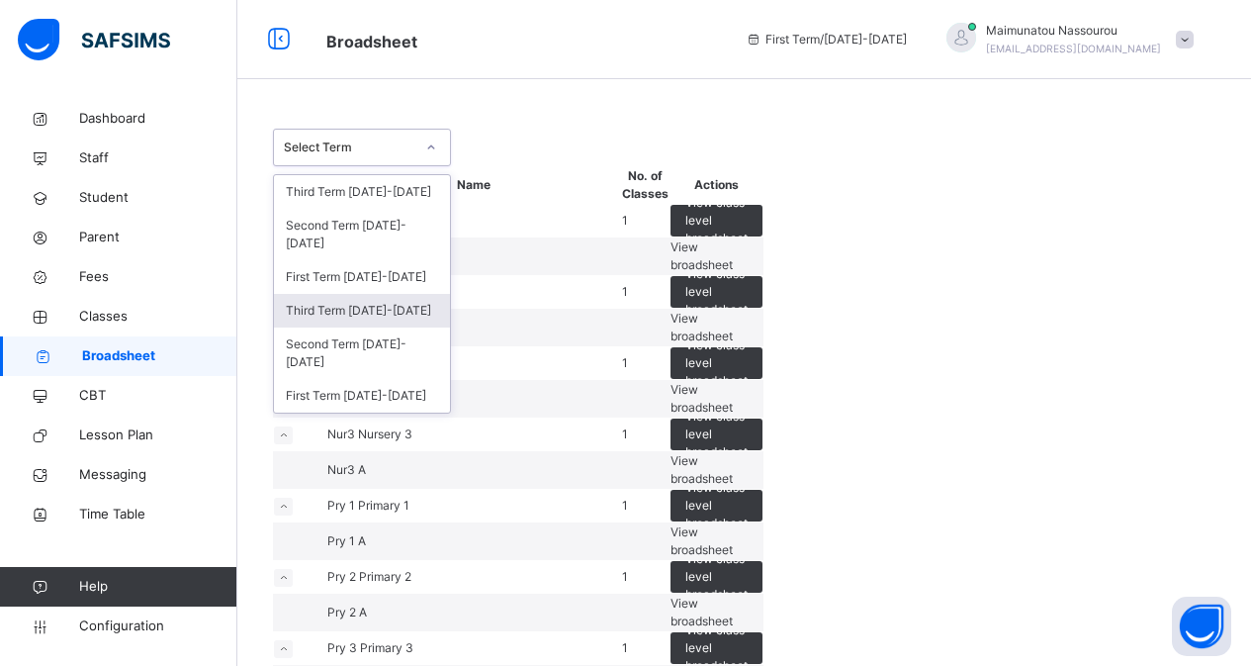
click at [361, 294] on div "Third Term [DATE]-[DATE]" at bounding box center [362, 311] width 176 height 34
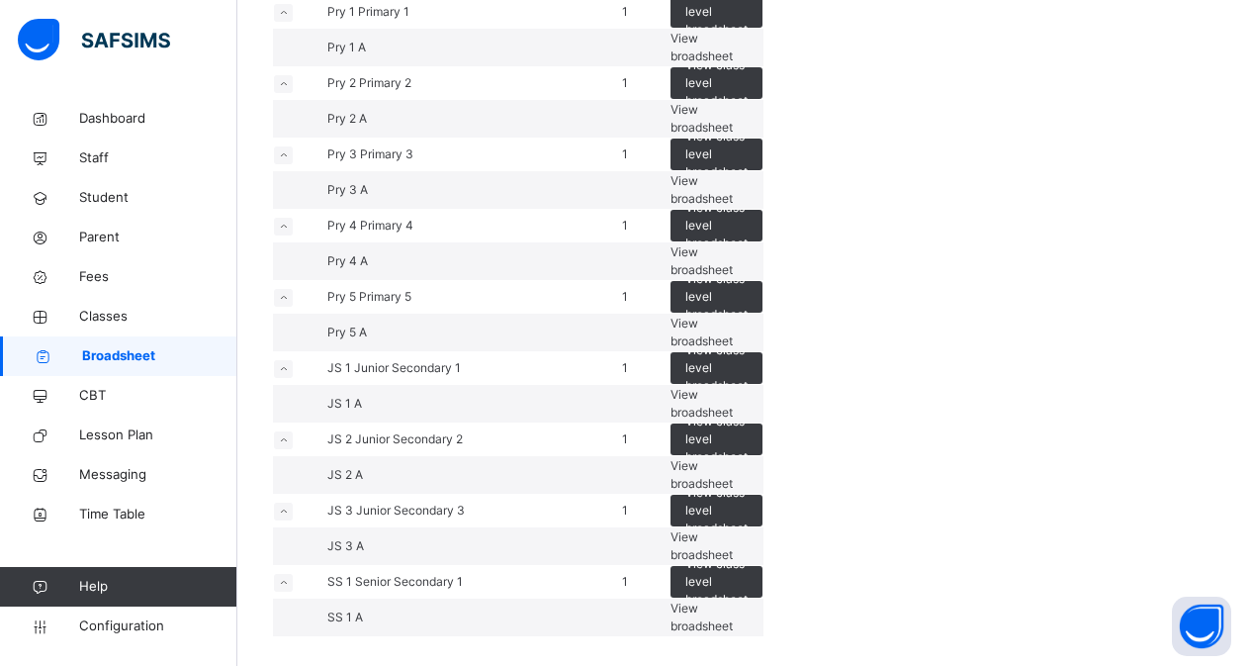
scroll to position [1163, 0]
click at [733, 458] on span "View broadsheet" at bounding box center [702, 474] width 62 height 33
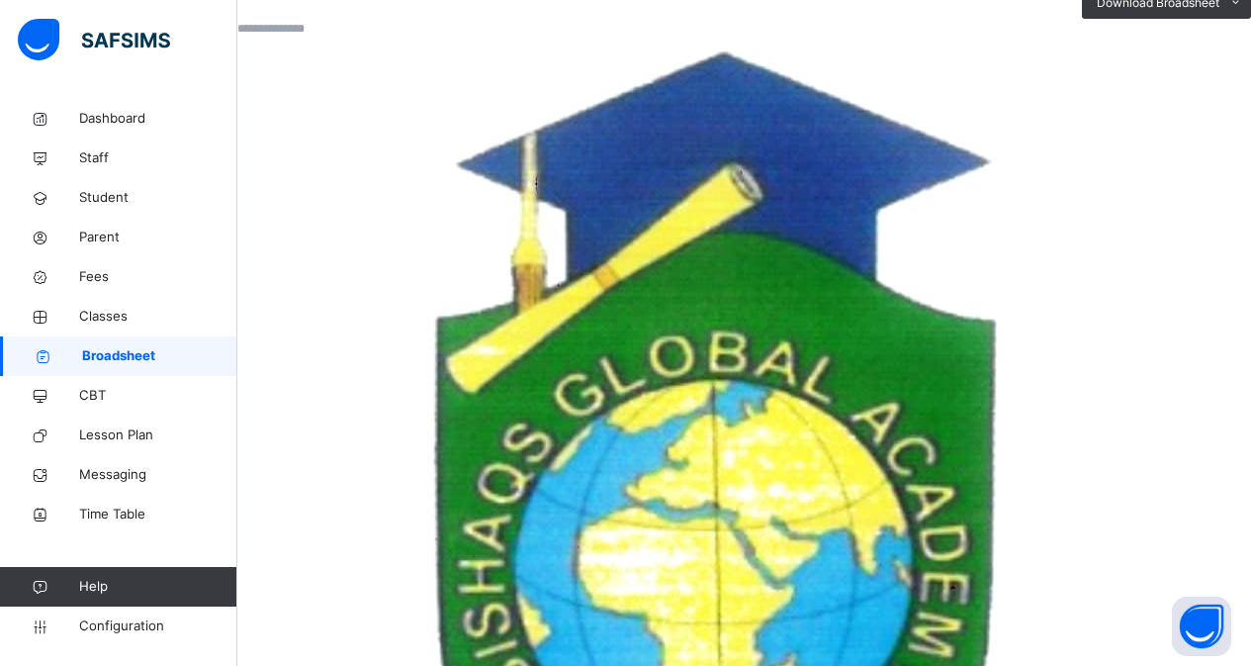
scroll to position [425, 0]
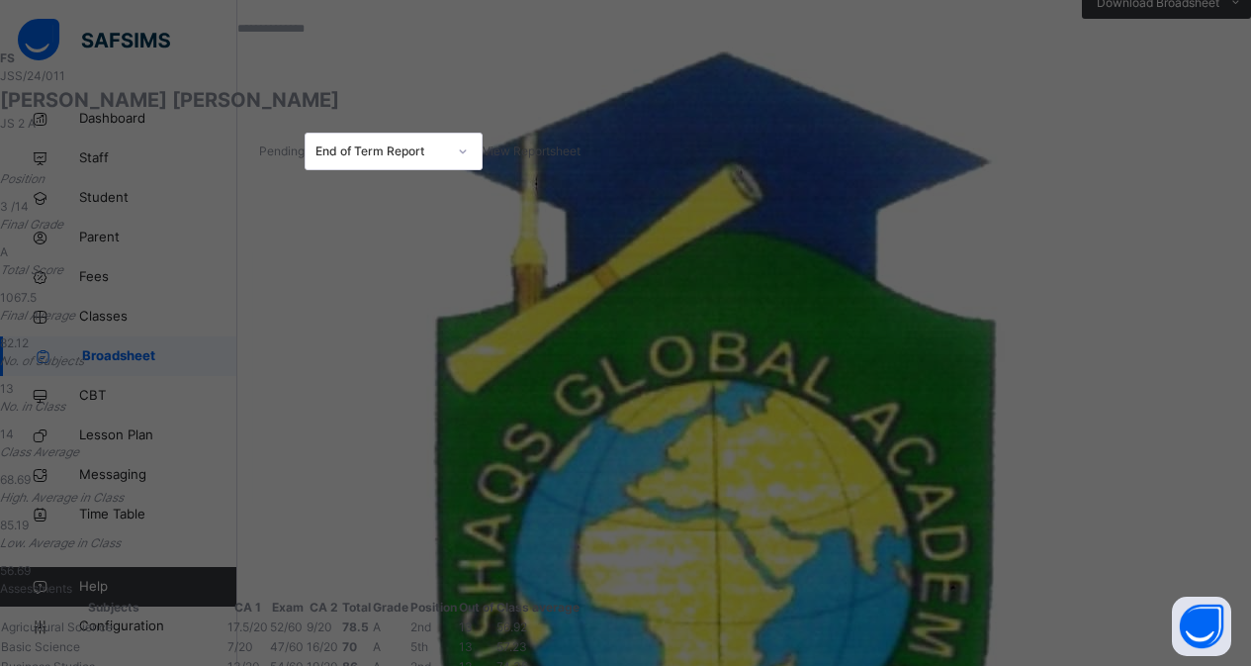
click at [581, 143] on span "View Reportsheet" at bounding box center [532, 150] width 98 height 15
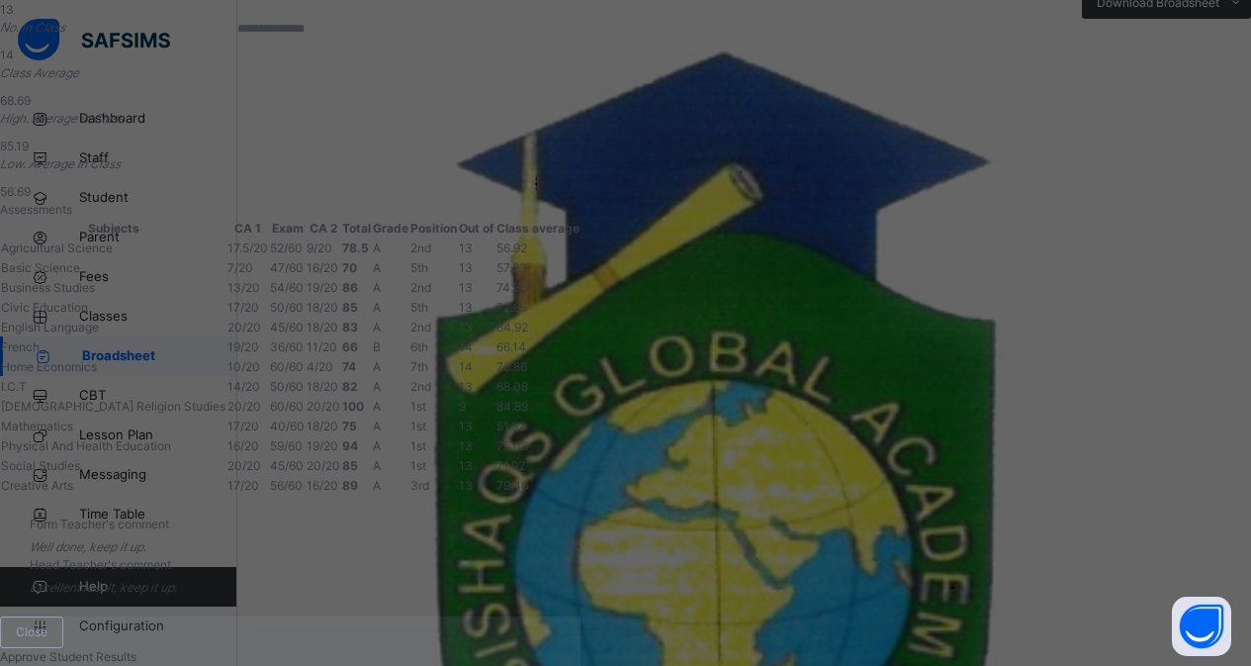
scroll to position [674, 0]
click at [63, 613] on div "Close" at bounding box center [31, 632] width 63 height 32
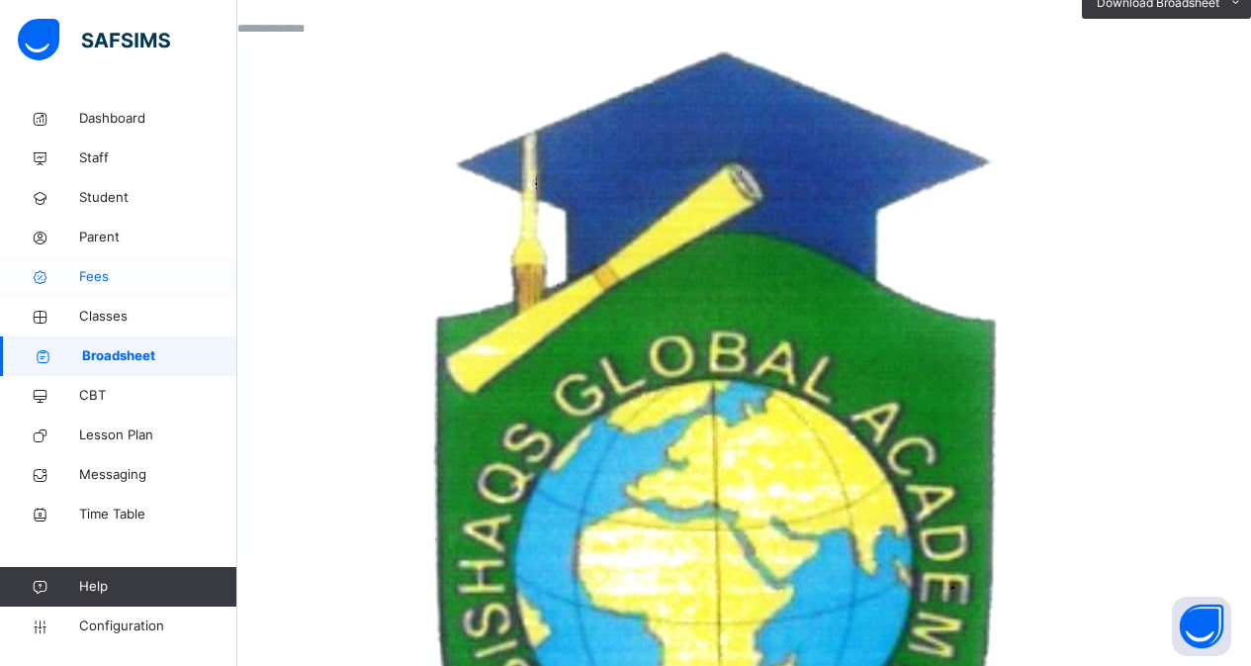
click at [93, 272] on span "Fees" at bounding box center [158, 277] width 158 height 20
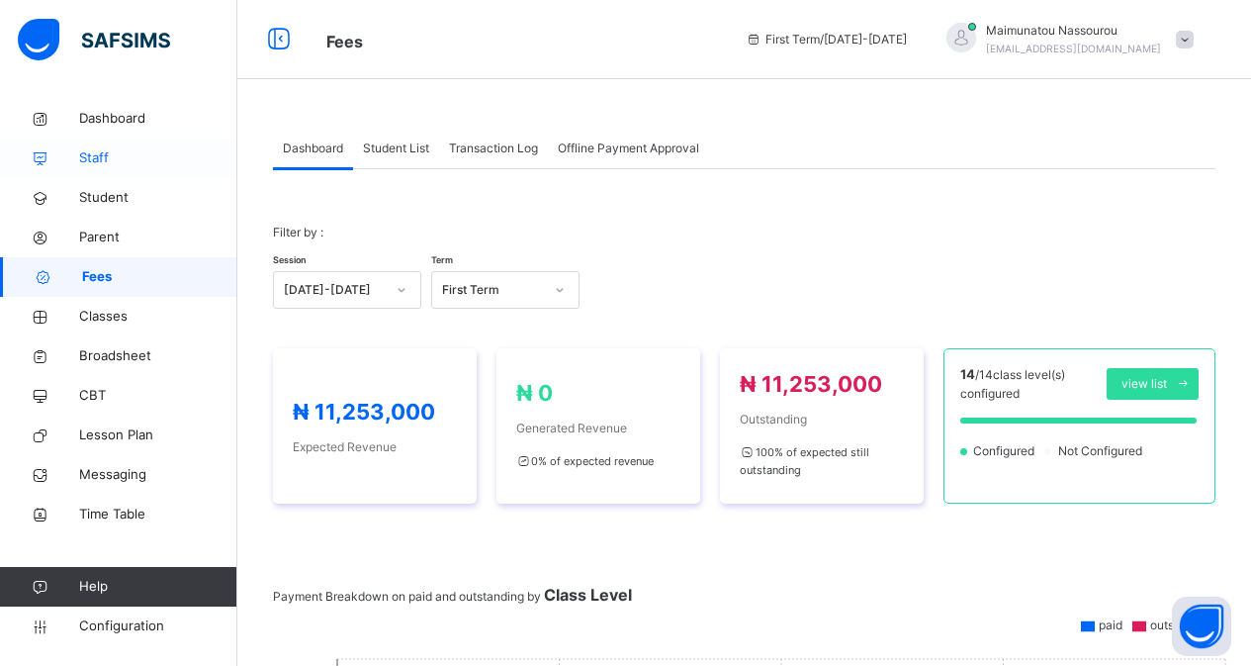
click at [101, 155] on span "Staff" at bounding box center [158, 158] width 158 height 20
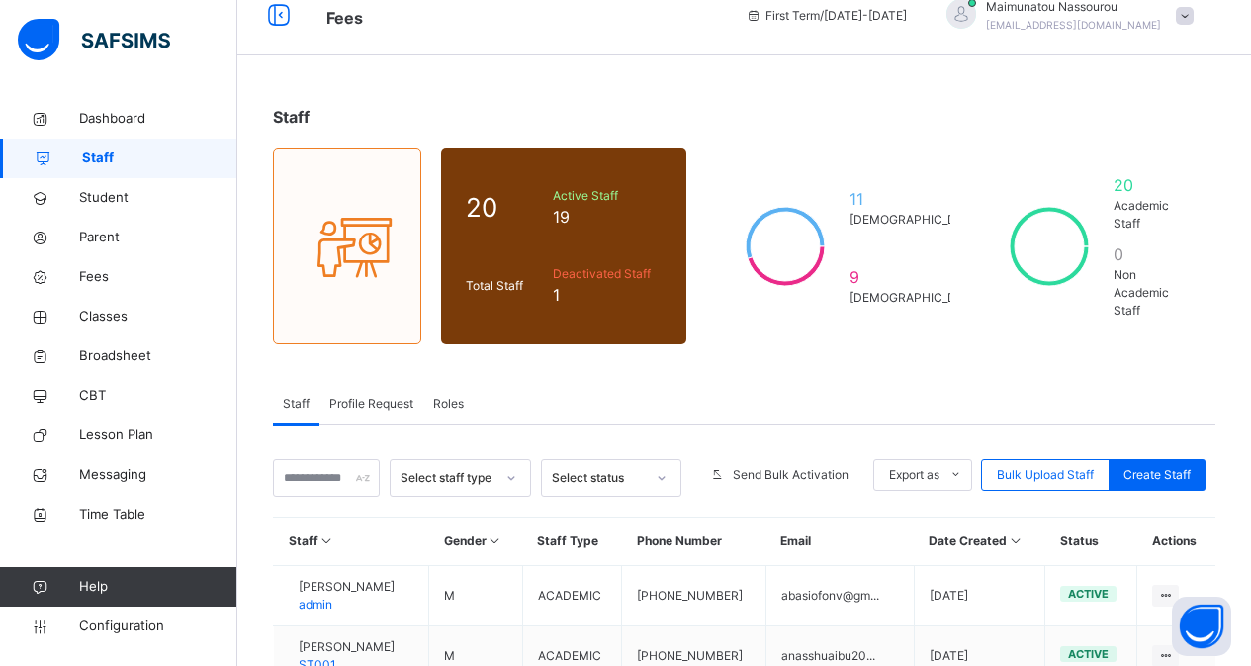
scroll to position [40, 0]
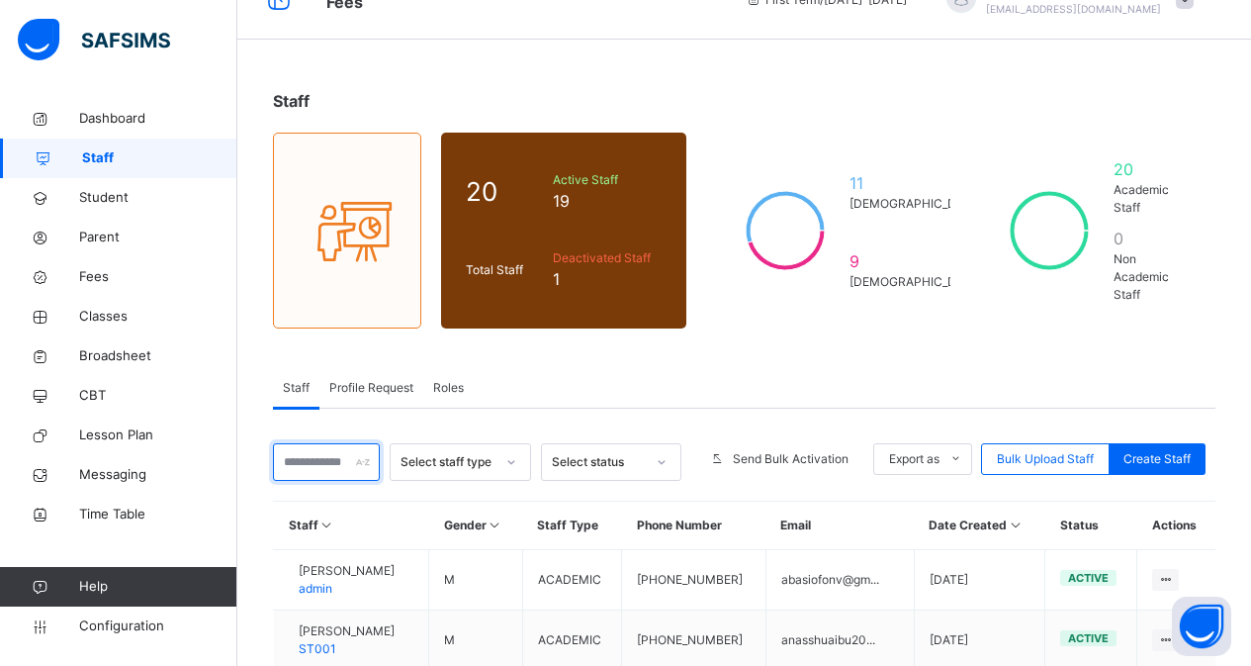
click at [307, 449] on input "text" at bounding box center [326, 462] width 107 height 38
type input "*****"
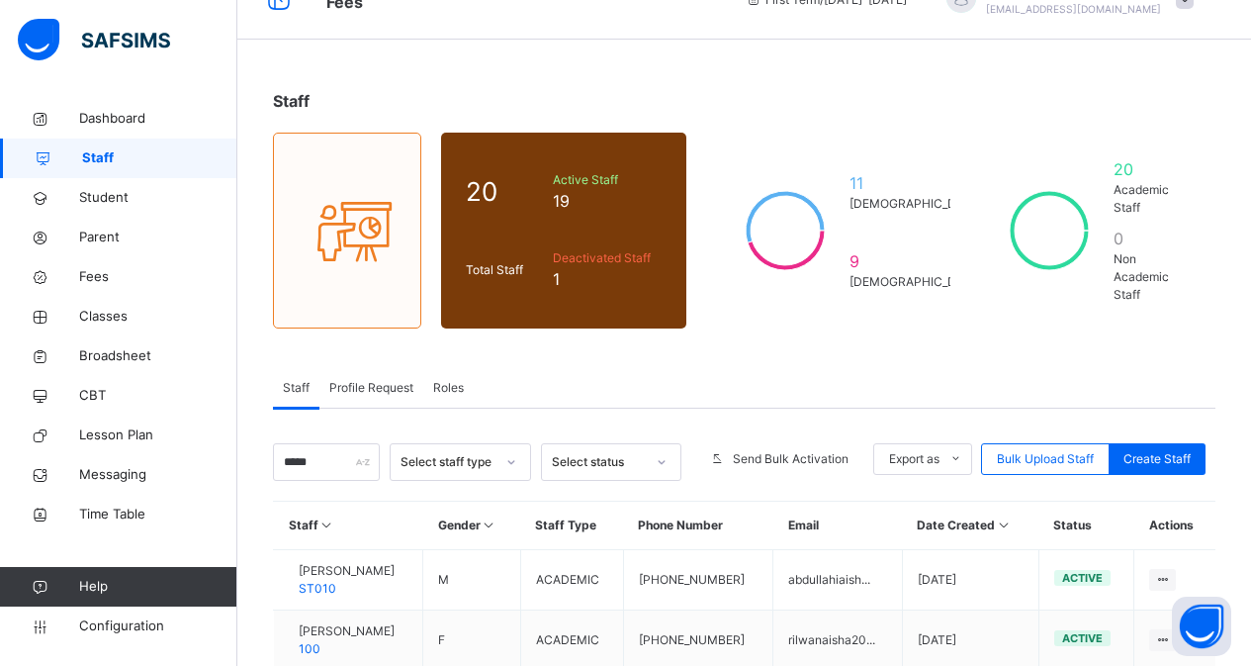
click at [1250, 613] on div "Staff 20 Total Staff Active Staff 19 Deactivated Staff 1 11 [DEMOGRAPHIC_DATA] …" at bounding box center [744, 424] width 1014 height 730
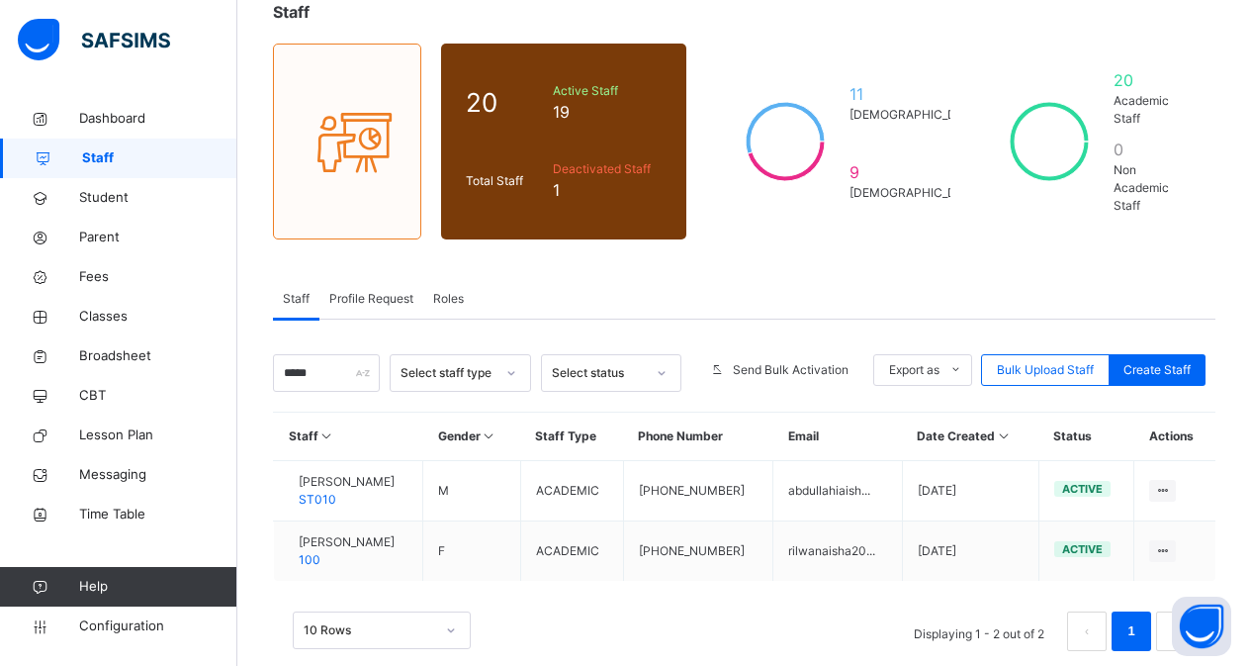
scroll to position [145, 0]
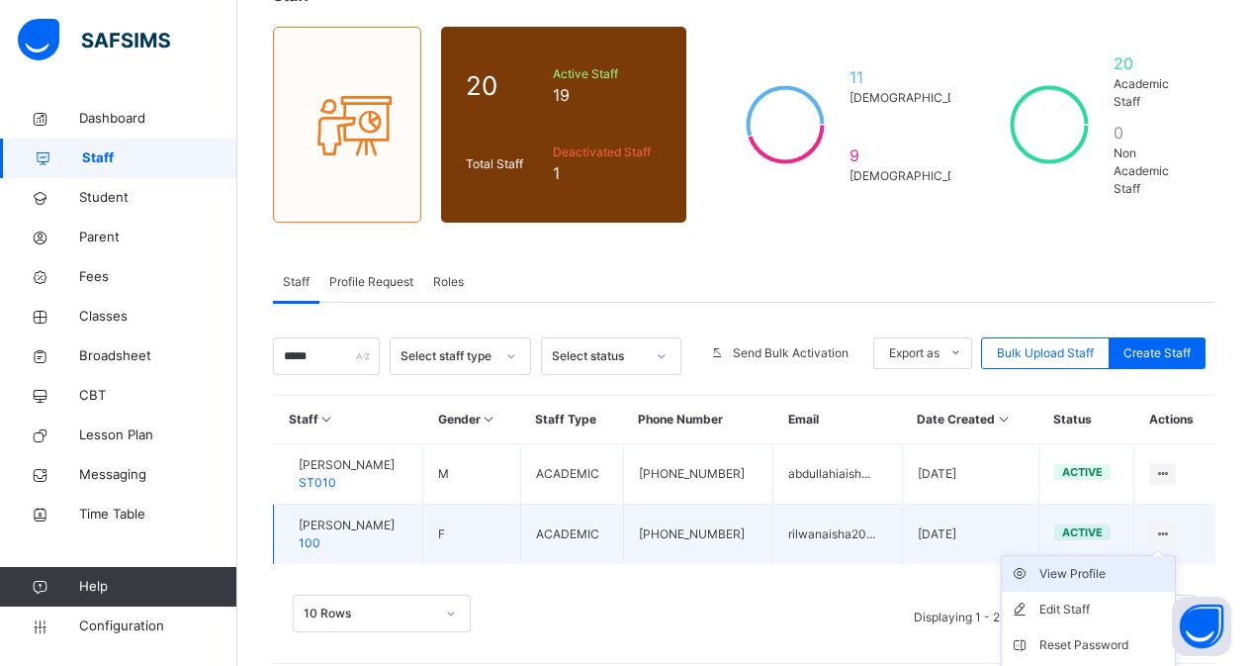
click at [1111, 564] on div "View Profile" at bounding box center [1104, 574] width 128 height 20
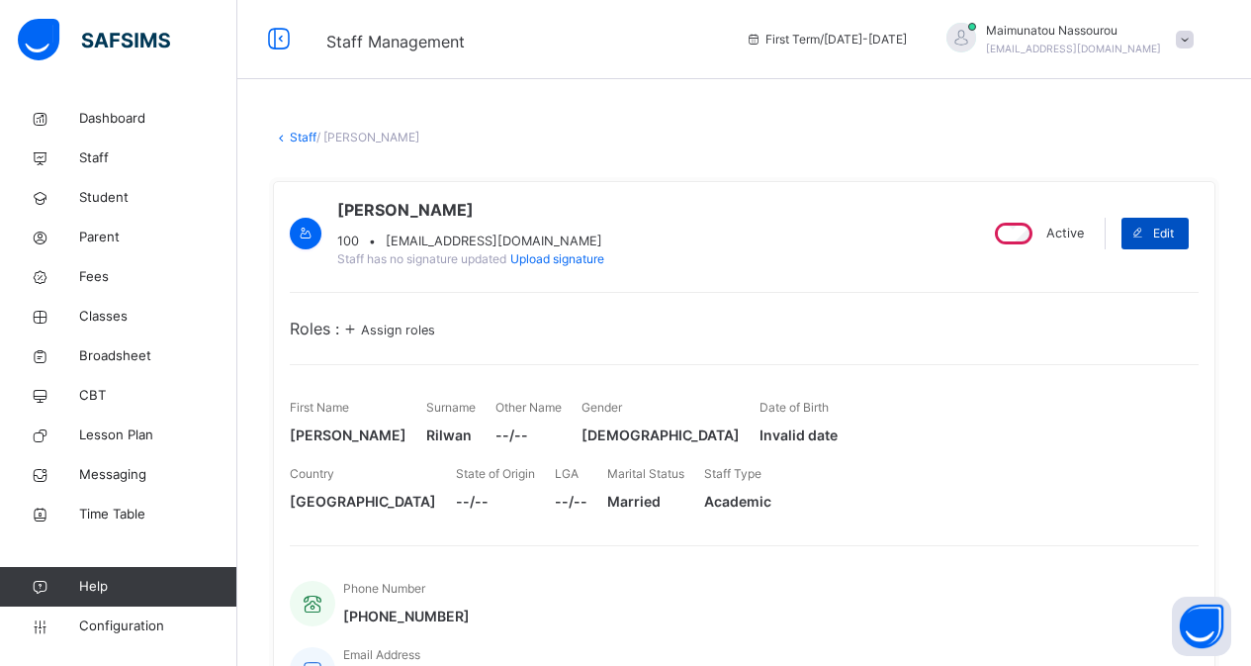
click at [1153, 244] on span at bounding box center [1138, 234] width 32 height 32
select select "**"
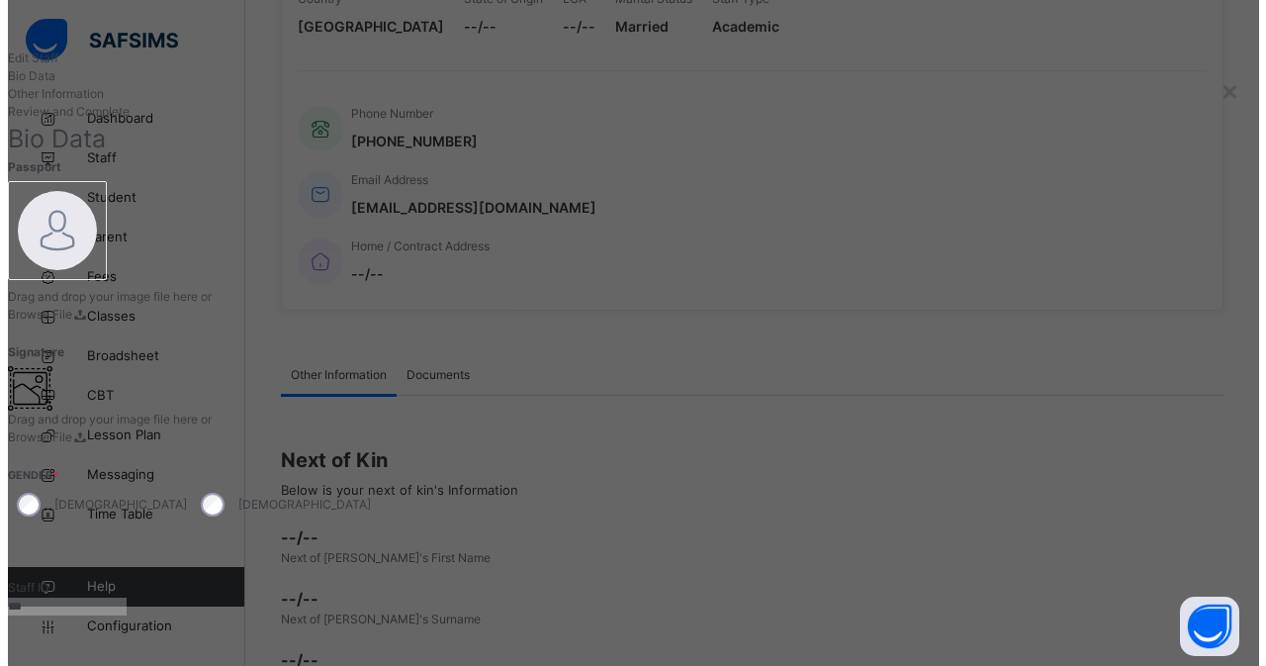
scroll to position [583, 0]
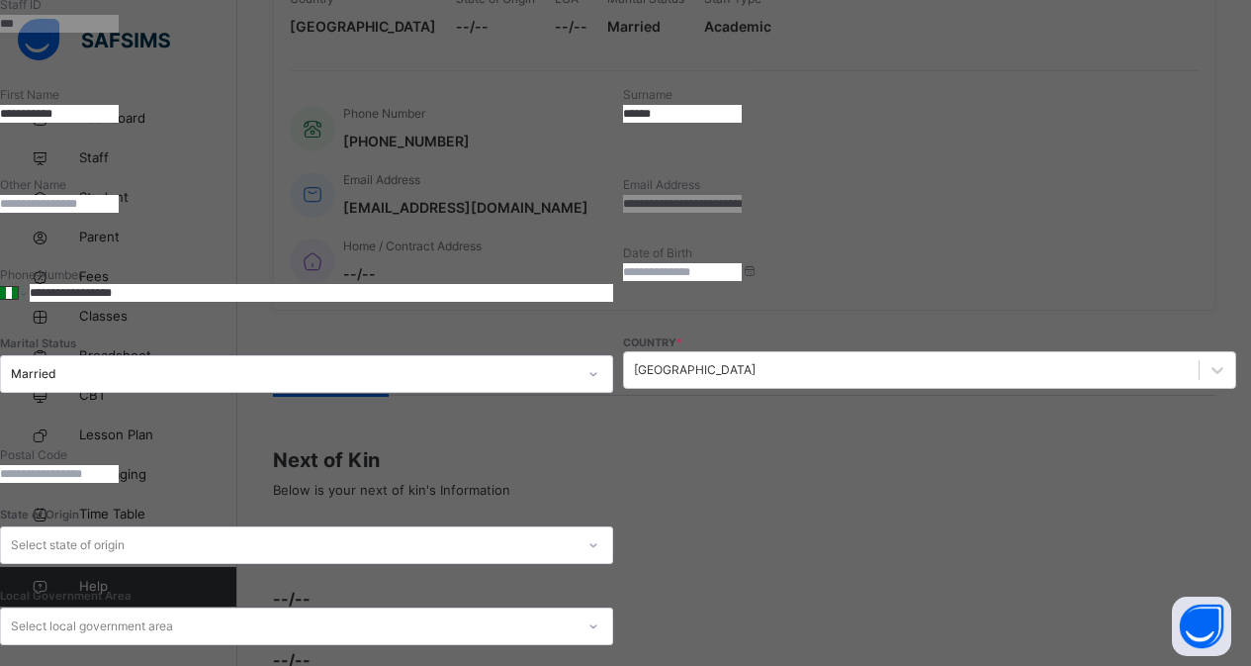
click at [613, 284] on input "**********" at bounding box center [322, 293] width 584 height 18
type input "**********"
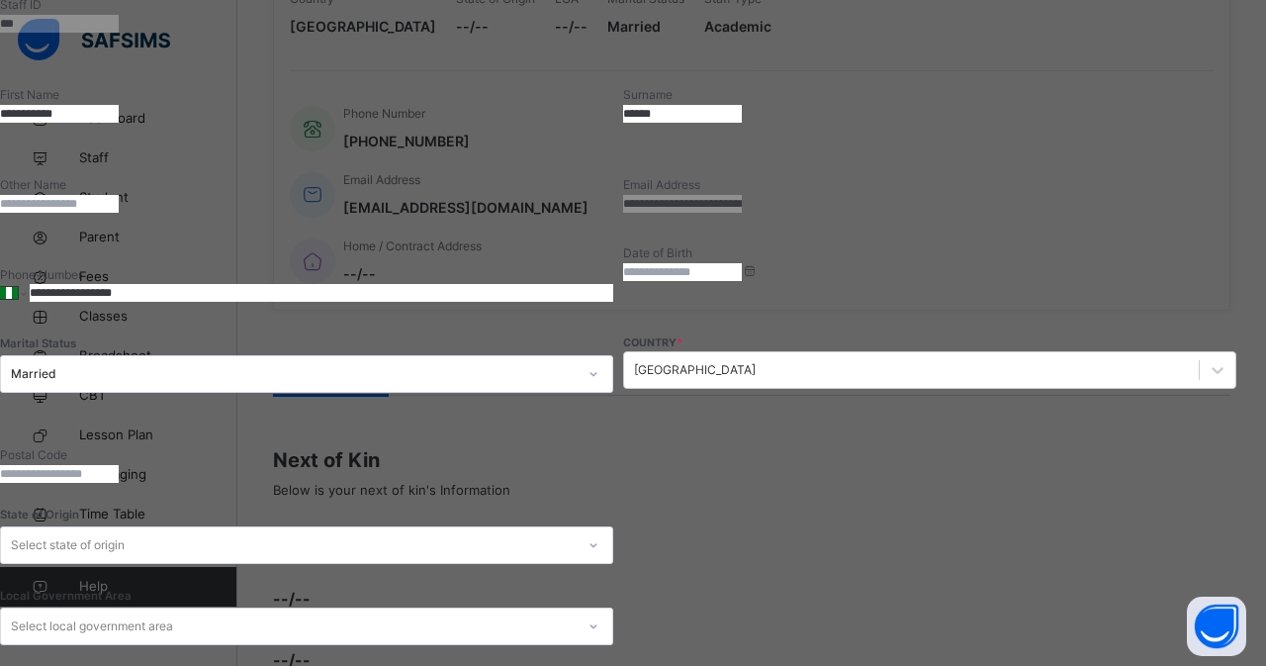
scroll to position [389, 0]
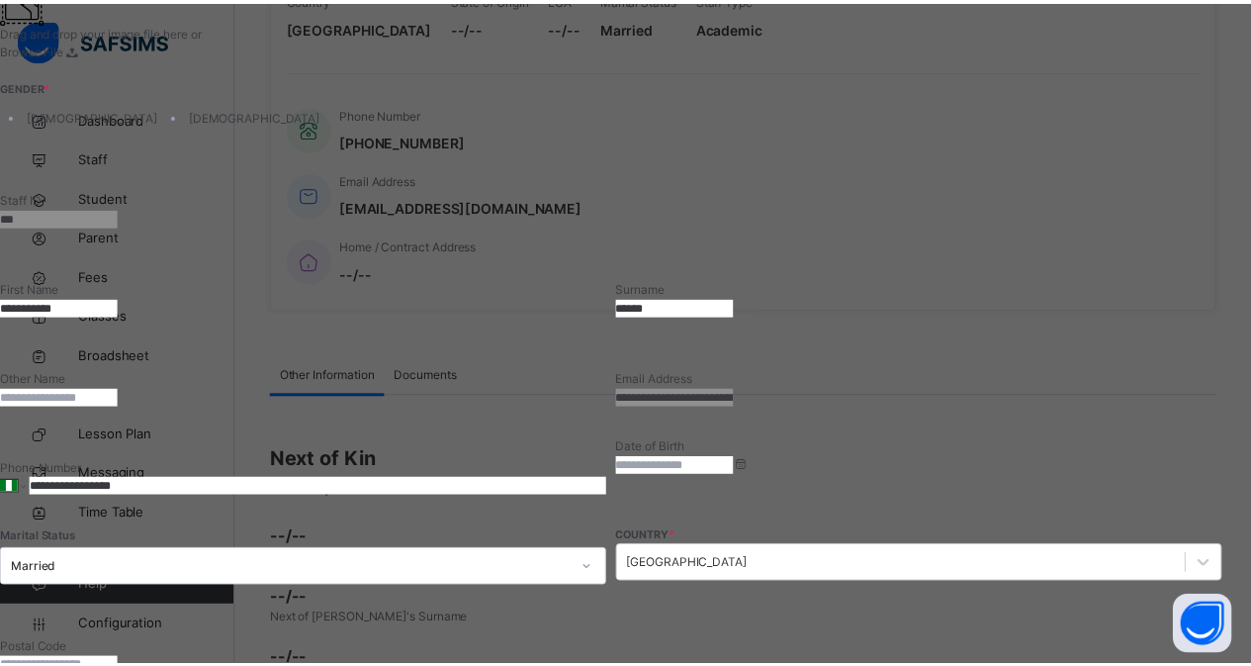
scroll to position [583, 0]
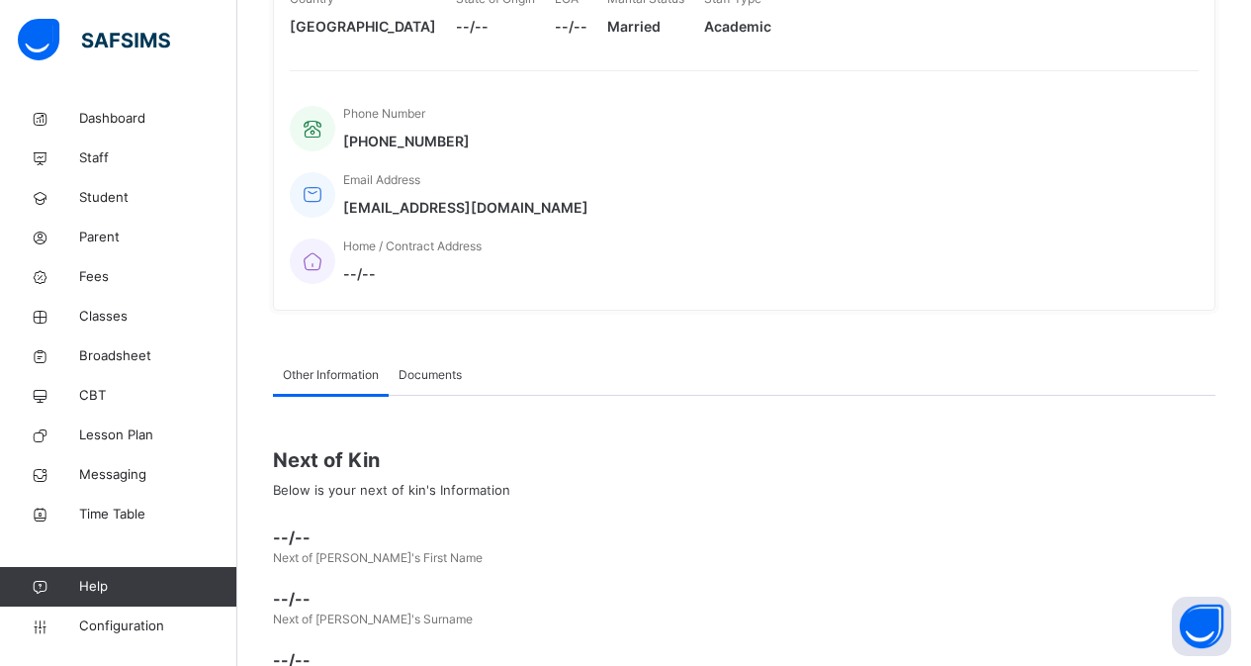
scroll to position [0, 0]
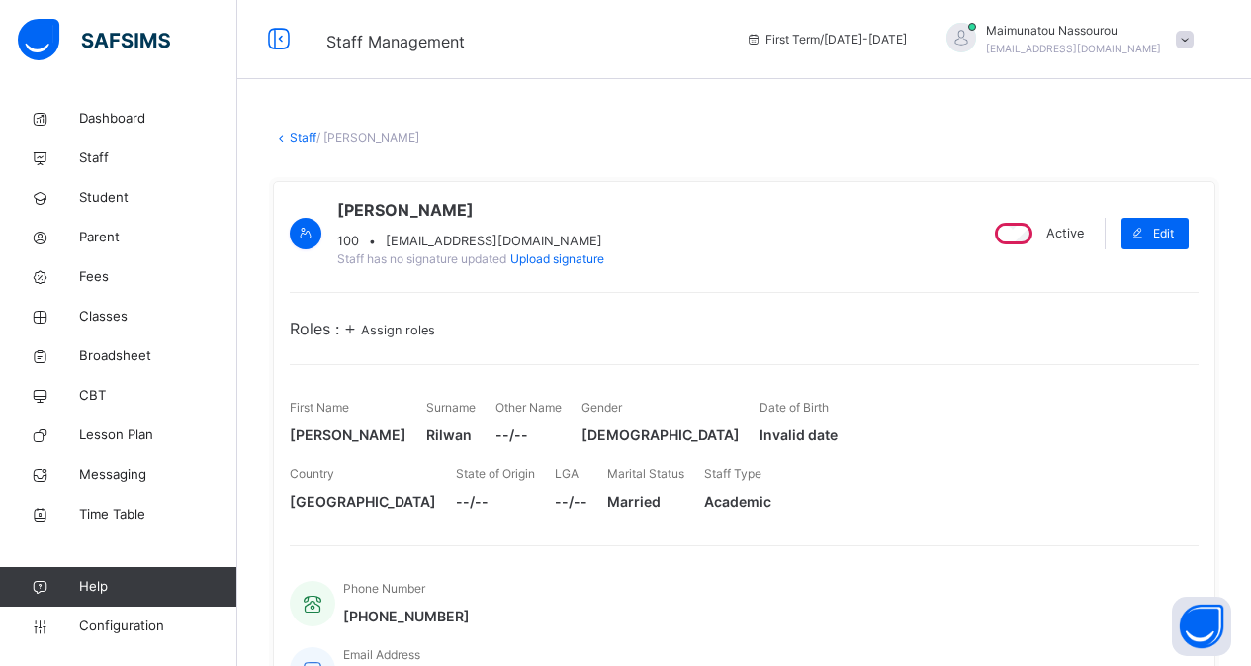
copy span "[EMAIL_ADDRESS][DOMAIN_NAME]"
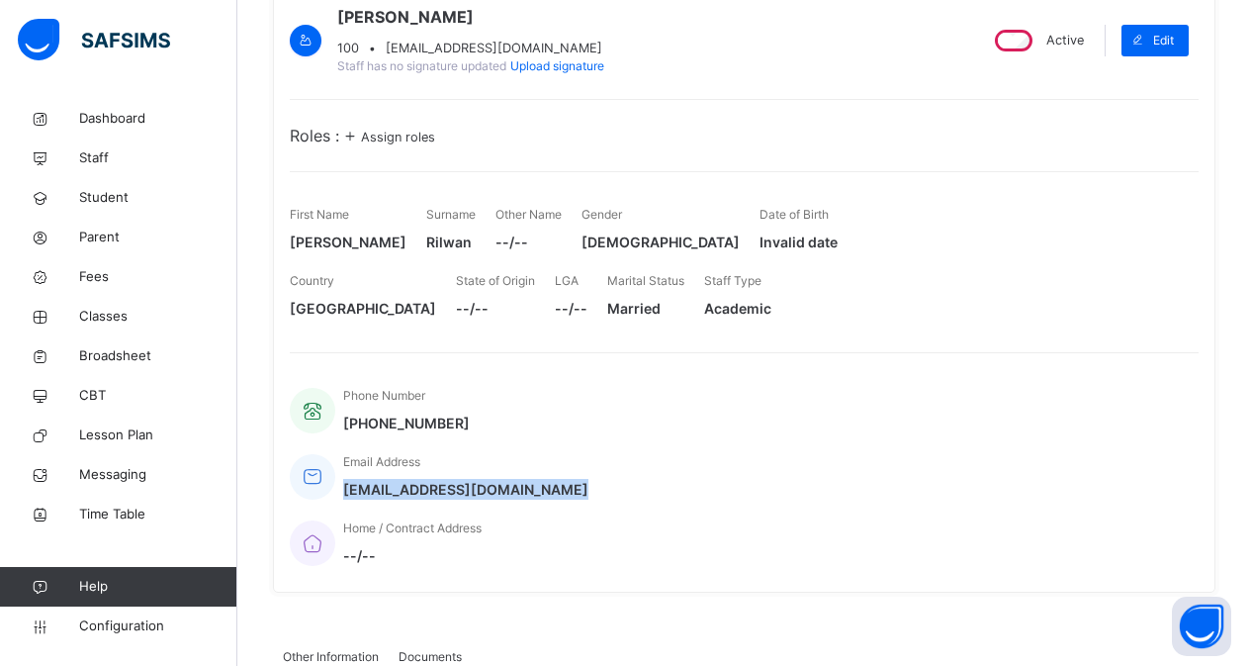
scroll to position [198, 0]
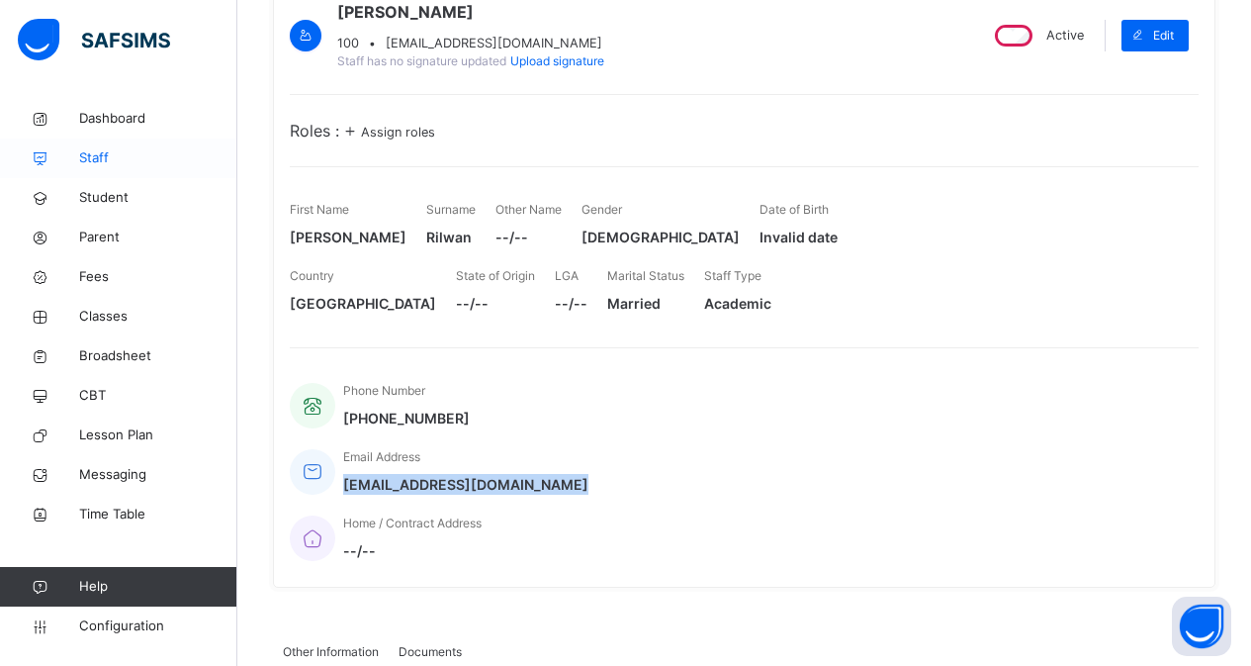
click at [75, 161] on icon at bounding box center [39, 158] width 79 height 15
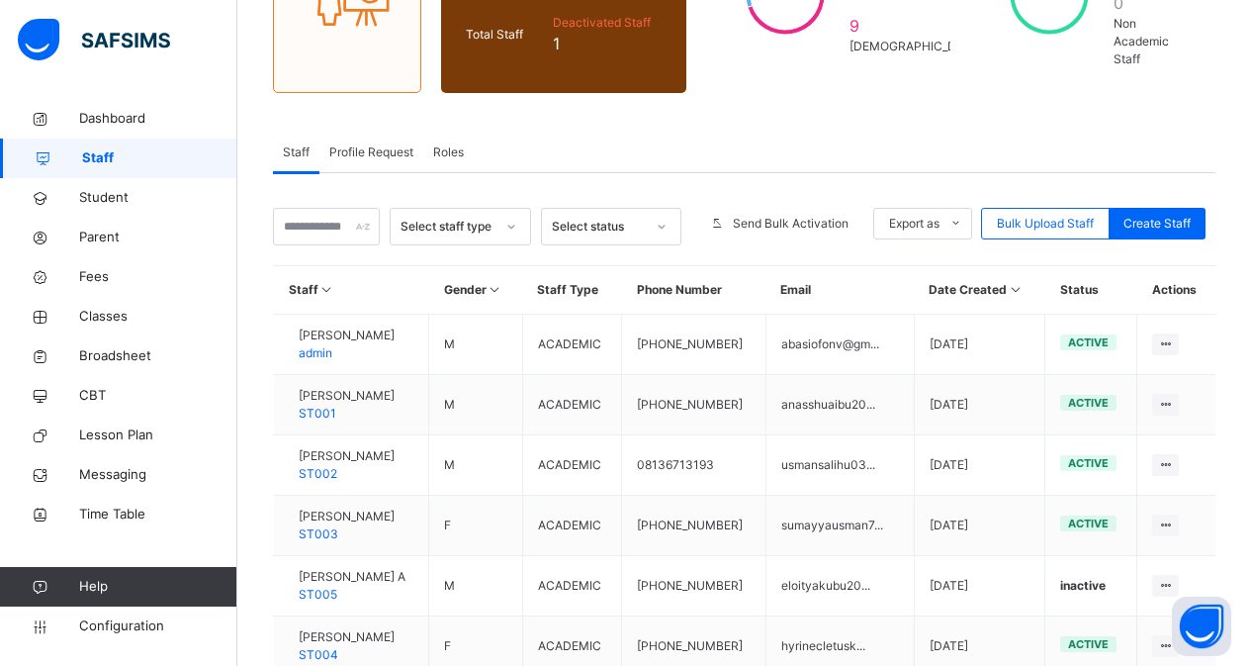
scroll to position [277, 0]
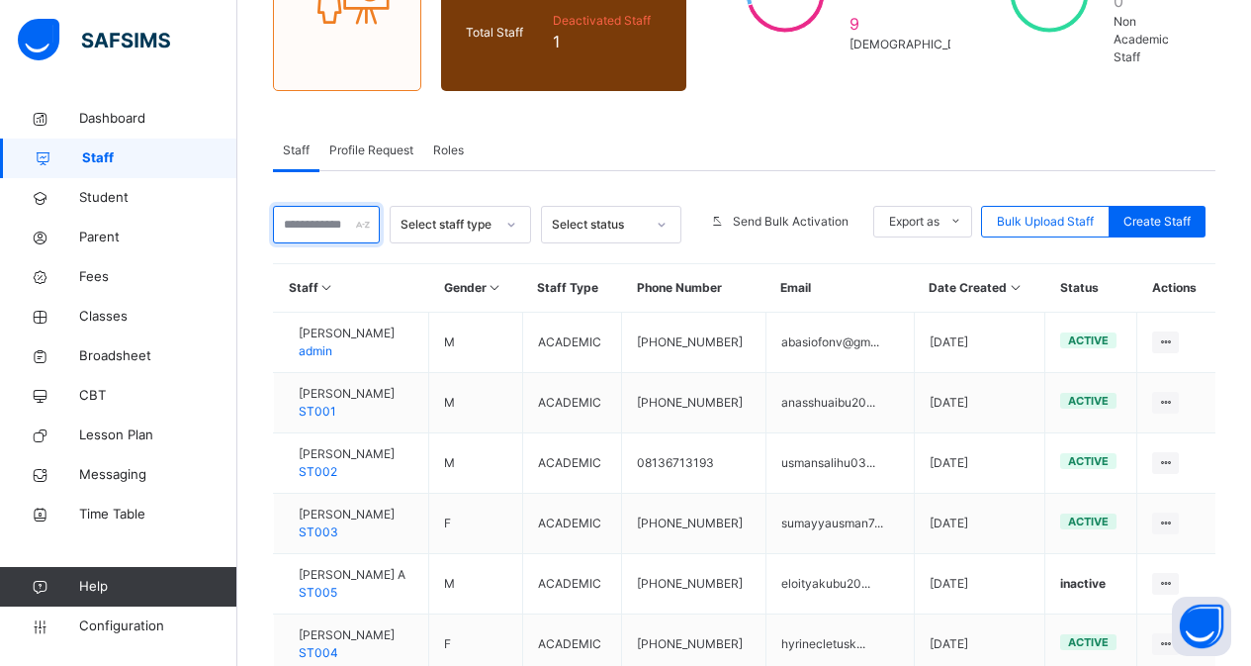
click at [341, 213] on input "text" at bounding box center [326, 225] width 107 height 38
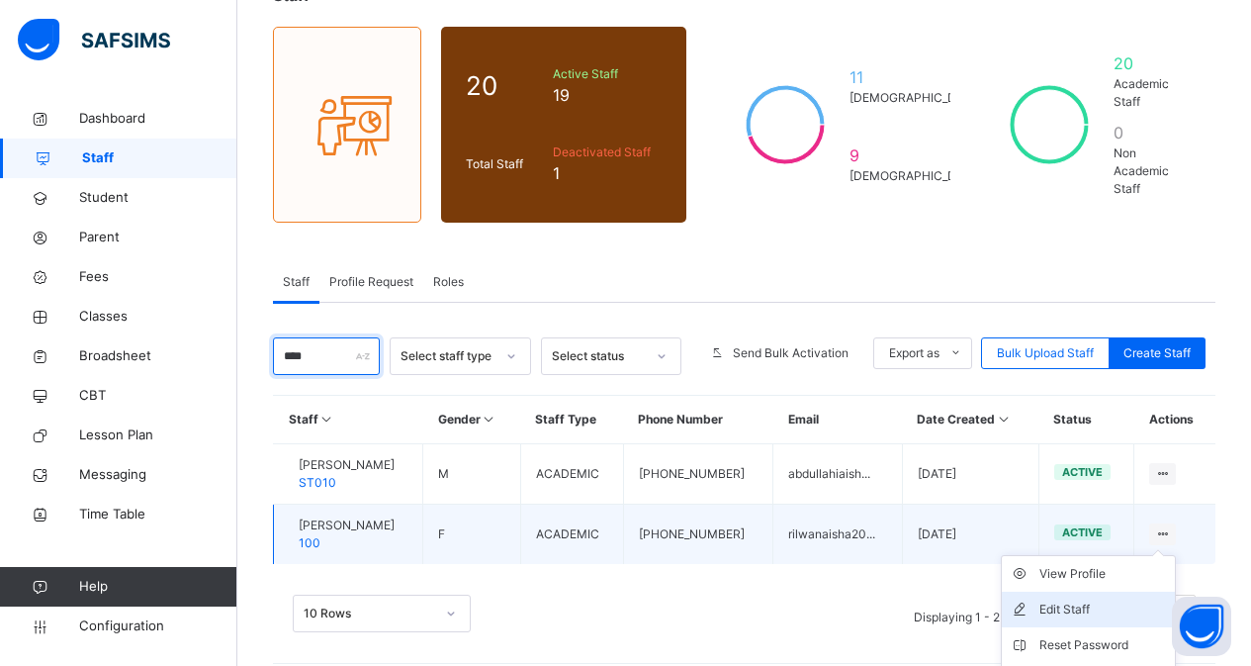
scroll to position [232, 0]
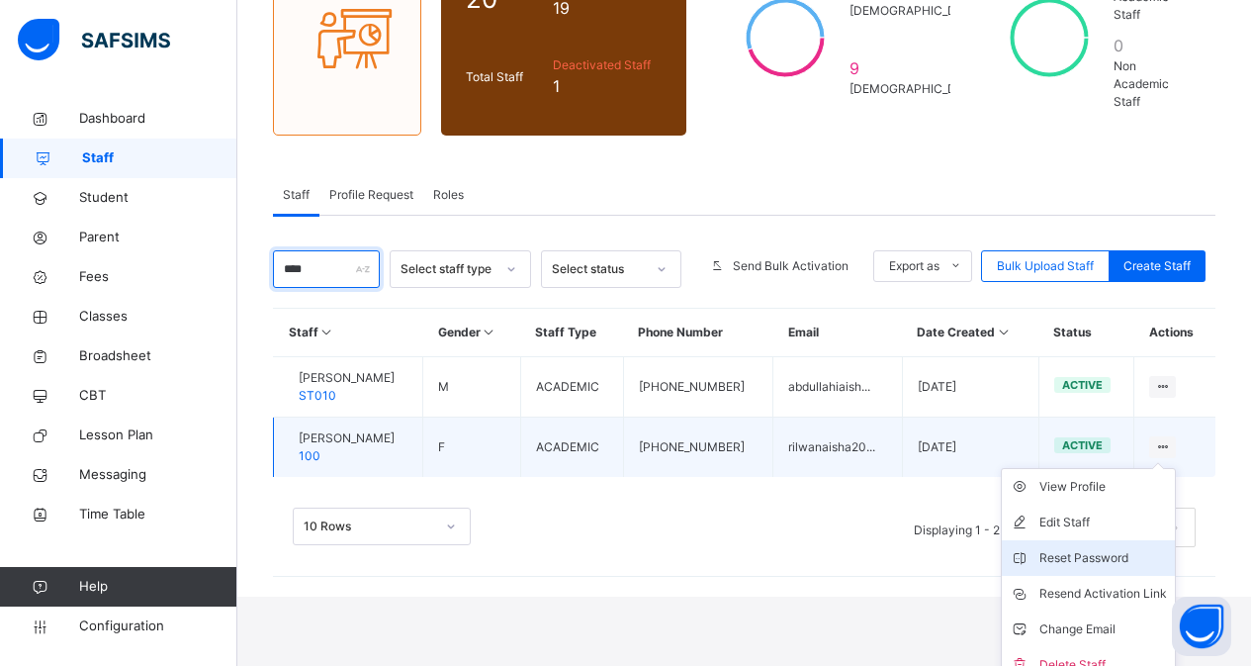
type input "****"
click at [1100, 552] on li "Reset Password" at bounding box center [1088, 558] width 173 height 36
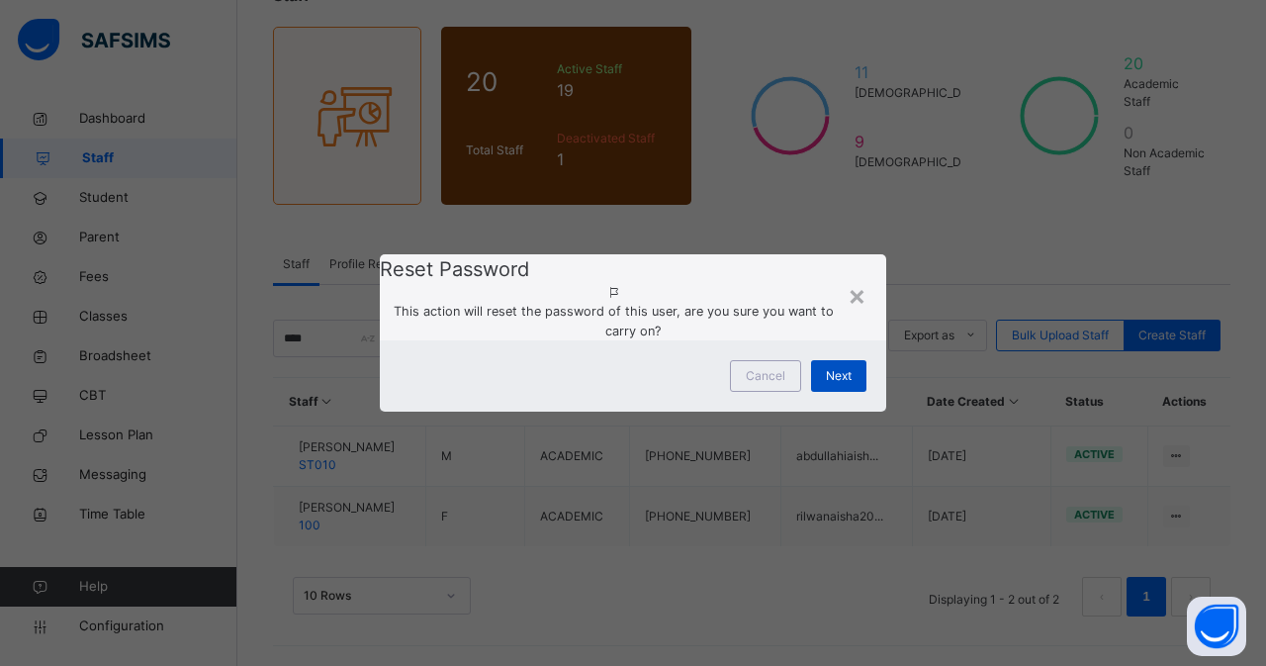
click at [833, 385] on span "Next" at bounding box center [839, 376] width 26 height 18
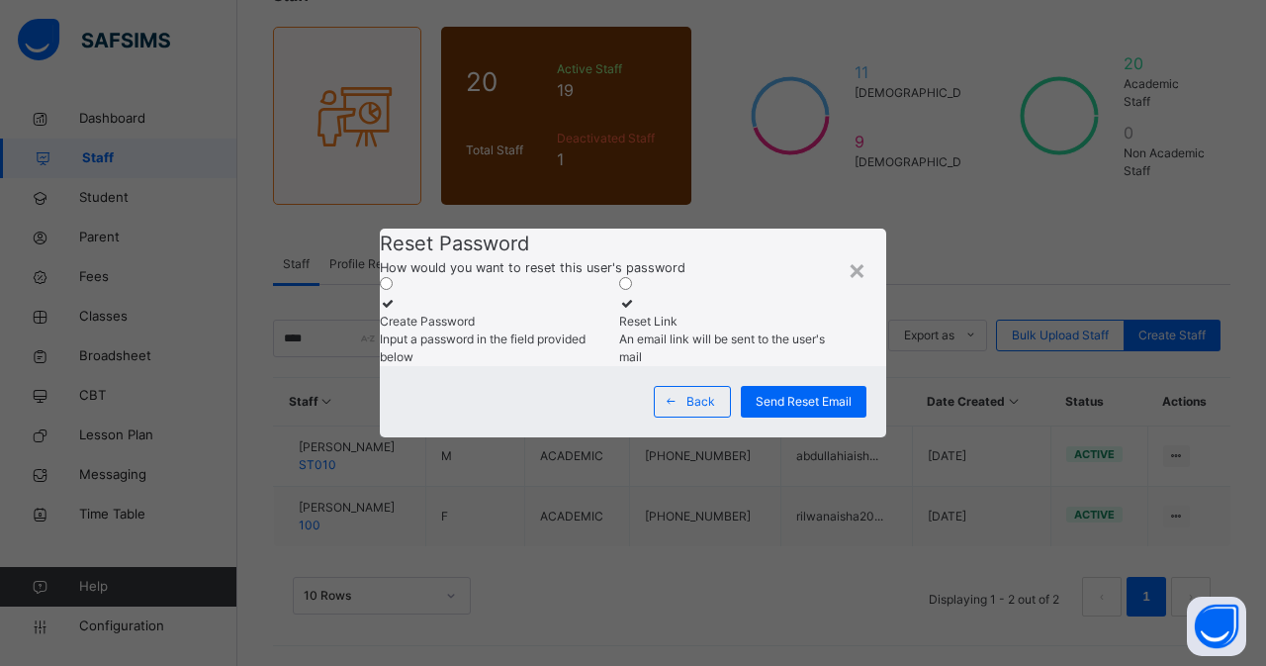
click at [397, 296] on icon at bounding box center [388, 303] width 17 height 15
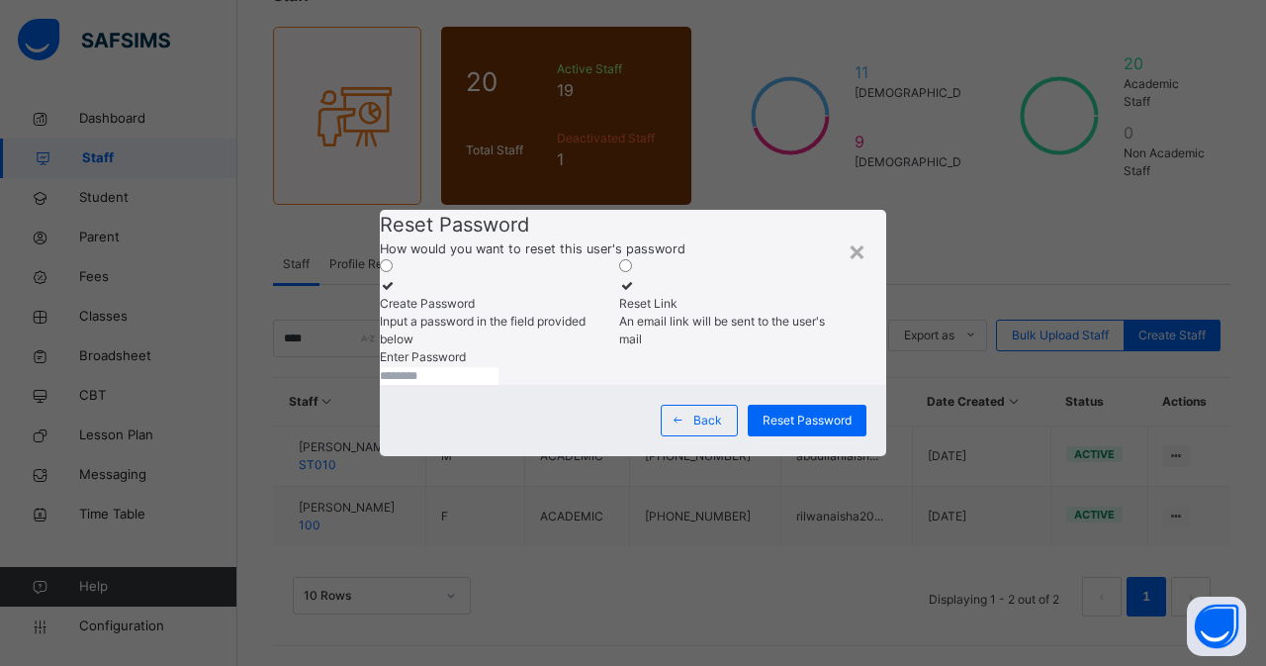
click at [499, 385] on input "text" at bounding box center [439, 376] width 119 height 18
type input "*********"
click at [790, 429] on span "Reset Password" at bounding box center [807, 421] width 89 height 18
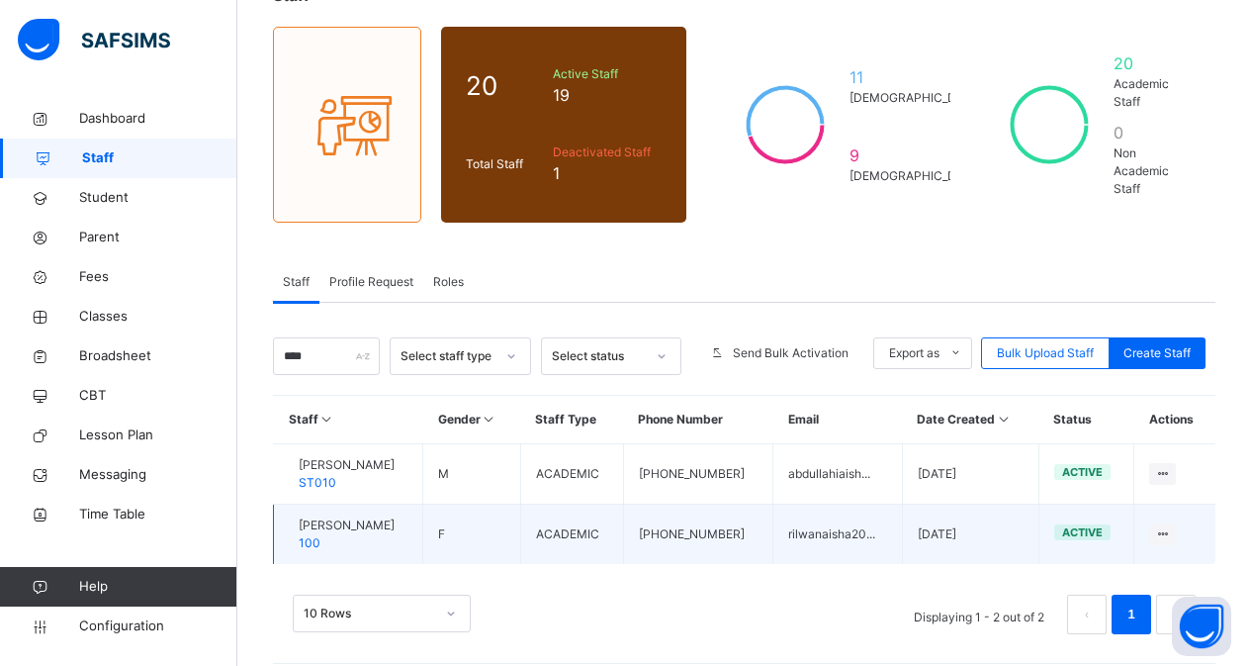
click at [372, 516] on span "[PERSON_NAME]" at bounding box center [347, 525] width 96 height 18
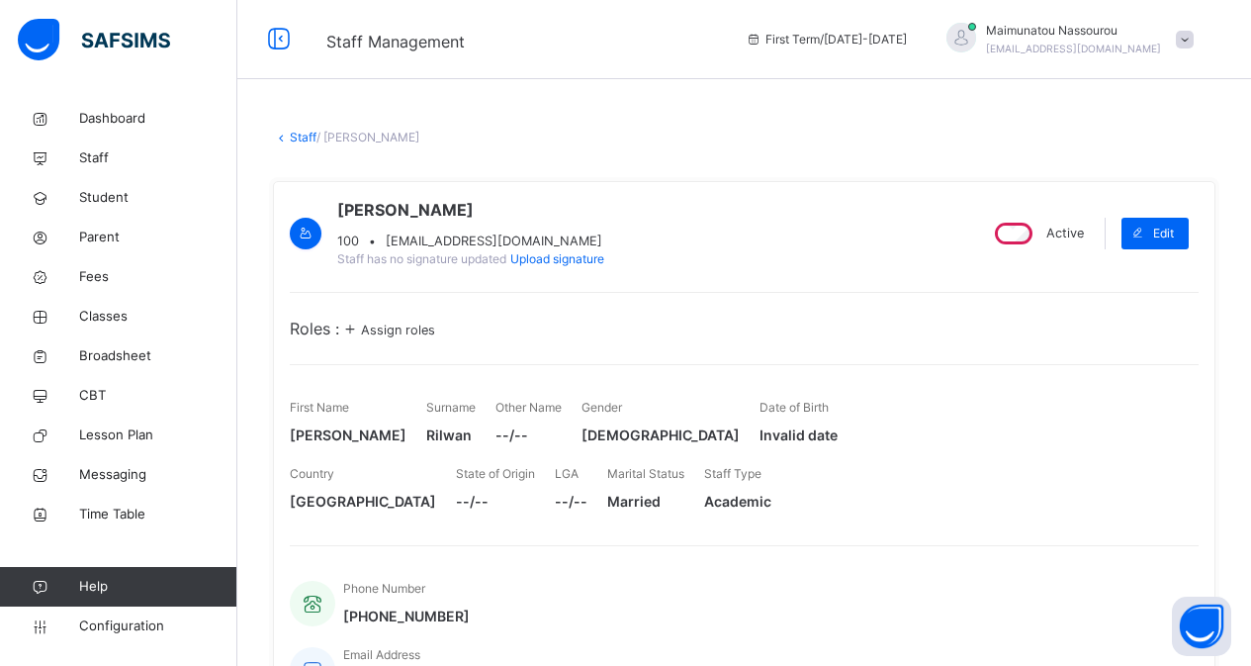
click at [394, 337] on span "Assign roles" at bounding box center [398, 329] width 74 height 15
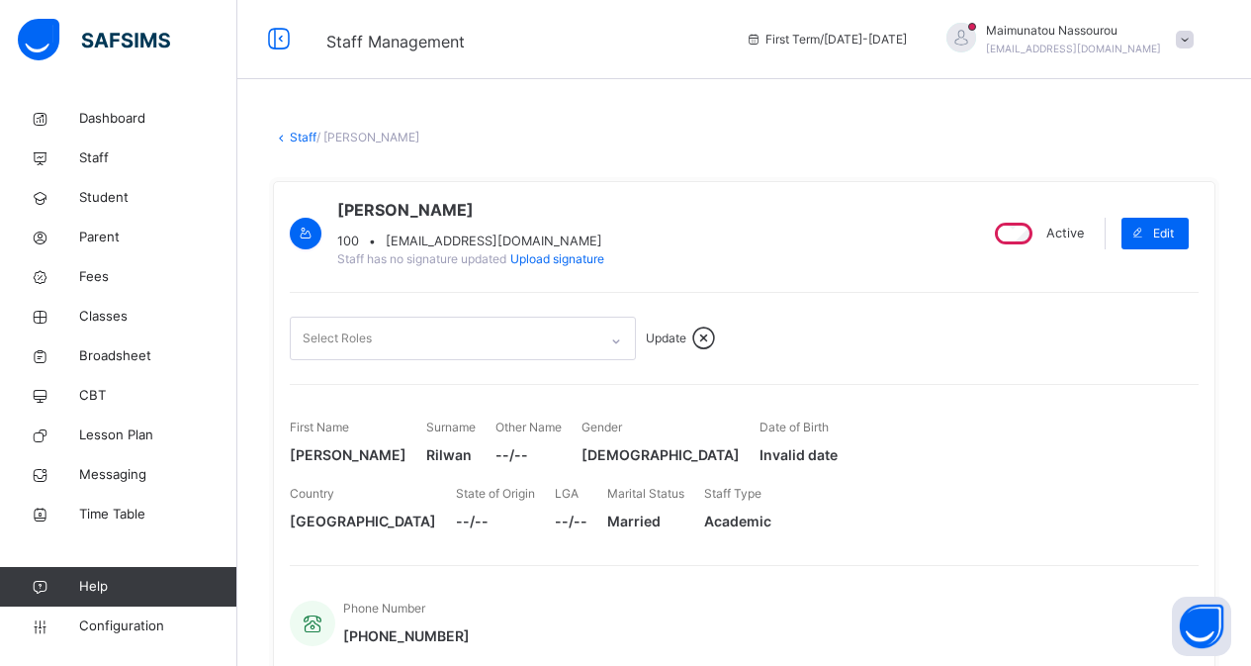
click at [632, 357] on div at bounding box center [616, 341] width 34 height 32
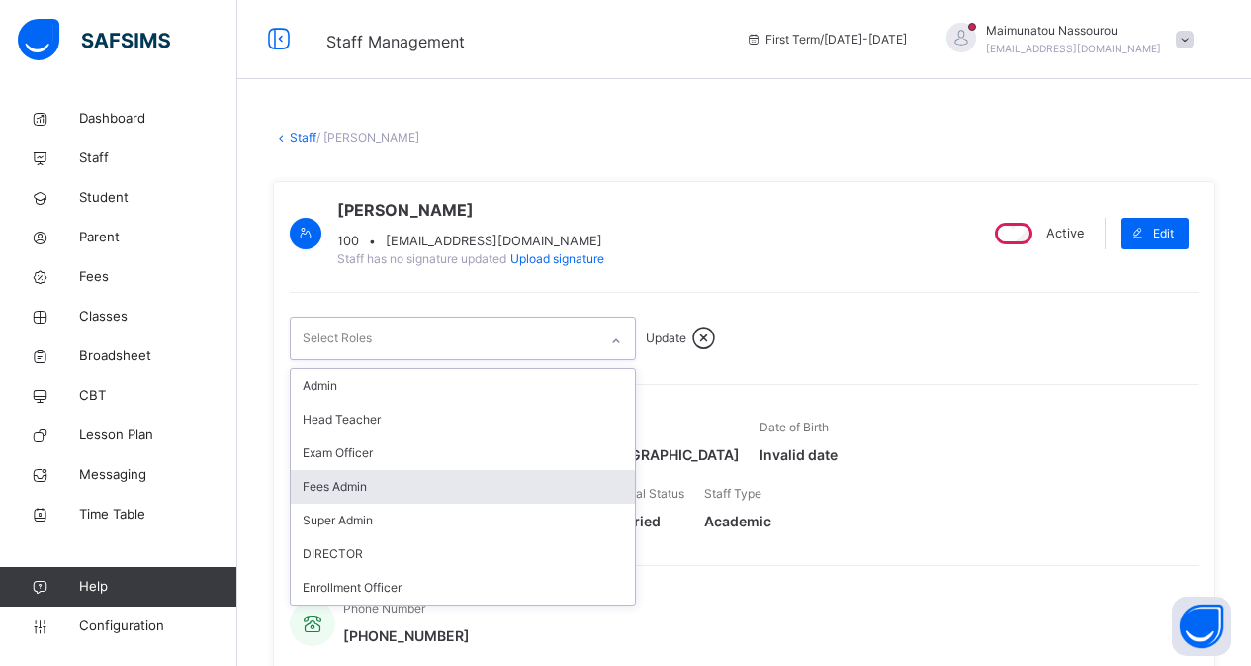
click at [396, 502] on div "Fees Admin" at bounding box center [463, 487] width 344 height 34
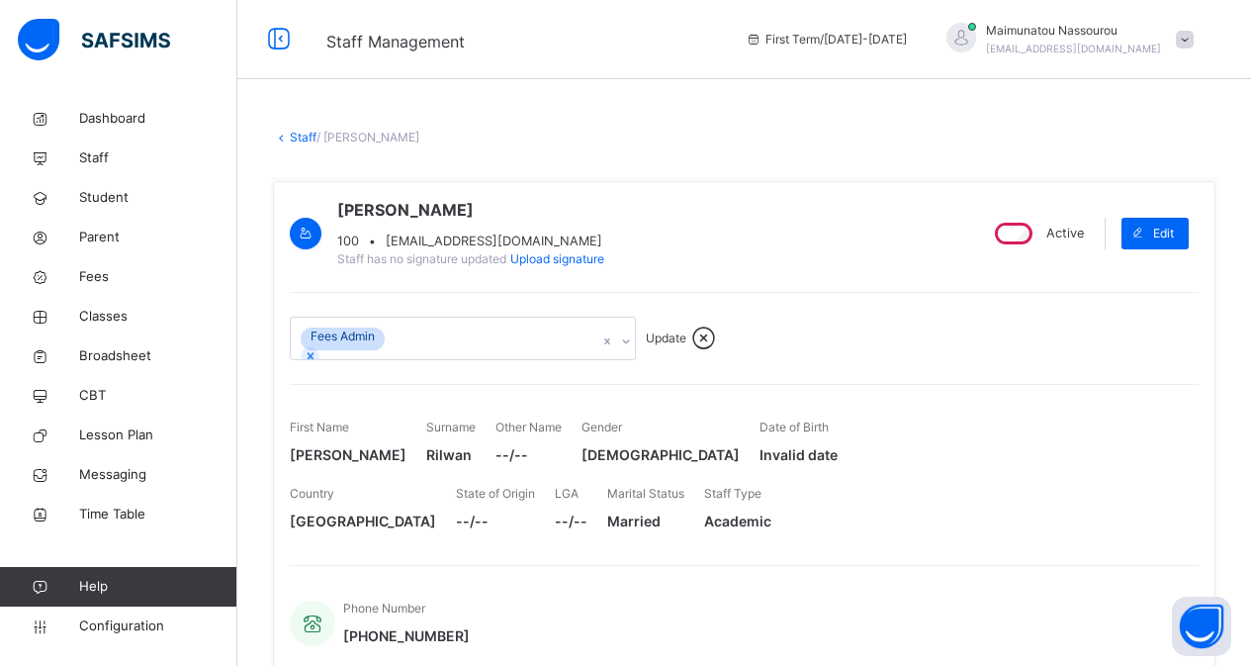
click at [664, 345] on span "Update" at bounding box center [666, 337] width 41 height 15
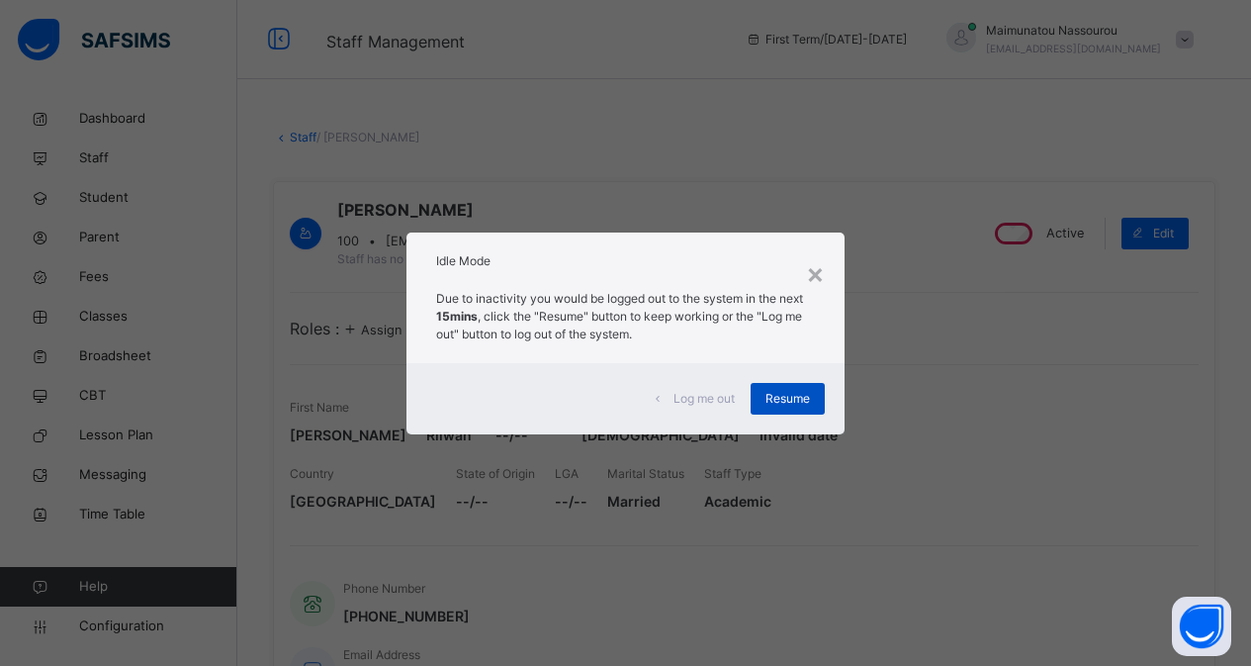
click at [776, 398] on span "Resume" at bounding box center [788, 399] width 45 height 18
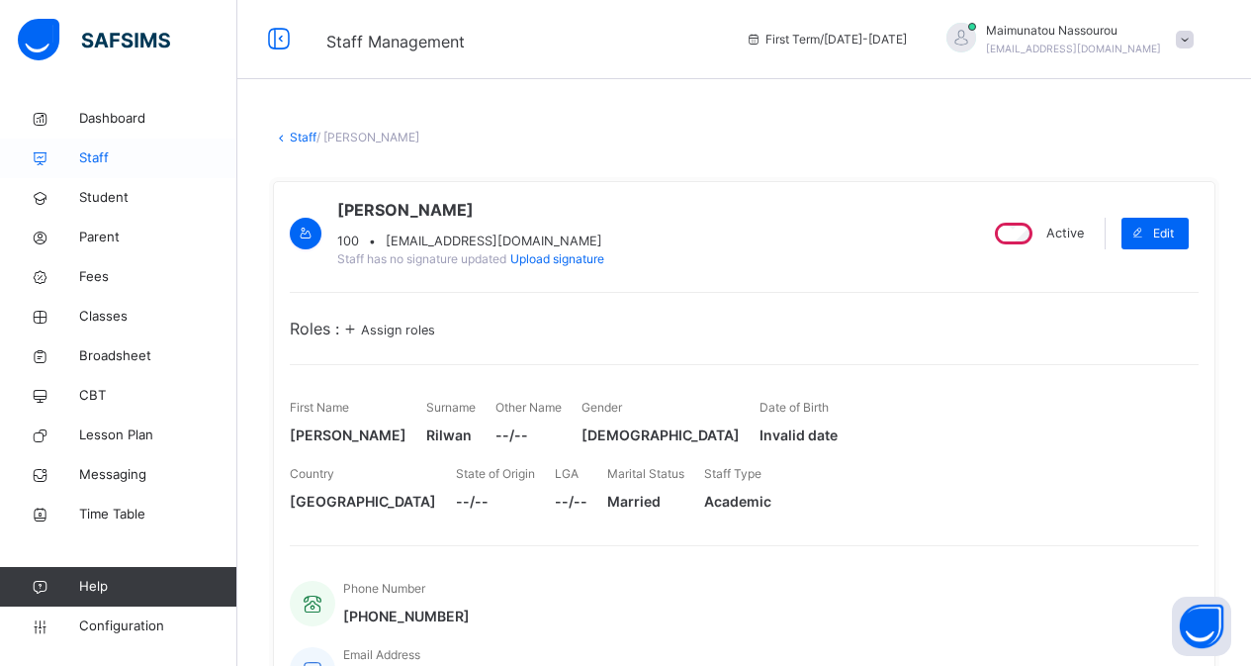
click at [83, 156] on span "Staff" at bounding box center [158, 158] width 158 height 20
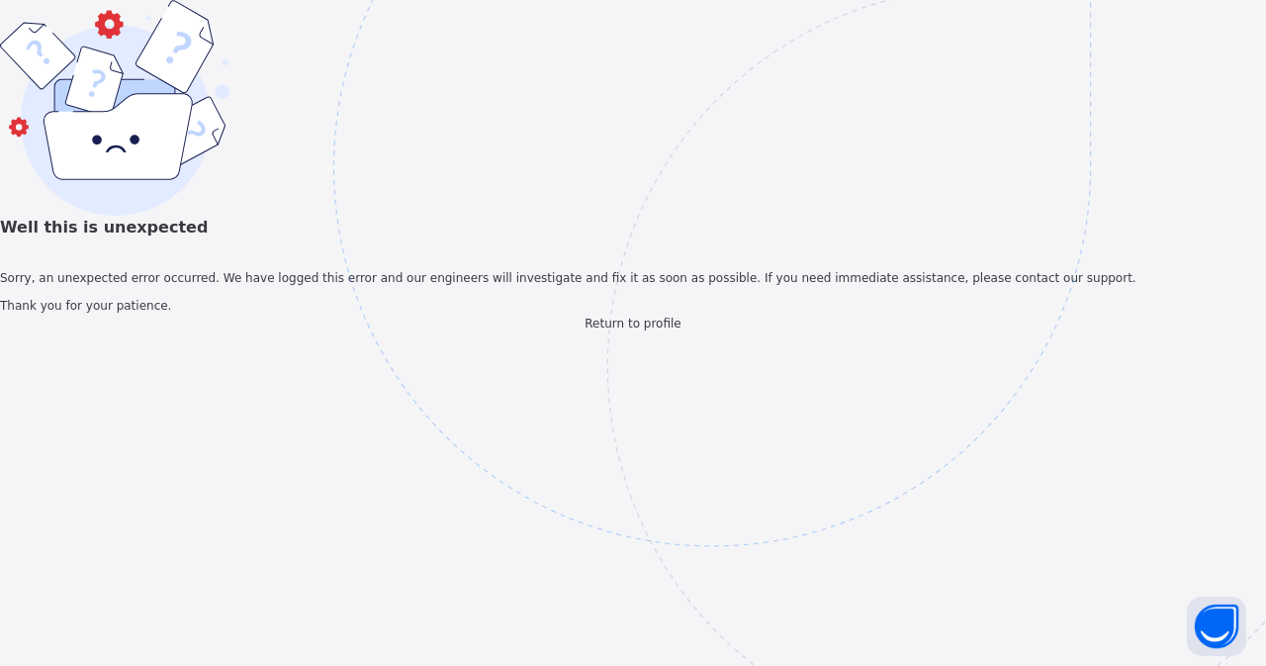
click at [342, 332] on div "Well this is unexpected Sorry, an unexpected error occurred. We have logged thi…" at bounding box center [633, 166] width 1266 height 332
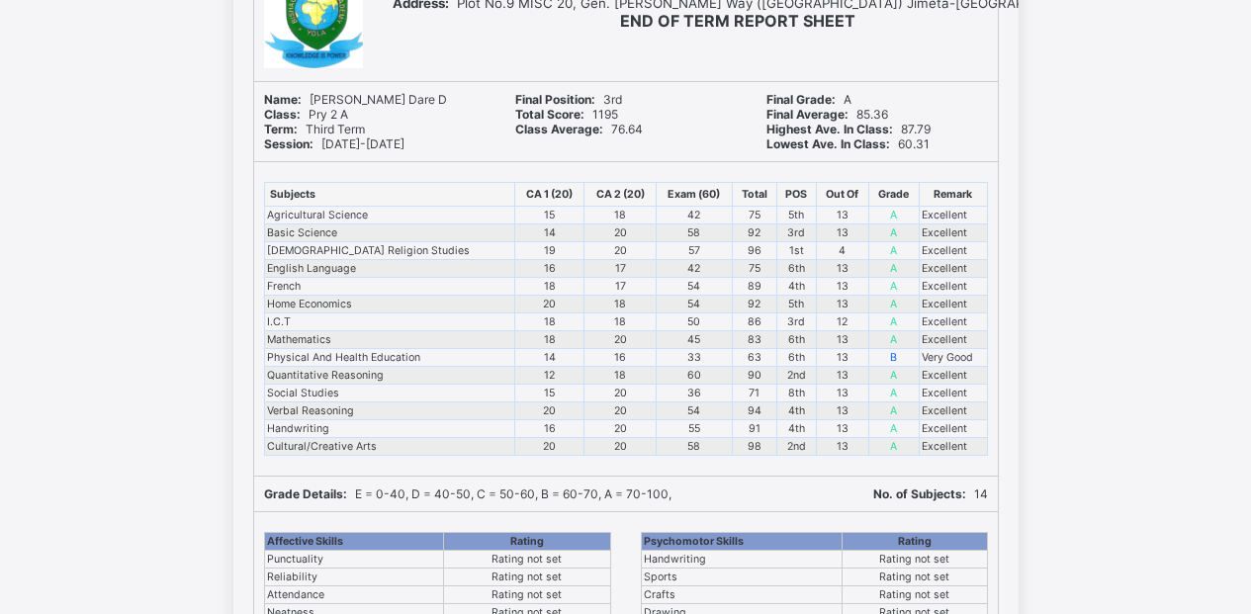
scroll to position [202, 0]
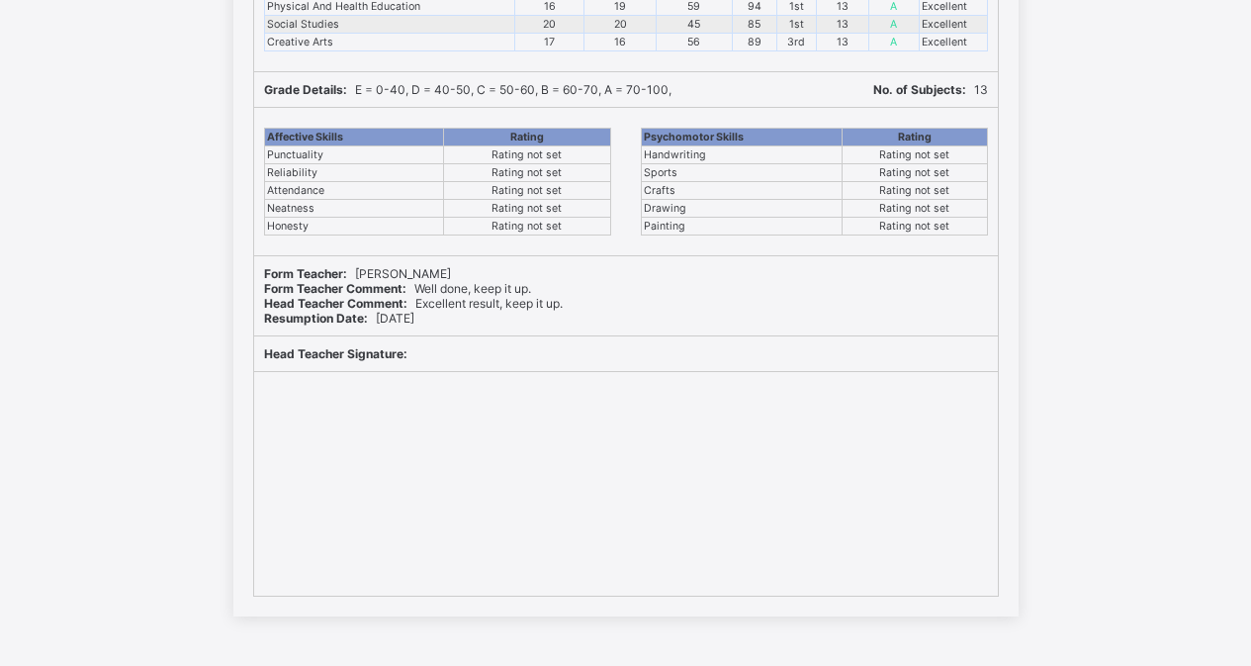
scroll to position [31, 0]
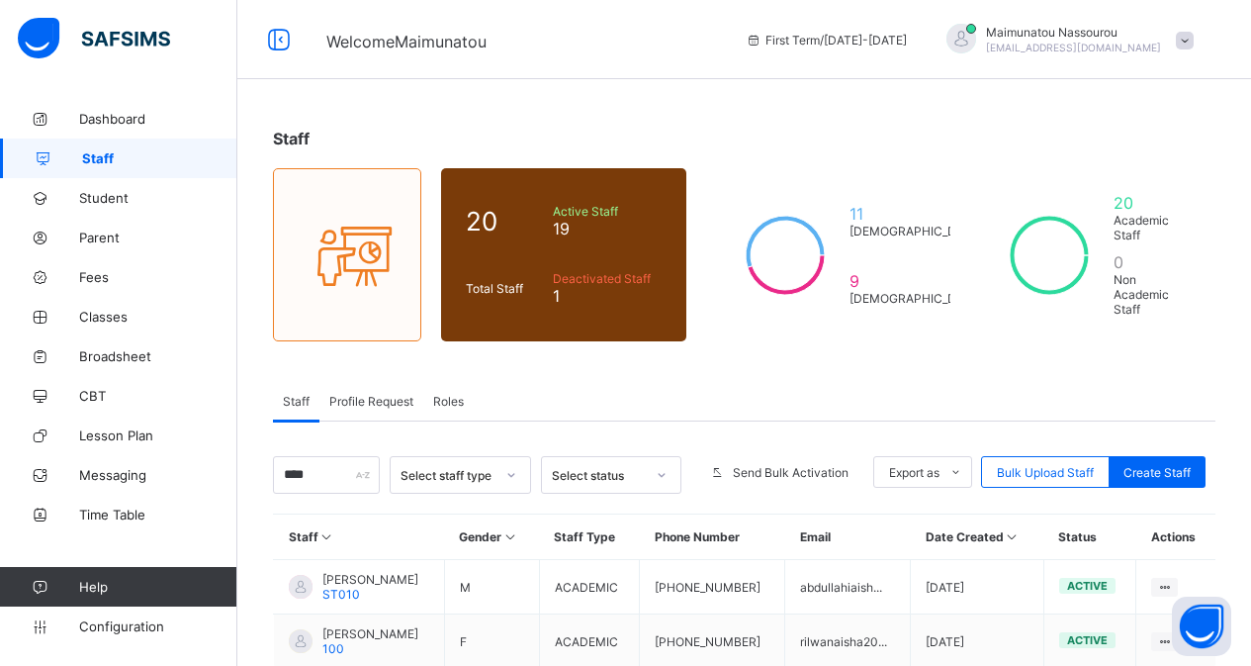
type input "****"
click at [606, 381] on div "Staff Profile Request Roles" at bounding box center [744, 401] width 943 height 41
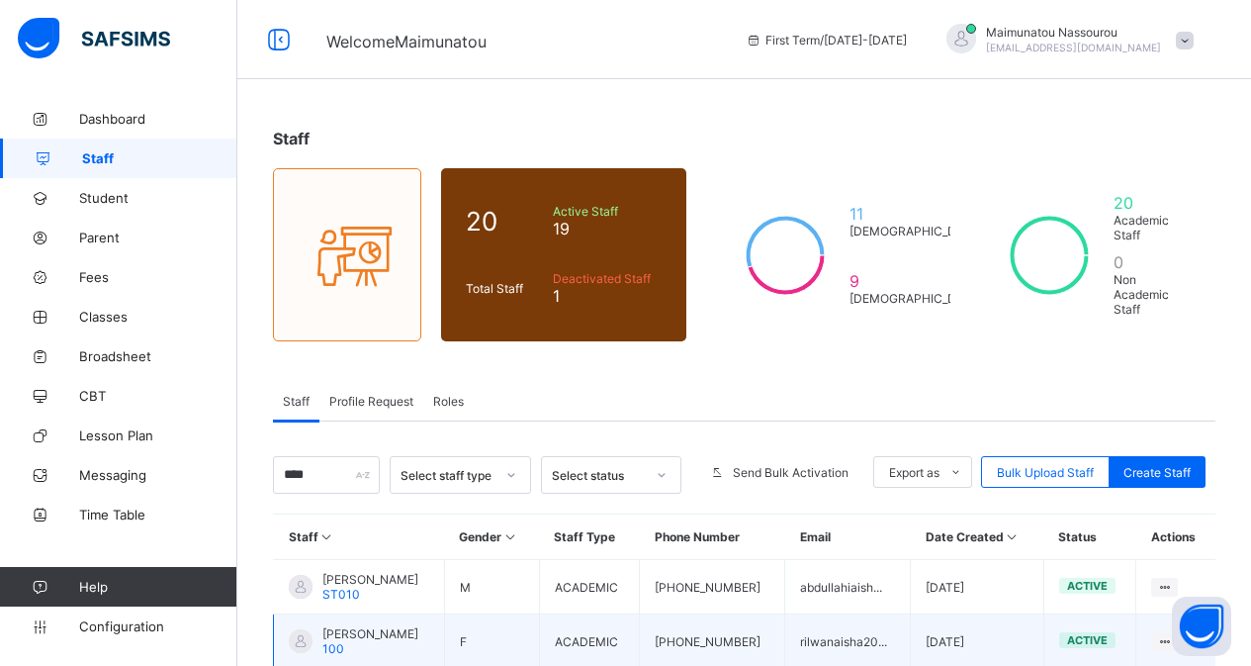
click at [343, 641] on span "100" at bounding box center [333, 648] width 22 height 15
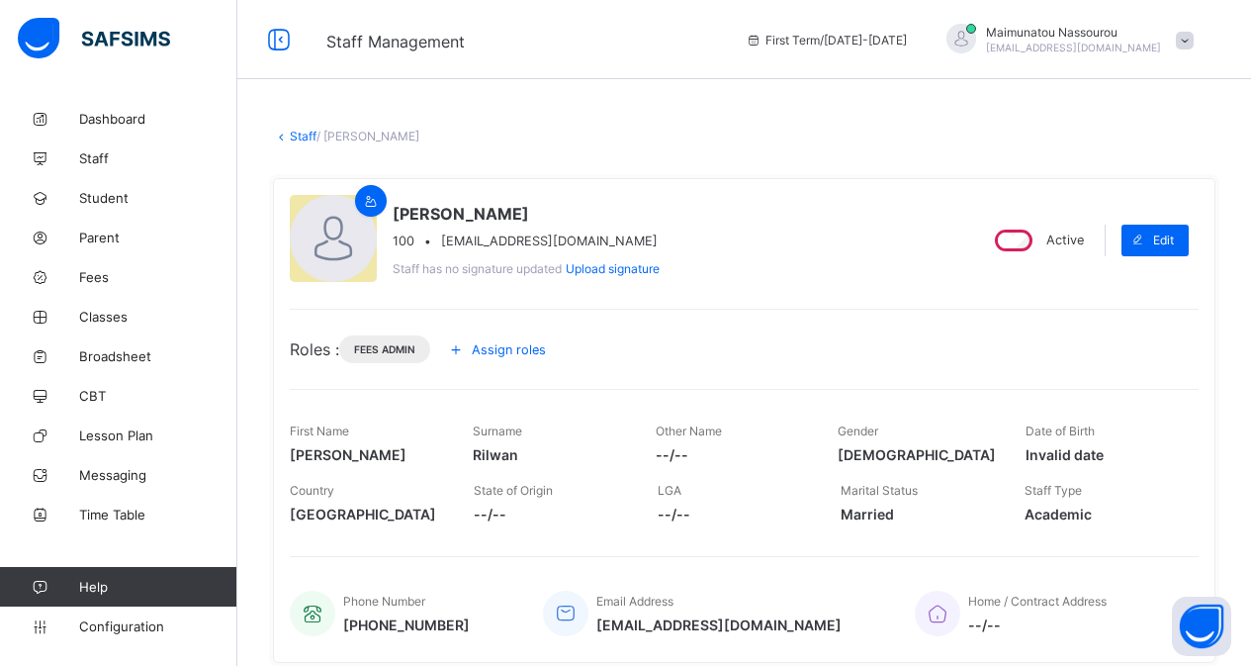
click at [467, 344] on icon at bounding box center [456, 349] width 22 height 20
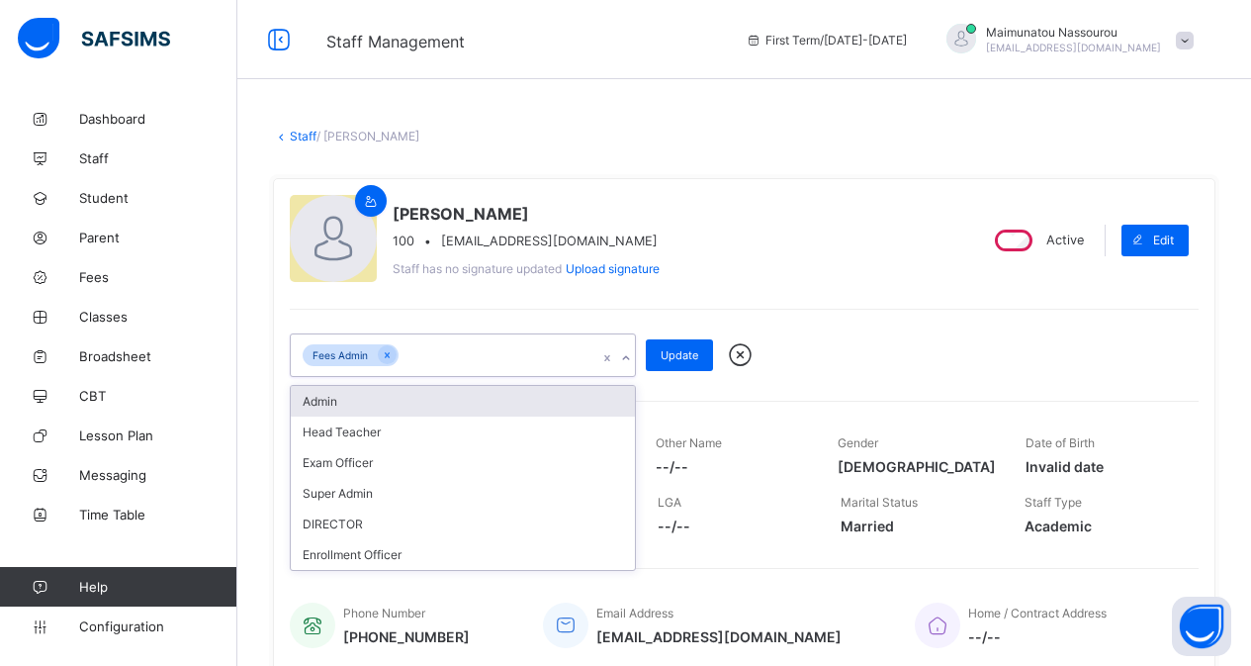
click at [620, 357] on icon at bounding box center [626, 358] width 12 height 20
click at [352, 397] on div "Admin" at bounding box center [463, 401] width 344 height 31
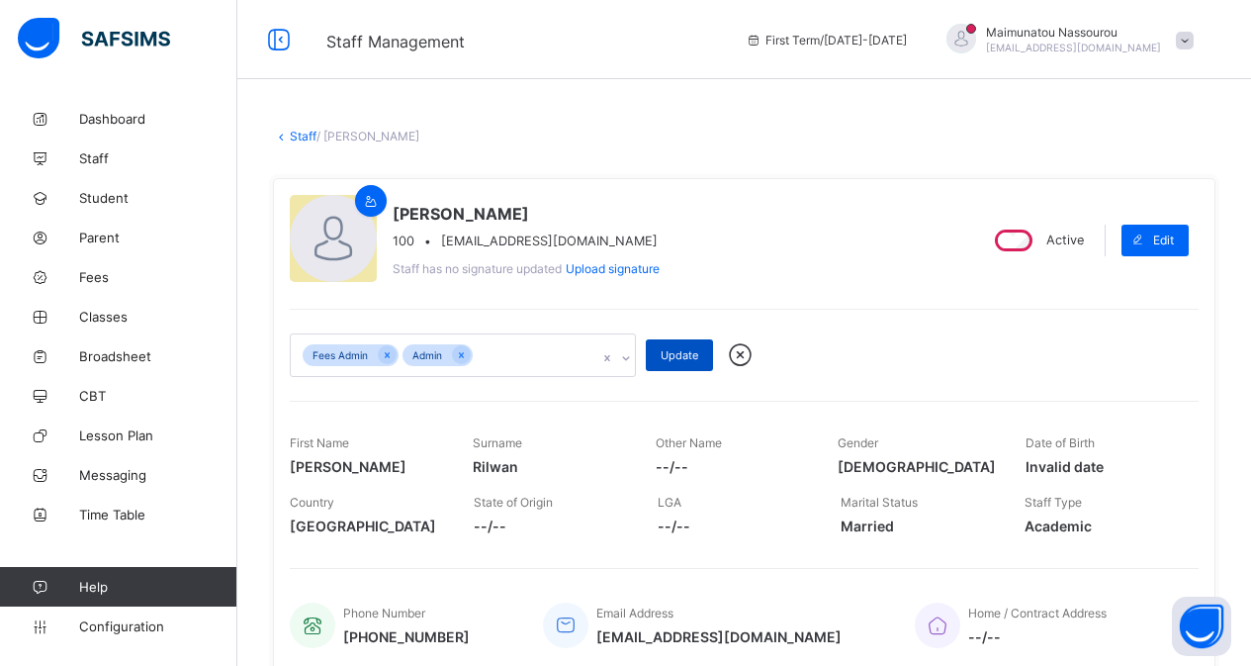
click at [670, 345] on div "Update" at bounding box center [679, 355] width 67 height 32
click at [670, 346] on div "Update" at bounding box center [679, 355] width 67 height 32
click at [670, 348] on span "Update" at bounding box center [680, 355] width 38 height 14
click at [670, 348] on div "Update" at bounding box center [679, 355] width 67 height 32
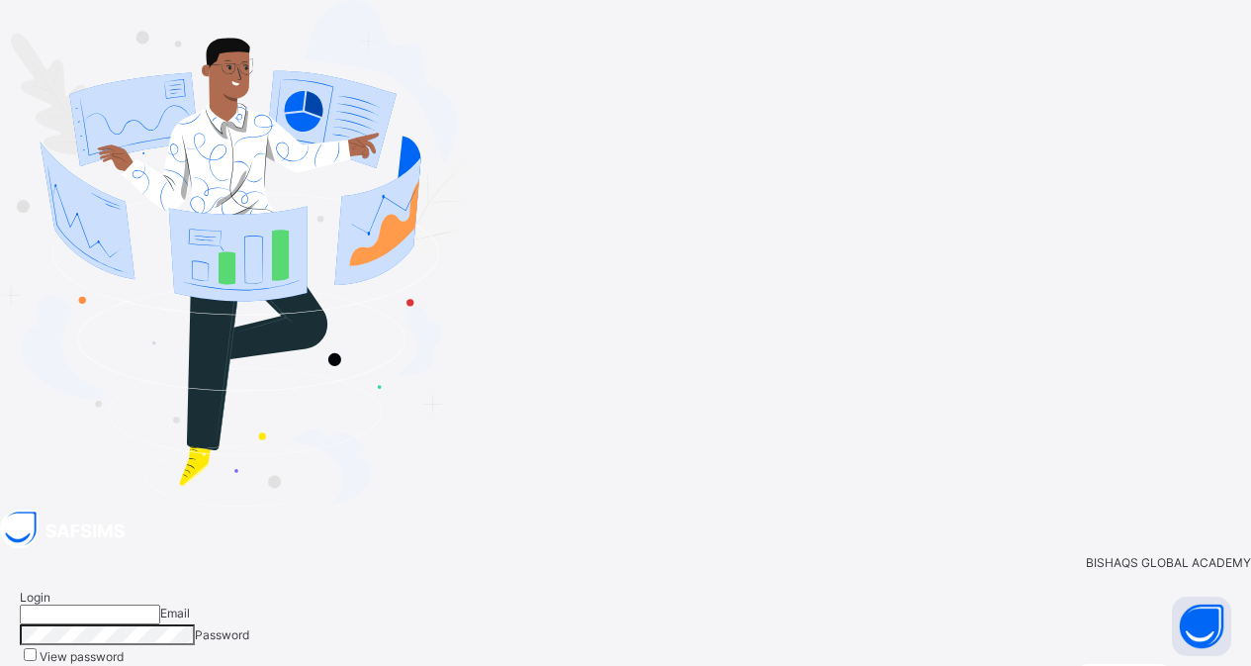
type input "**********"
